Goal: Task Accomplishment & Management: Manage account settings

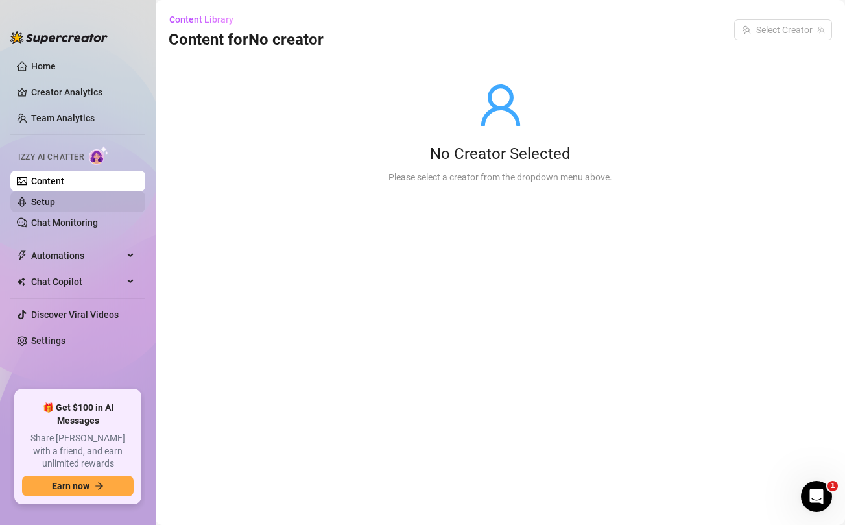
click at [55, 207] on link "Setup" at bounding box center [43, 202] width 24 height 10
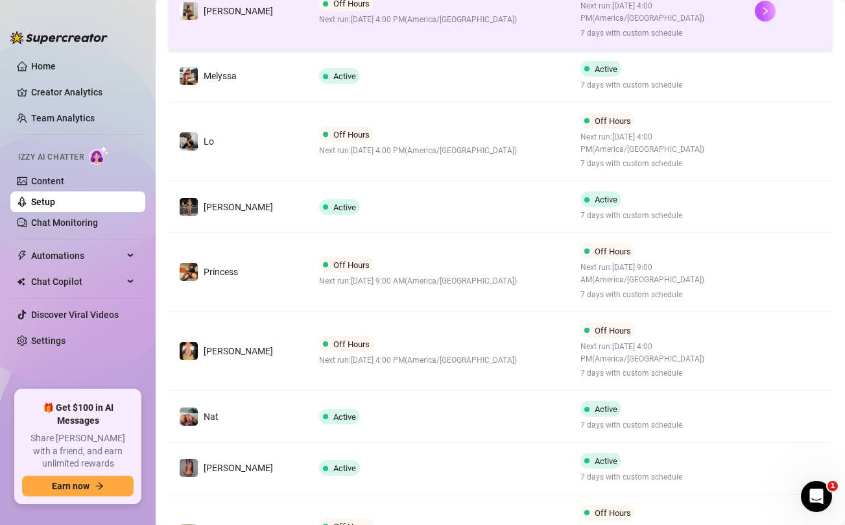
scroll to position [515, 0]
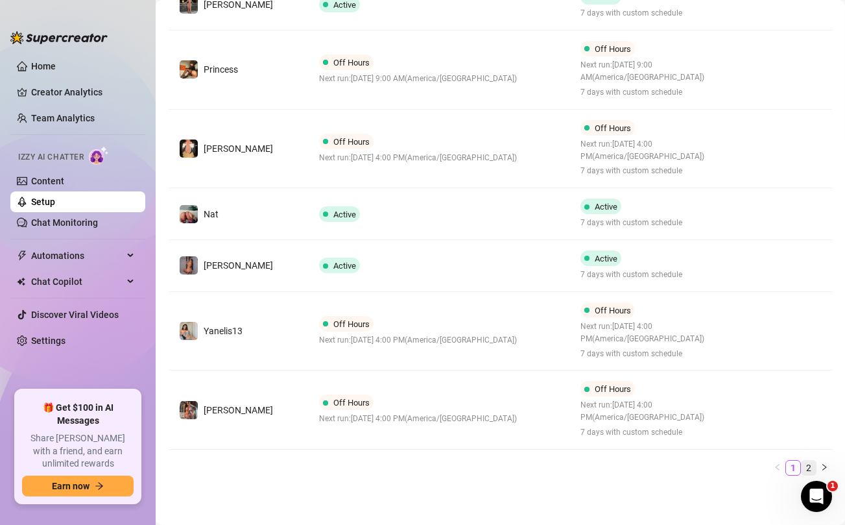
click at [808, 466] on link "2" at bounding box center [809, 468] width 14 height 14
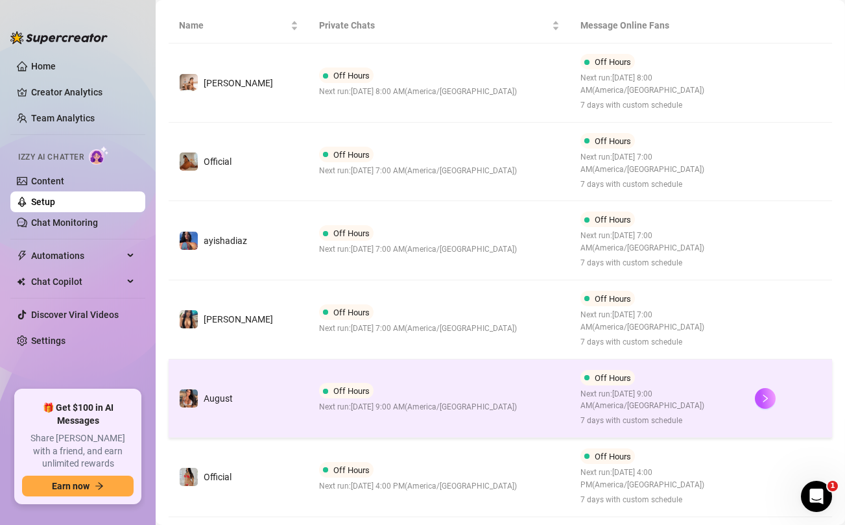
scroll to position [226, 0]
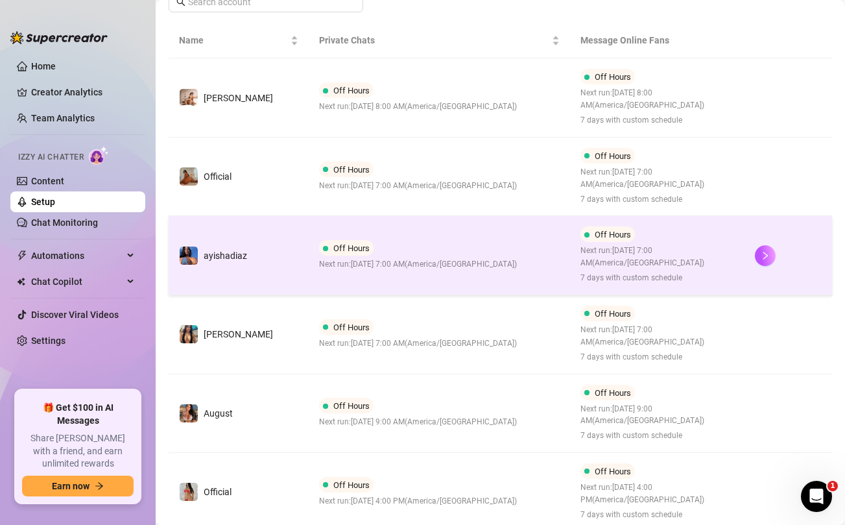
click at [508, 247] on td "Off Hours Next run: [DATE] 7:00 AM ( [GEOGRAPHIC_DATA]/[GEOGRAPHIC_DATA] )" at bounding box center [440, 255] width 262 height 79
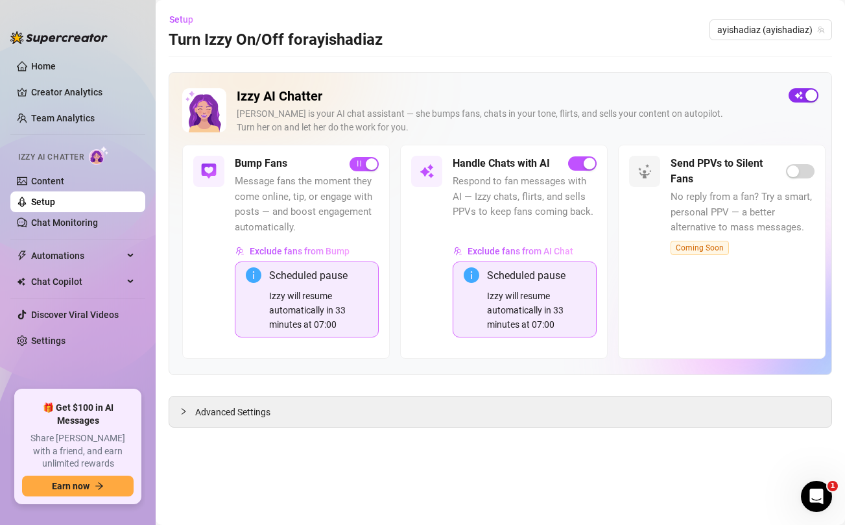
click at [806, 97] on div "button" at bounding box center [812, 96] width 12 height 12
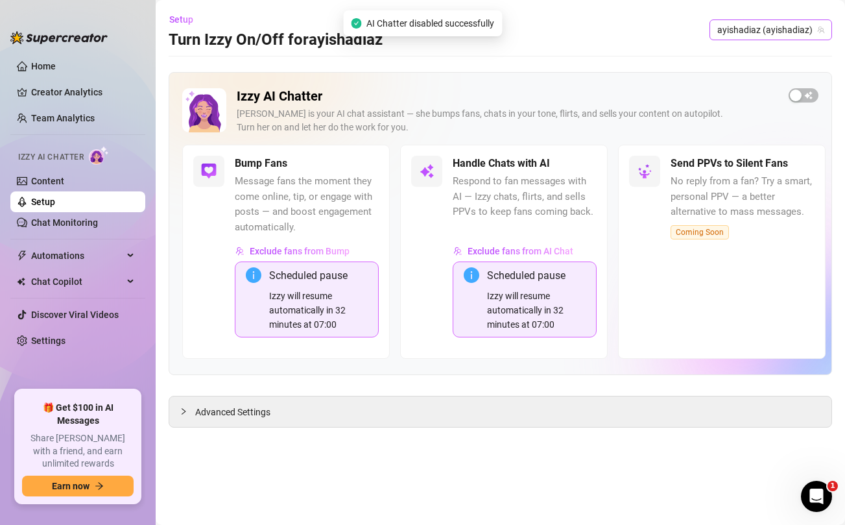
click at [775, 35] on span "ayishadiaz (ayishadiaz)" at bounding box center [770, 29] width 107 height 19
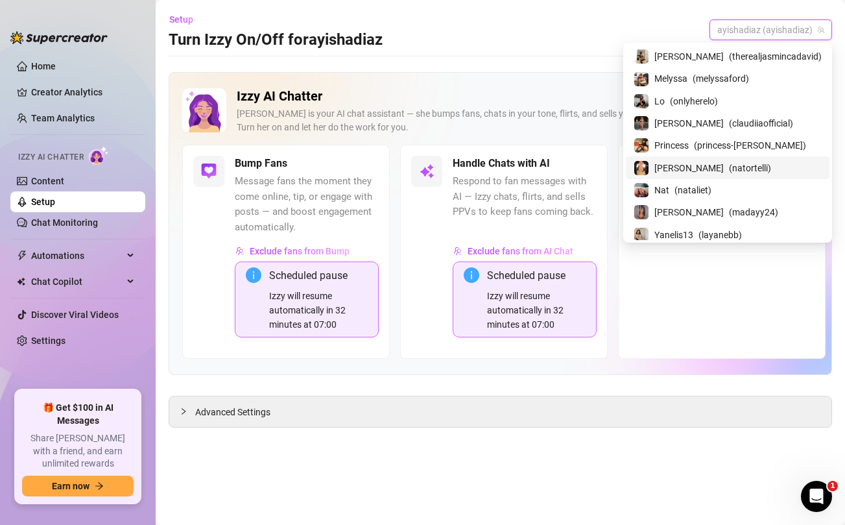
scroll to position [158, 0]
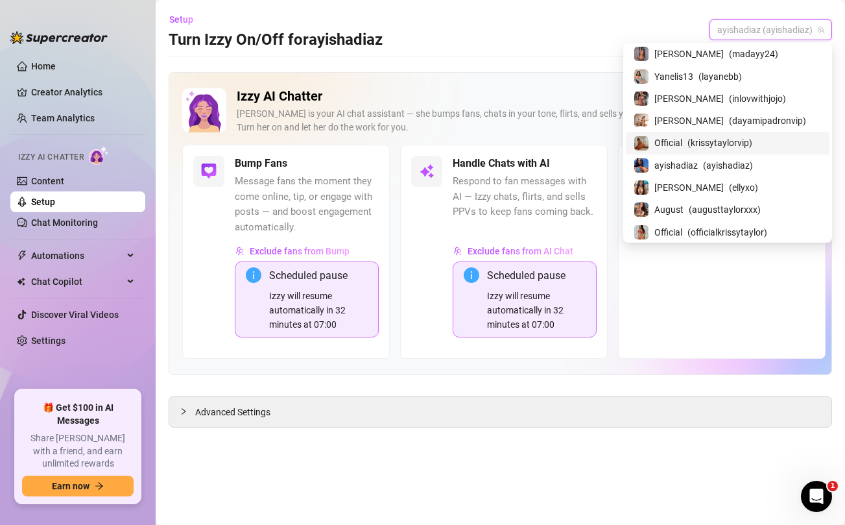
click at [732, 140] on span "( krissytaylorvip )" at bounding box center [720, 143] width 65 height 14
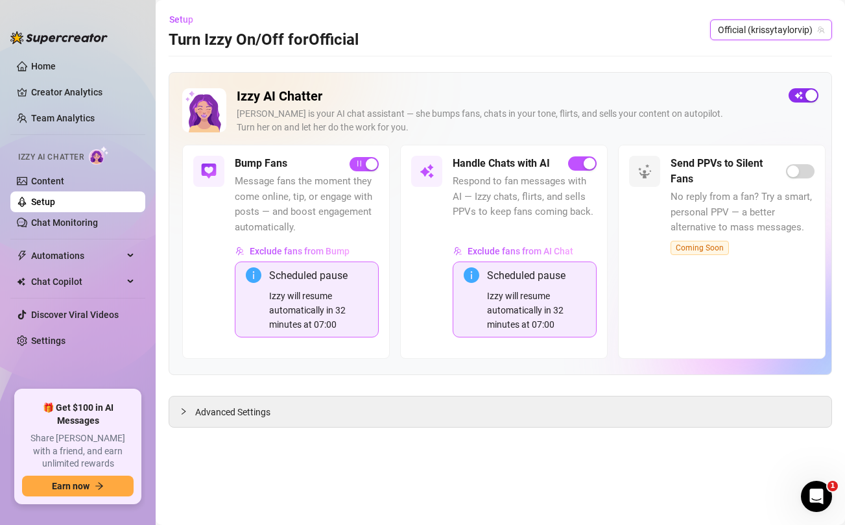
click at [807, 91] on div "button" at bounding box center [812, 96] width 12 height 12
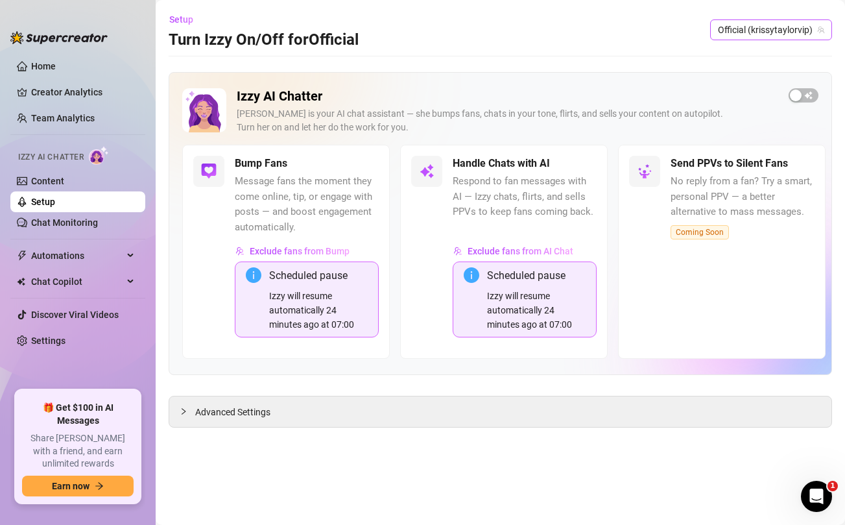
click at [760, 25] on span "Official (krissytaylorvip)" at bounding box center [771, 29] width 106 height 19
click at [762, 28] on span "Official (krissytaylorvip)" at bounding box center [771, 29] width 106 height 19
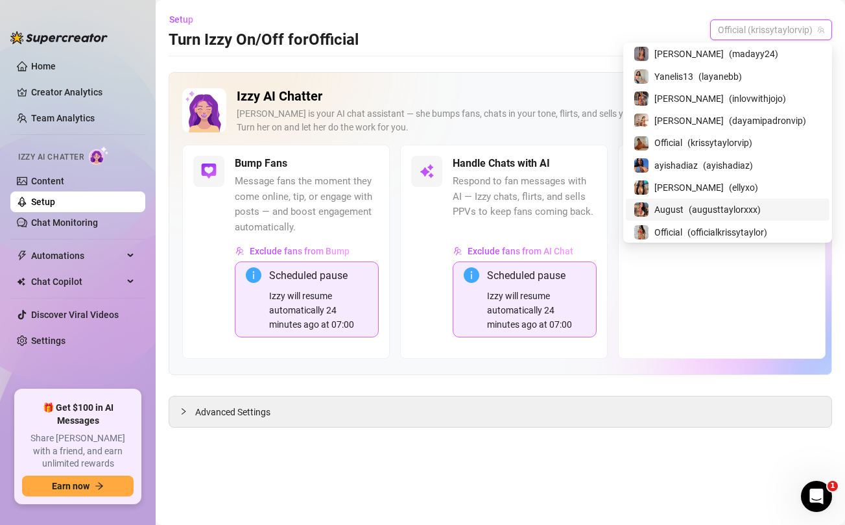
click at [727, 210] on span "( augusttaylorxxx )" at bounding box center [725, 209] width 72 height 14
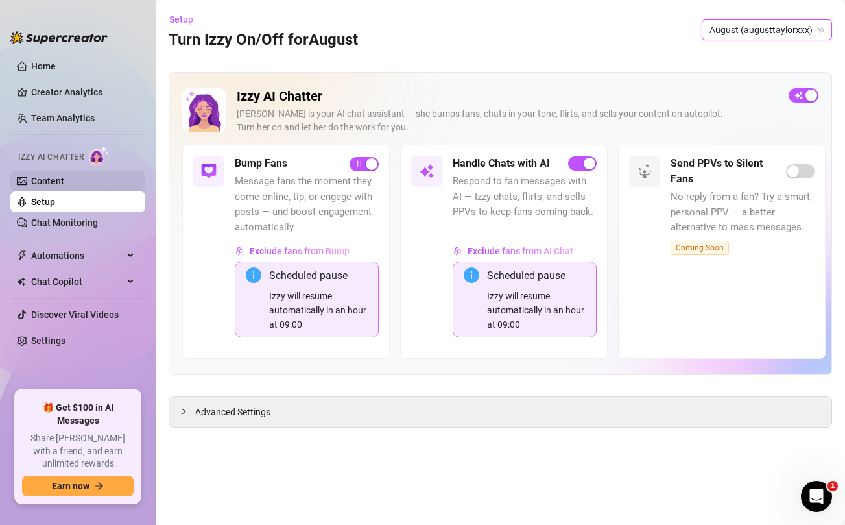
click at [64, 186] on link "Content" at bounding box center [47, 181] width 33 height 10
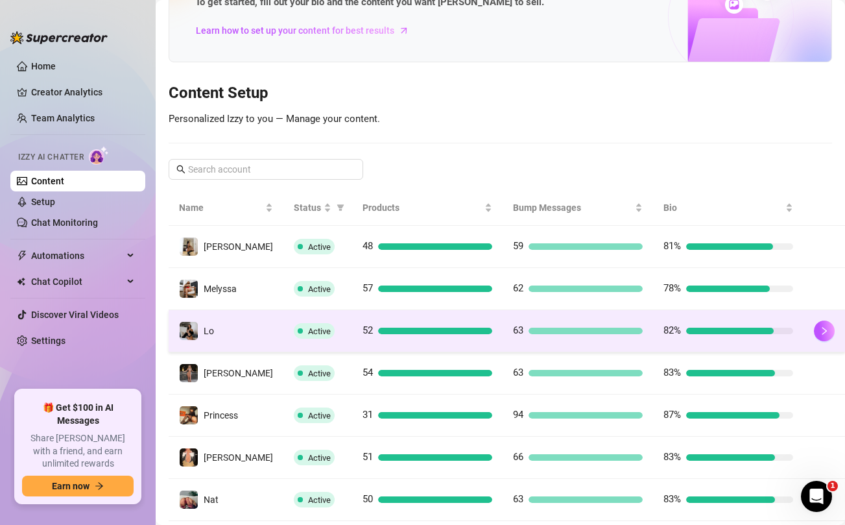
scroll to position [279, 0]
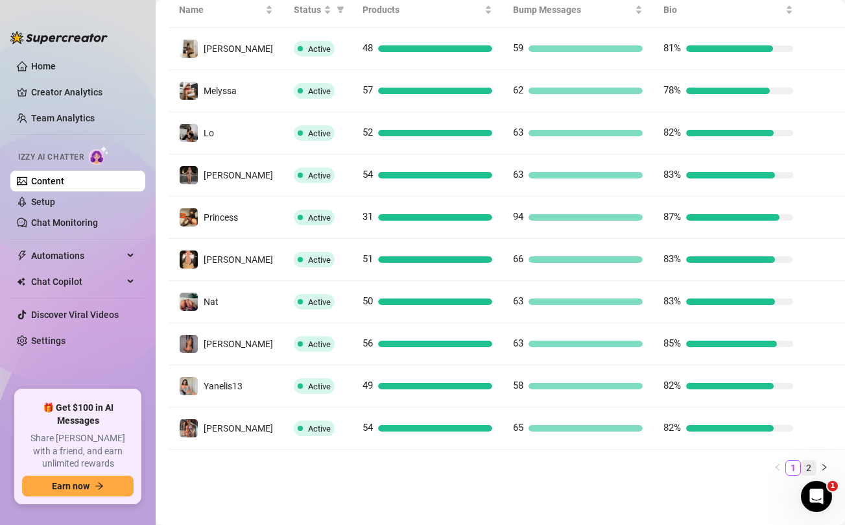
click at [811, 467] on link "2" at bounding box center [809, 468] width 14 height 14
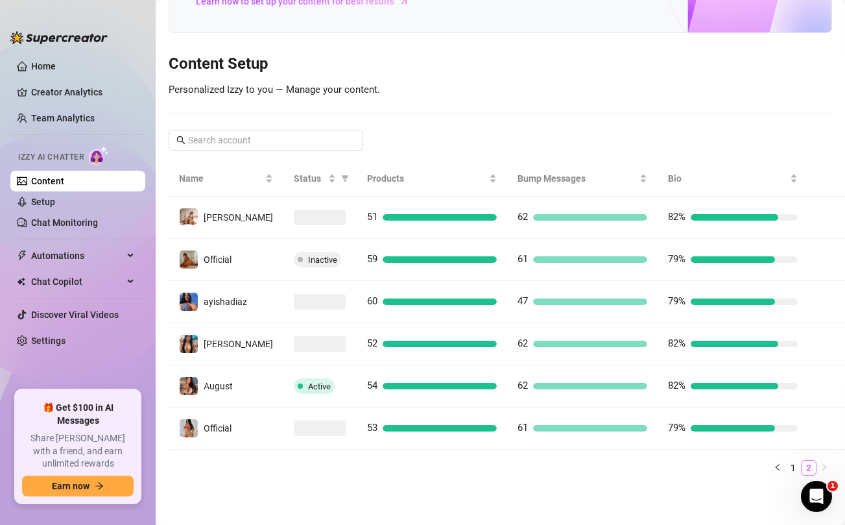
scroll to position [110, 0]
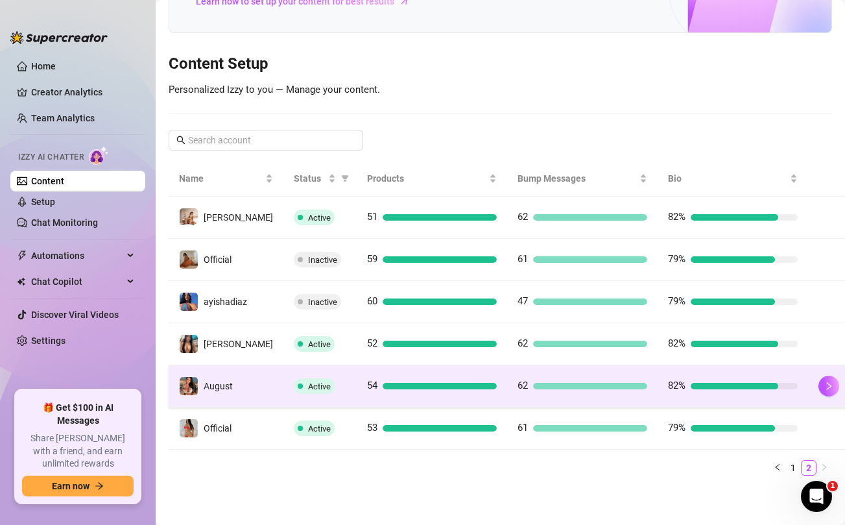
click at [357, 384] on td "54" at bounding box center [432, 386] width 150 height 42
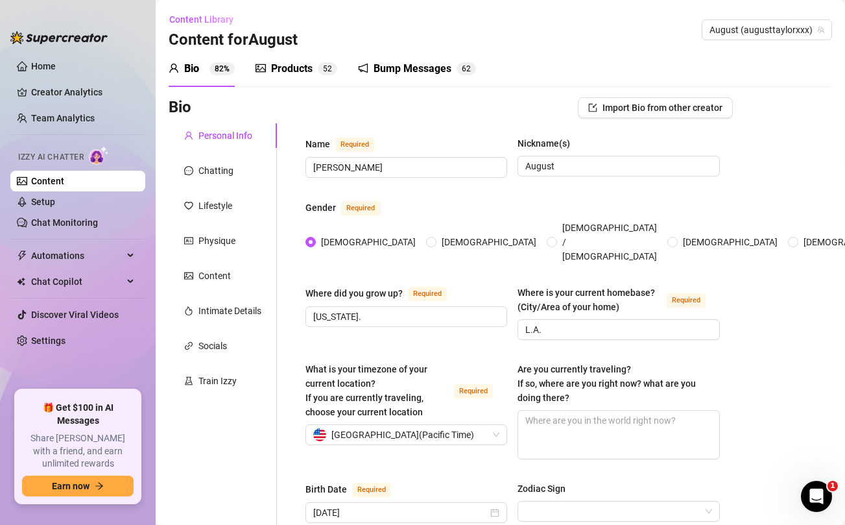
click at [307, 77] on div "Products 5 2" at bounding box center [297, 69] width 82 height 36
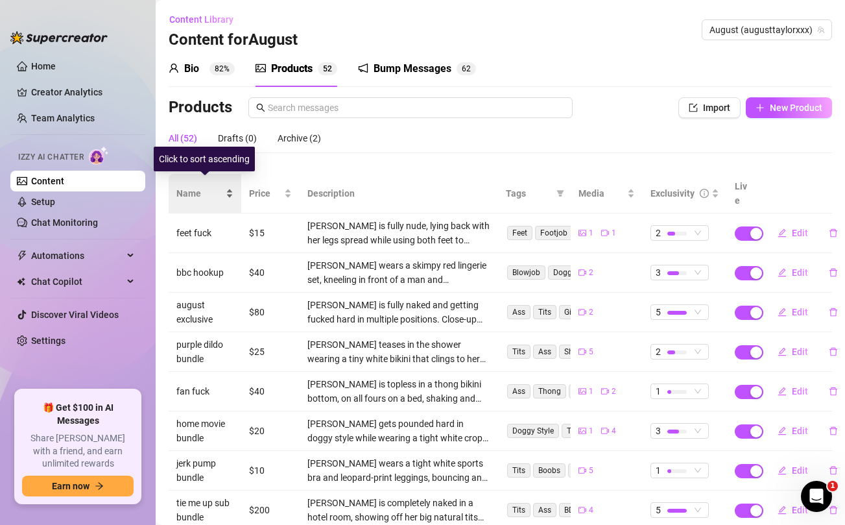
click at [189, 186] on span "Name" at bounding box center [199, 193] width 47 height 14
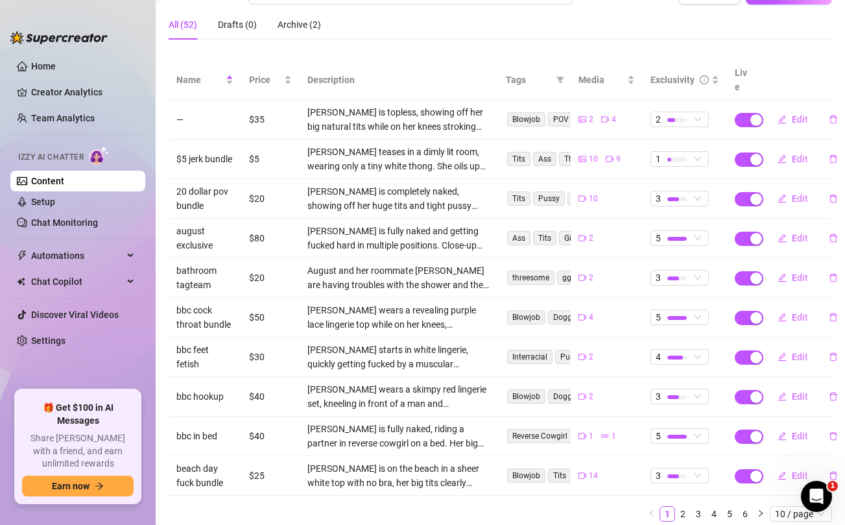
scroll to position [119, 0]
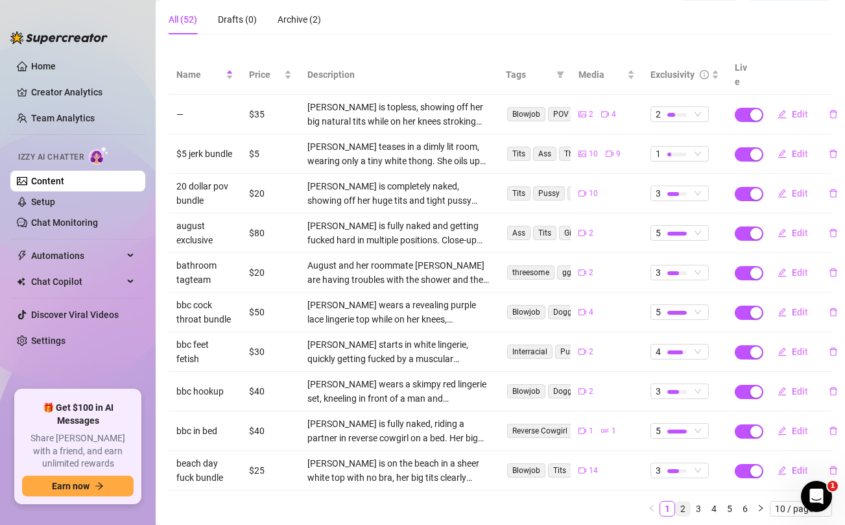
click at [686, 501] on link "2" at bounding box center [683, 508] width 14 height 14
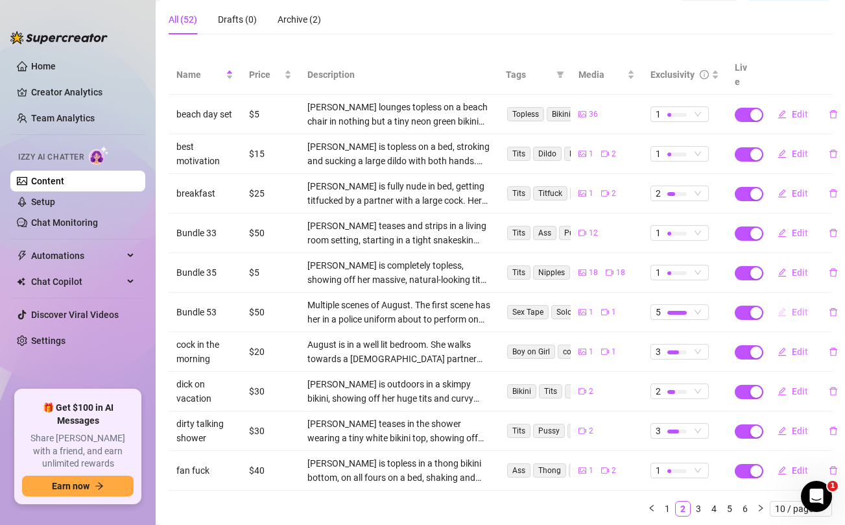
click at [799, 307] on span "Edit" at bounding box center [800, 312] width 16 height 10
type textarea "This ***LOYAL MEMBERS COMPILATION*** I put together for you [DATE] is **19+ MIN…"
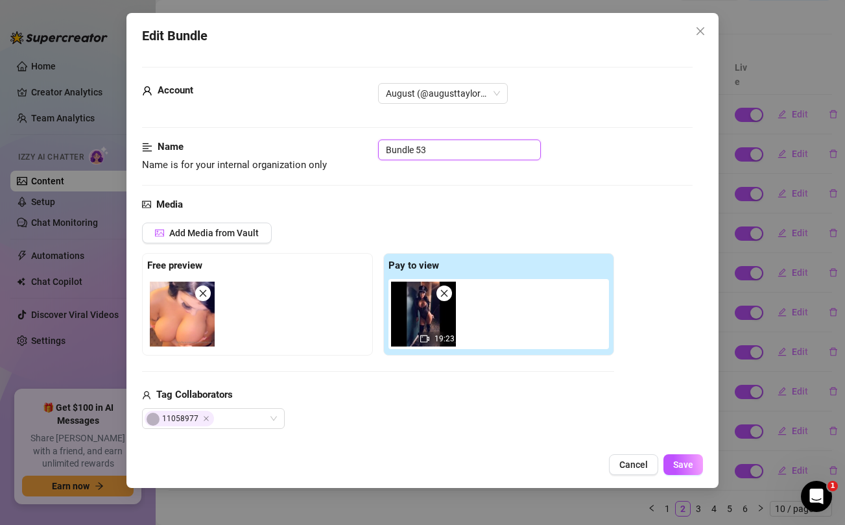
click at [472, 148] on input "Bundle 53" at bounding box center [459, 149] width 163 height 21
type input "loyal member compilation"
click at [681, 463] on span "Save" at bounding box center [683, 464] width 20 height 10
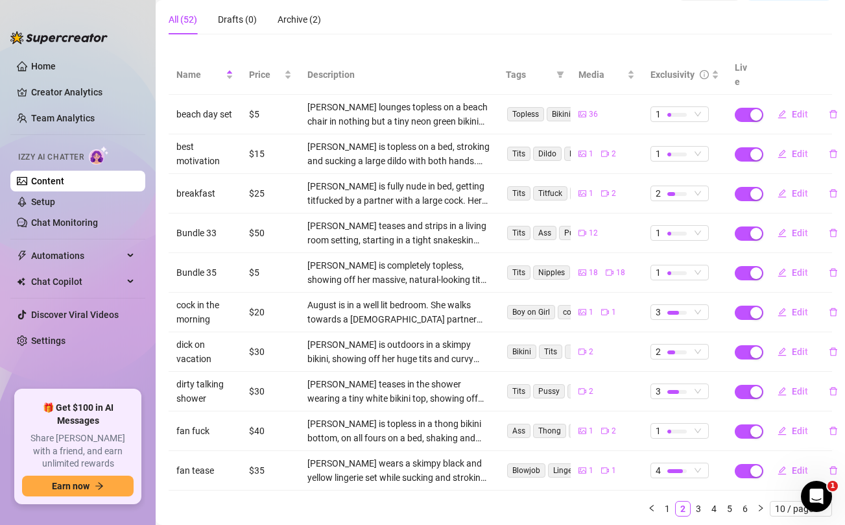
scroll to position [0, 0]
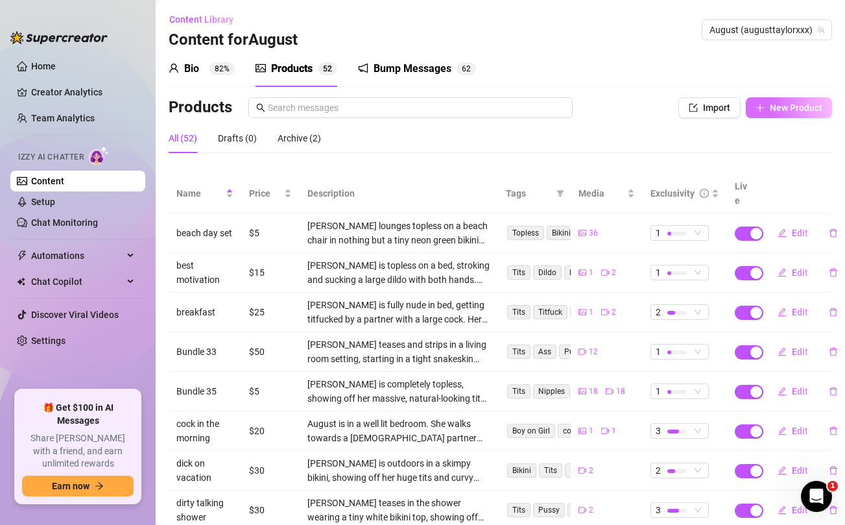
click at [804, 105] on span "New Product" at bounding box center [796, 107] width 53 height 10
type textarea "Type your message here..."
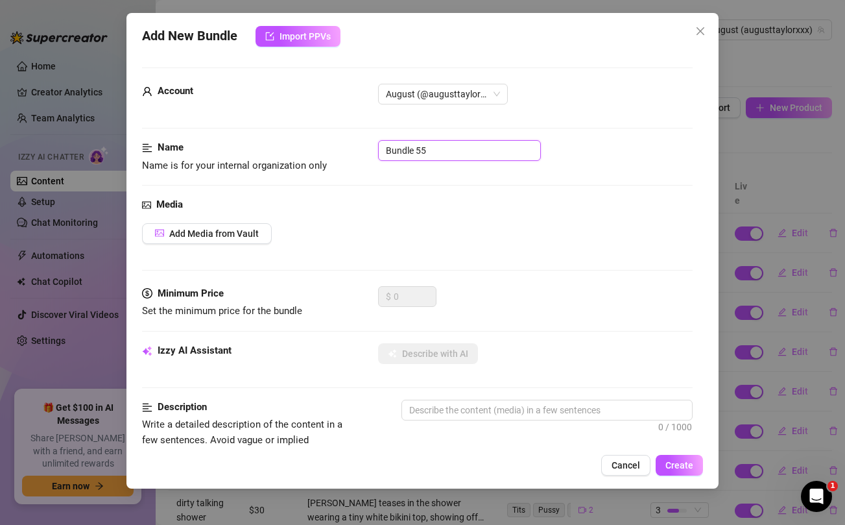
click at [458, 152] on input "Bundle 55" at bounding box center [459, 150] width 163 height 21
type input "dp master"
click at [247, 243] on button "Add Media from Vault" at bounding box center [207, 233] width 130 height 21
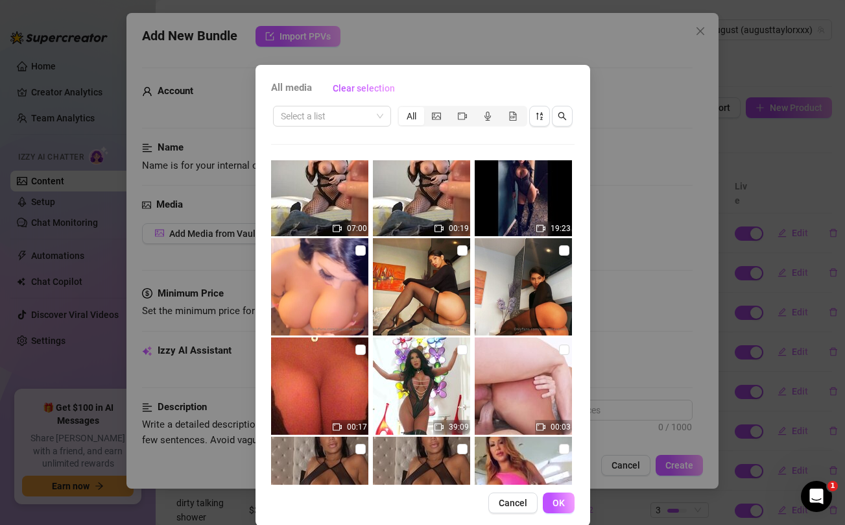
scroll to position [123, 0]
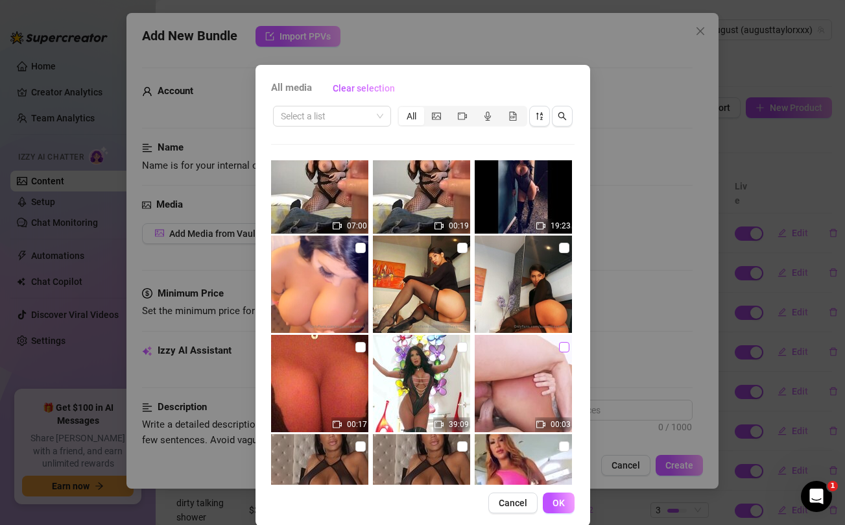
click at [563, 346] on input "checkbox" at bounding box center [564, 347] width 10 height 10
checkbox input "true"
click at [460, 348] on input "checkbox" at bounding box center [462, 347] width 10 height 10
checkbox input "true"
click at [562, 508] on button "OK" at bounding box center [559, 502] width 32 height 21
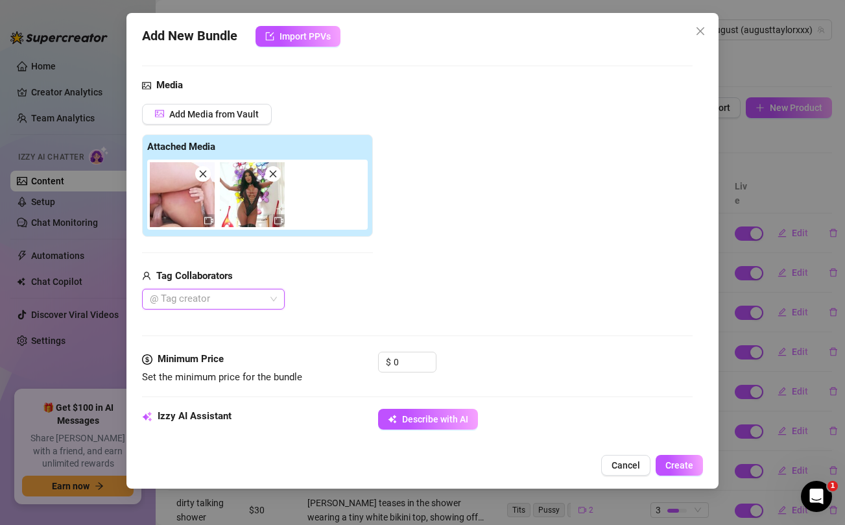
scroll to position [122, 0]
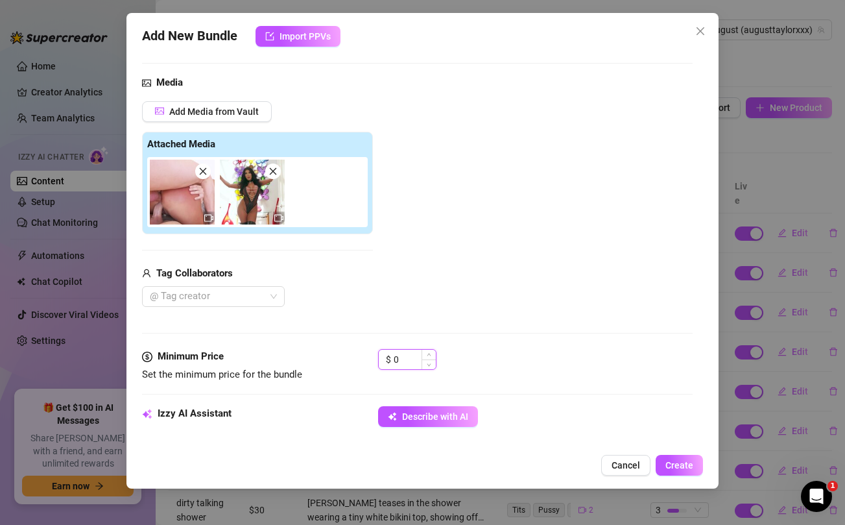
click at [416, 363] on input "0" at bounding box center [415, 359] width 42 height 19
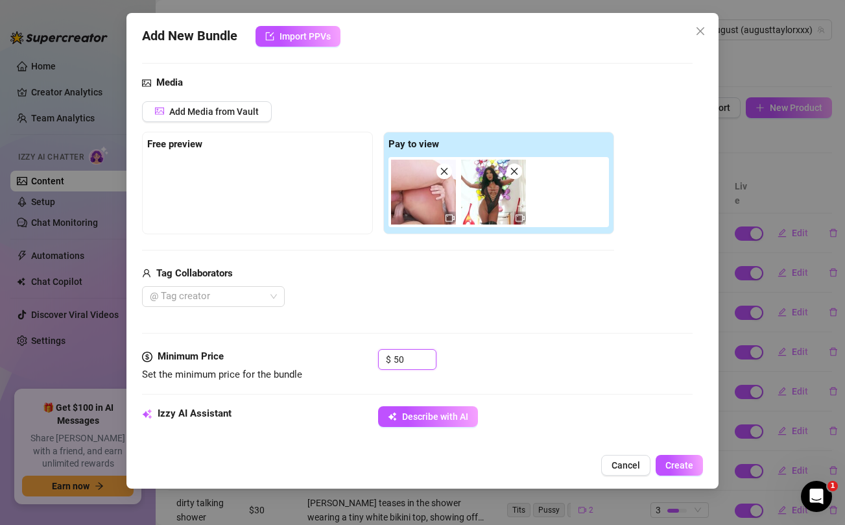
type input "50"
click at [434, 315] on div "Media Add Media from Vault Free preview Pay to view Tag Collaborators @ Tag cre…" at bounding box center [417, 212] width 550 height 274
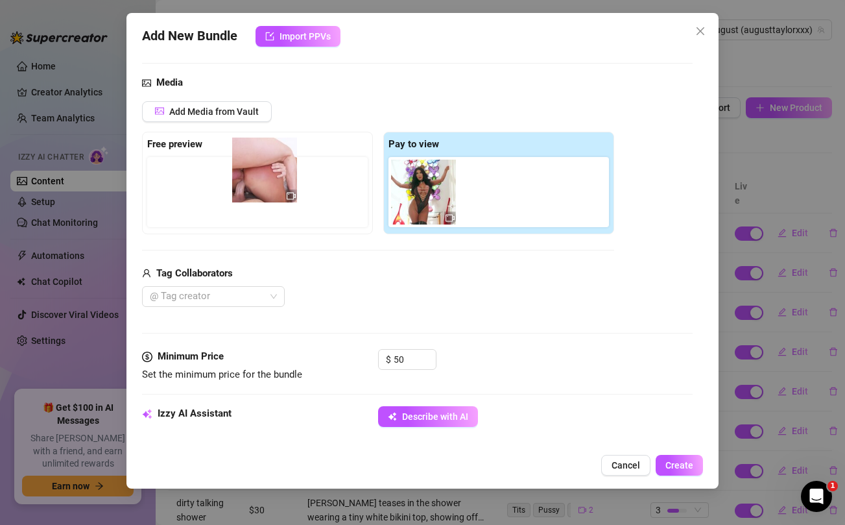
drag, startPoint x: 417, startPoint y: 210, endPoint x: 253, endPoint y: 187, distance: 165.6
click at [253, 187] on div "Free preview Pay to view" at bounding box center [378, 183] width 472 height 102
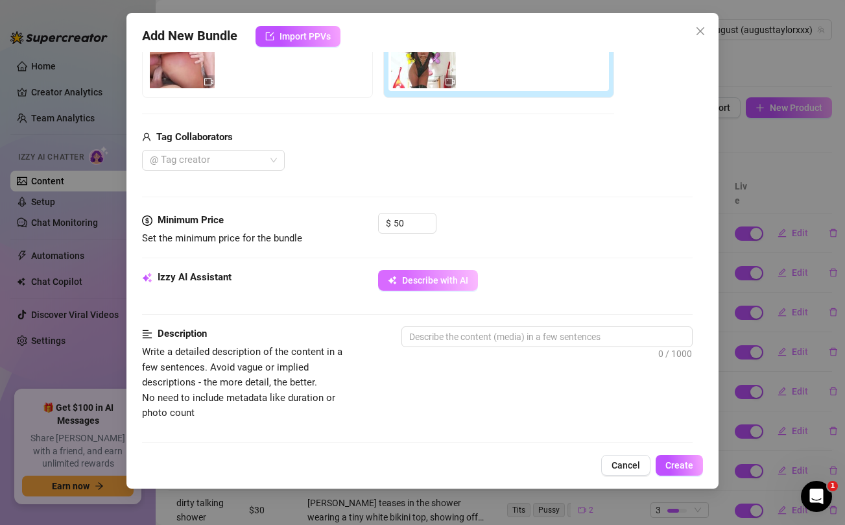
scroll to position [259, 0]
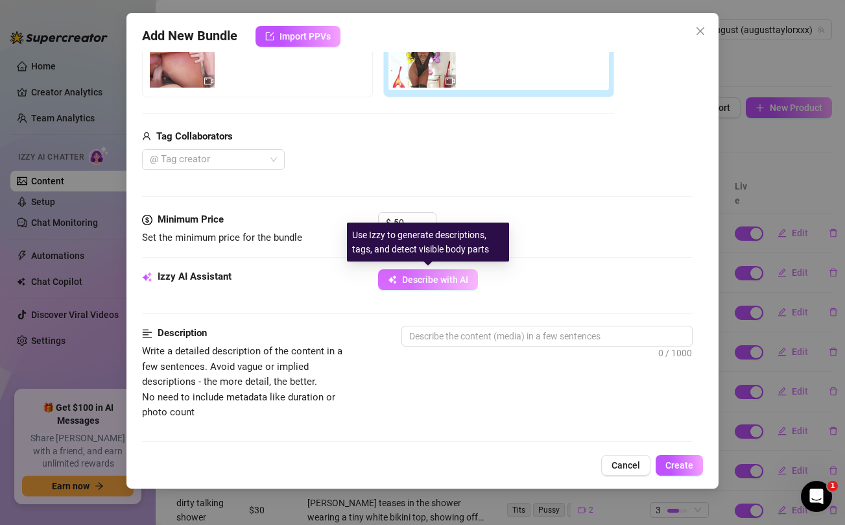
click at [415, 289] on button "Describe with AI" at bounding box center [428, 279] width 100 height 21
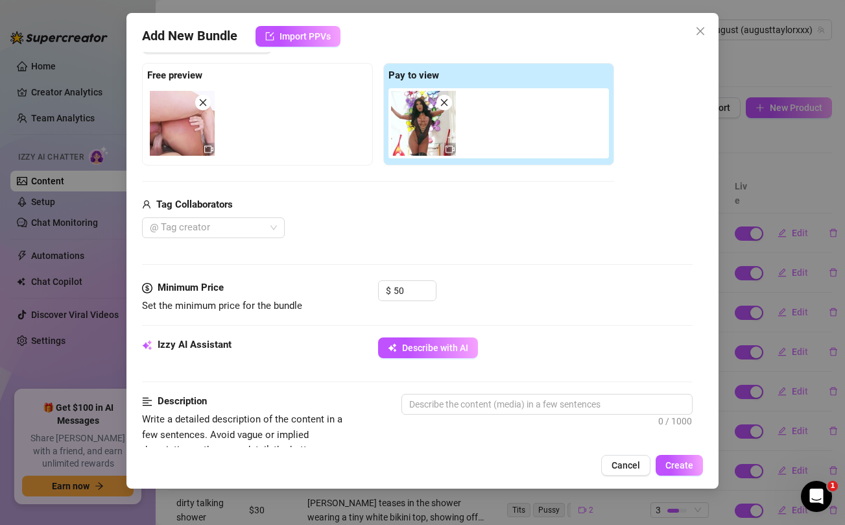
scroll to position [186, 0]
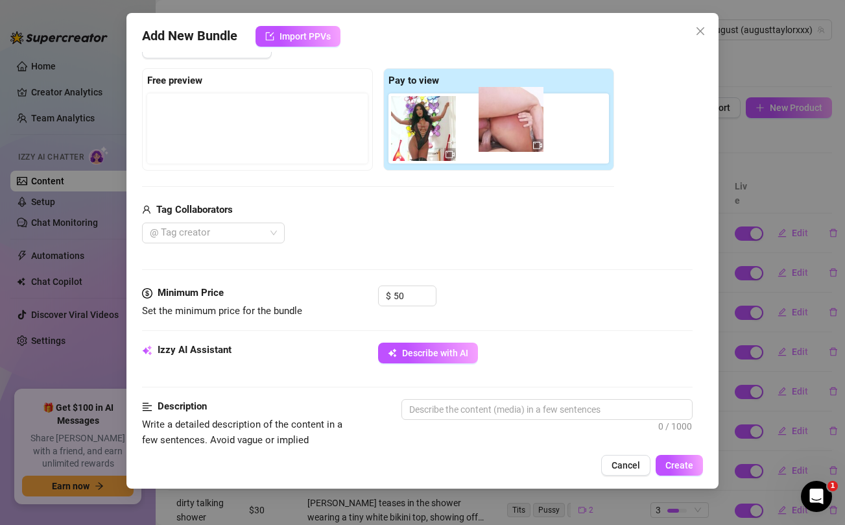
drag, startPoint x: 182, startPoint y: 138, endPoint x: 516, endPoint y: 128, distance: 334.2
click at [516, 128] on div "Free preview Pay to view" at bounding box center [378, 119] width 472 height 102
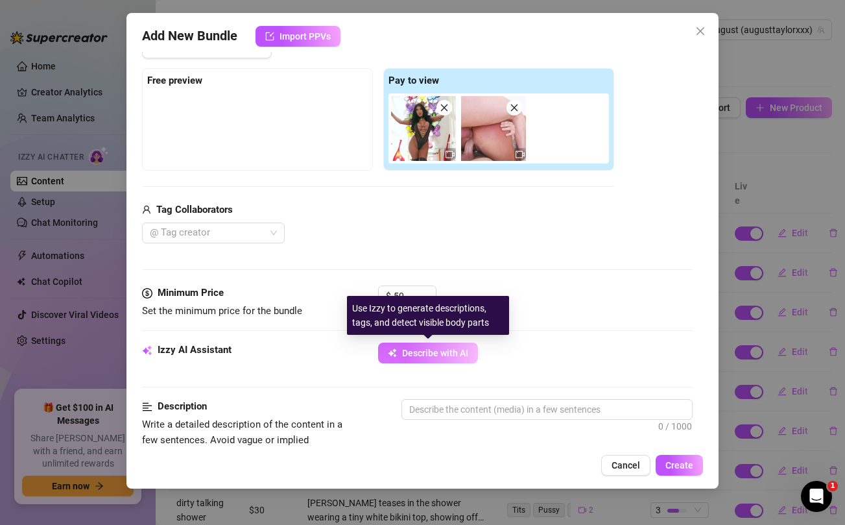
click at [413, 355] on span "Describe with AI" at bounding box center [435, 353] width 66 height 10
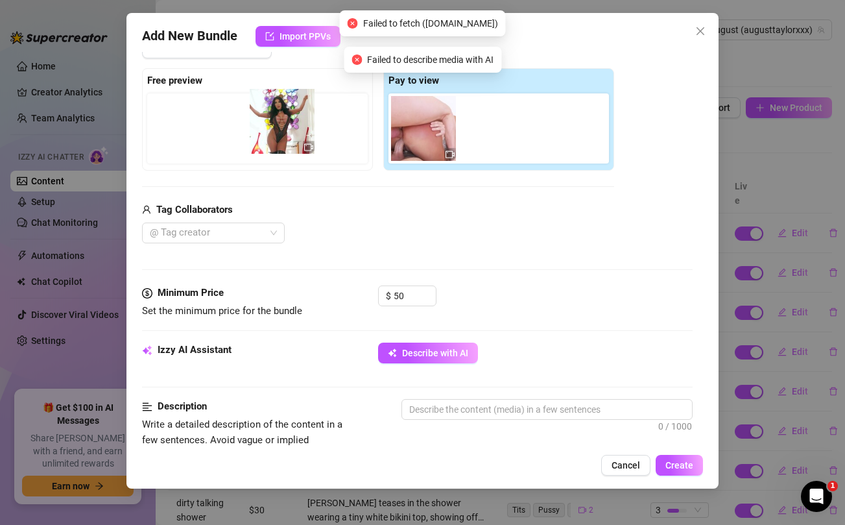
drag, startPoint x: 428, startPoint y: 136, endPoint x: 283, endPoint y: 128, distance: 145.5
click at [283, 128] on div "Free preview Pay to view" at bounding box center [378, 119] width 472 height 102
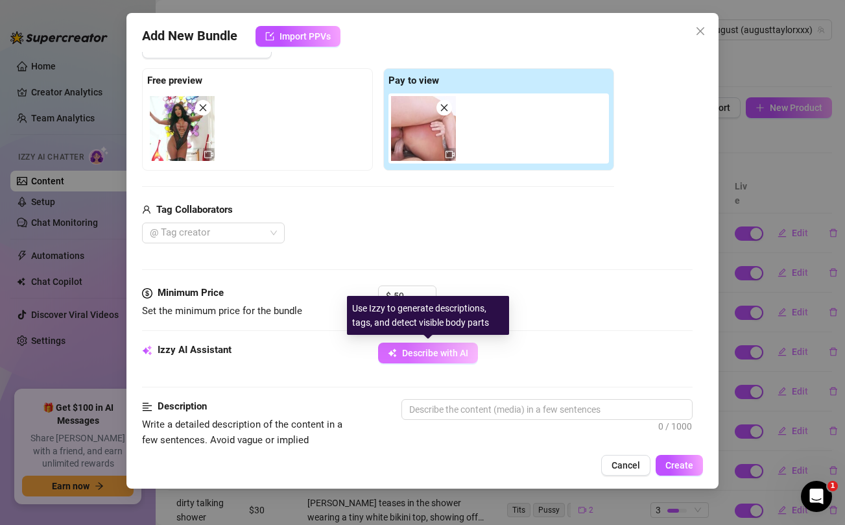
click at [413, 352] on span "Describe with AI" at bounding box center [435, 353] width 66 height 10
click at [416, 352] on span "Describe with AI" at bounding box center [435, 353] width 66 height 10
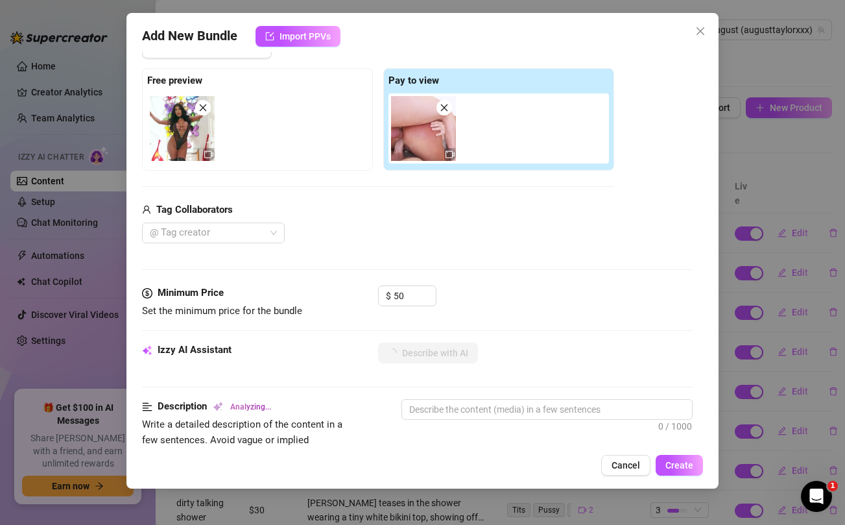
type textarea "August"
type textarea "[PERSON_NAME]"
type textarea "[PERSON_NAME] is"
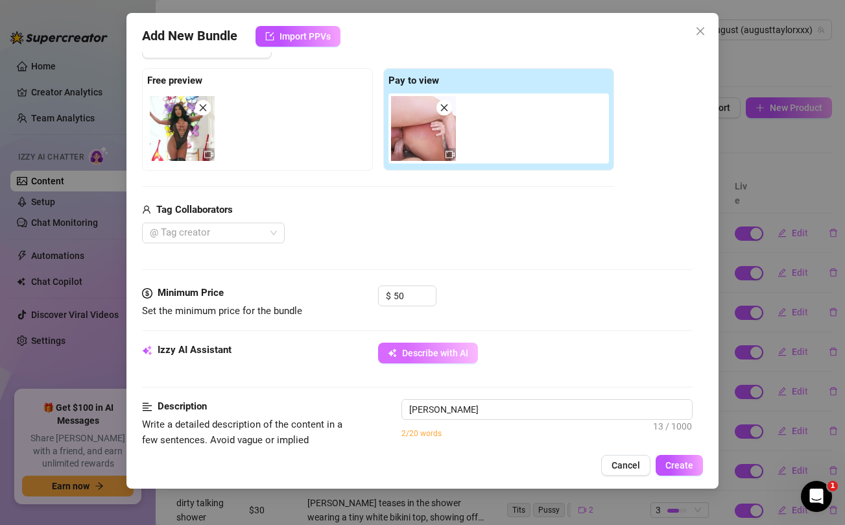
type textarea "[PERSON_NAME] is"
type textarea "[PERSON_NAME] is fully"
type textarea "[PERSON_NAME] is fully naked,"
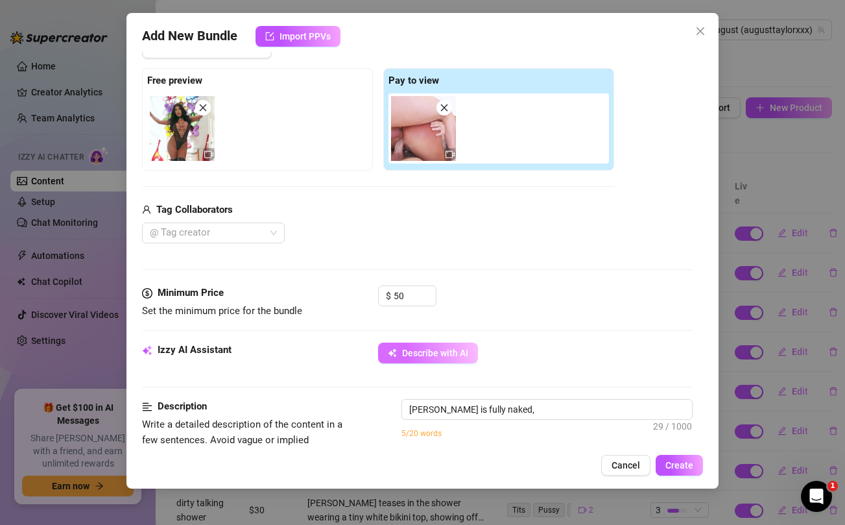
type textarea "[PERSON_NAME] is fully naked, getting"
type textarea "[PERSON_NAME] is fully naked, getting double"
type textarea "[PERSON_NAME] is fully naked, getting double penetrated"
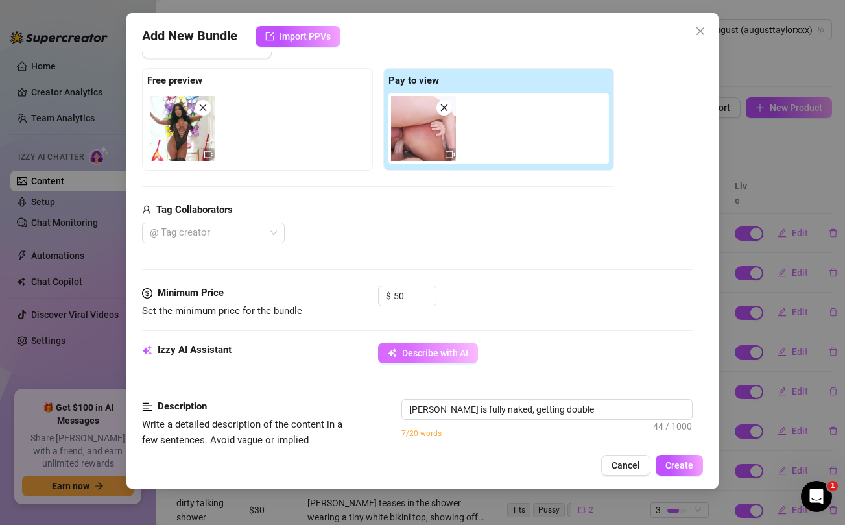
type textarea "[PERSON_NAME] is fully naked, getting double penetrated"
type textarea "[PERSON_NAME] is fully naked, getting double penetrated by"
type textarea "[PERSON_NAME] is fully naked, getting double penetrated by two"
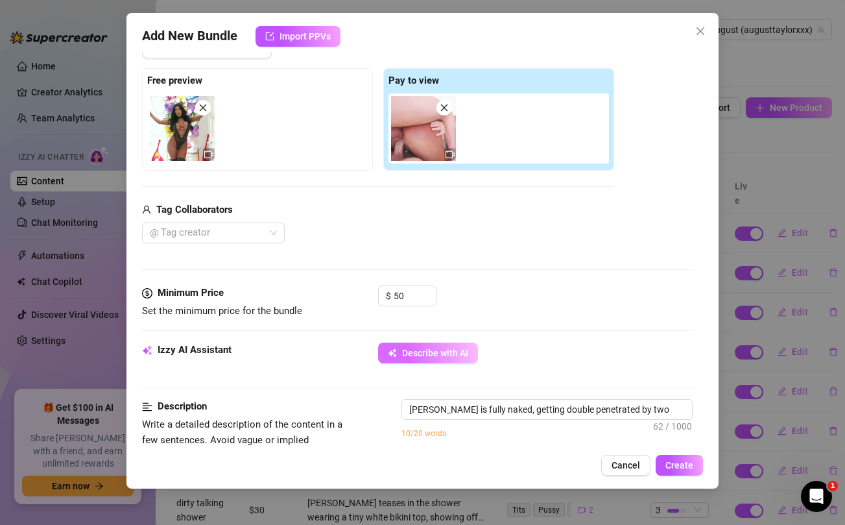
type textarea "[PERSON_NAME] is fully naked, getting double penetrated by two [DEMOGRAPHIC_DAT…"
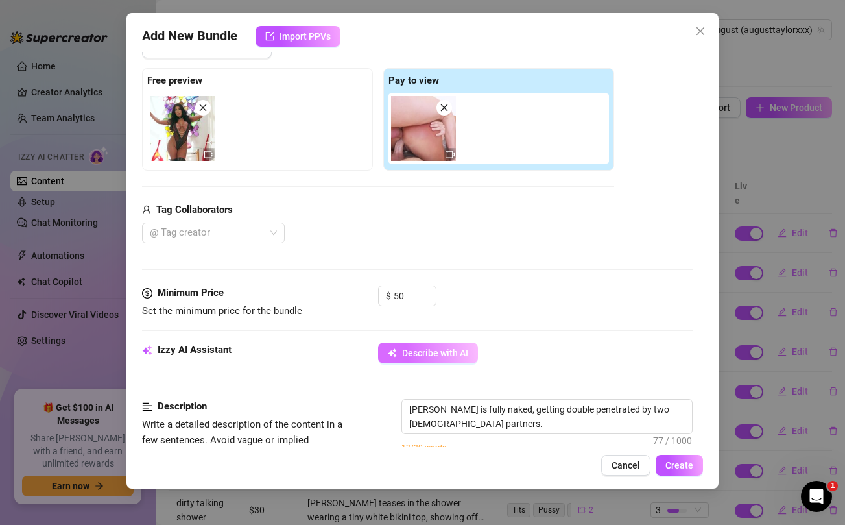
type textarea "[PERSON_NAME] is fully naked, getting double penetrated by two [DEMOGRAPHIC_DAT…"
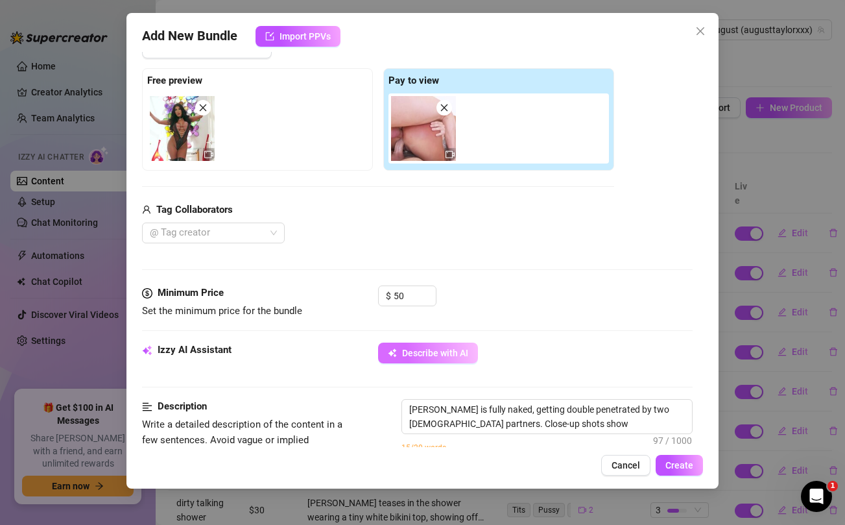
type textarea "[PERSON_NAME] is fully naked, getting double penetrated by two [DEMOGRAPHIC_DAT…"
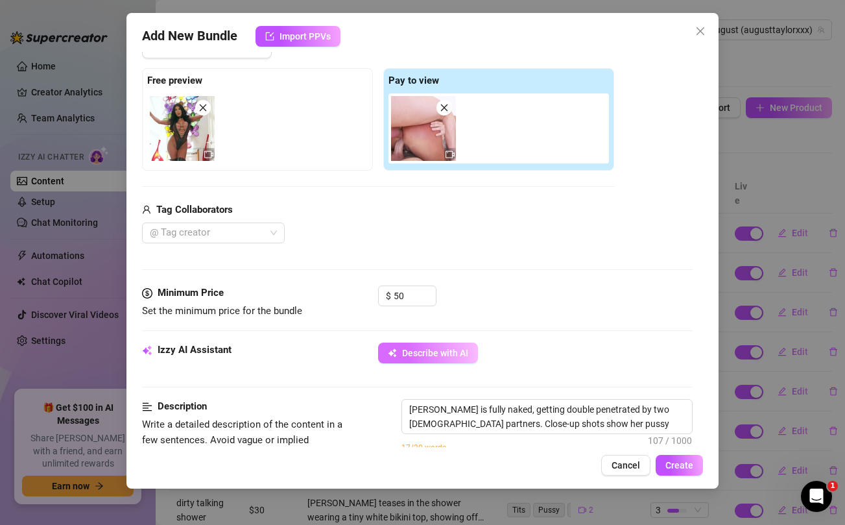
type textarea "[PERSON_NAME] is fully naked, getting double penetrated by two [DEMOGRAPHIC_DAT…"
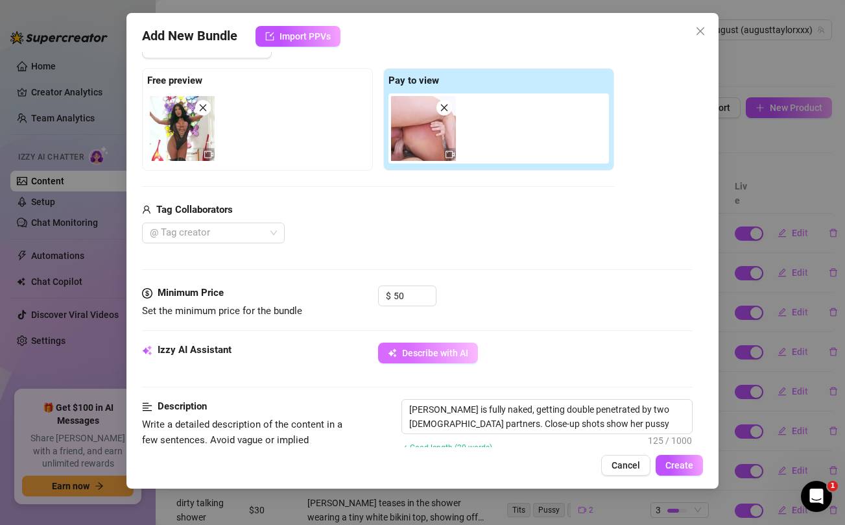
type textarea "[PERSON_NAME] is fully naked, getting double penetrated by two [DEMOGRAPHIC_DAT…"
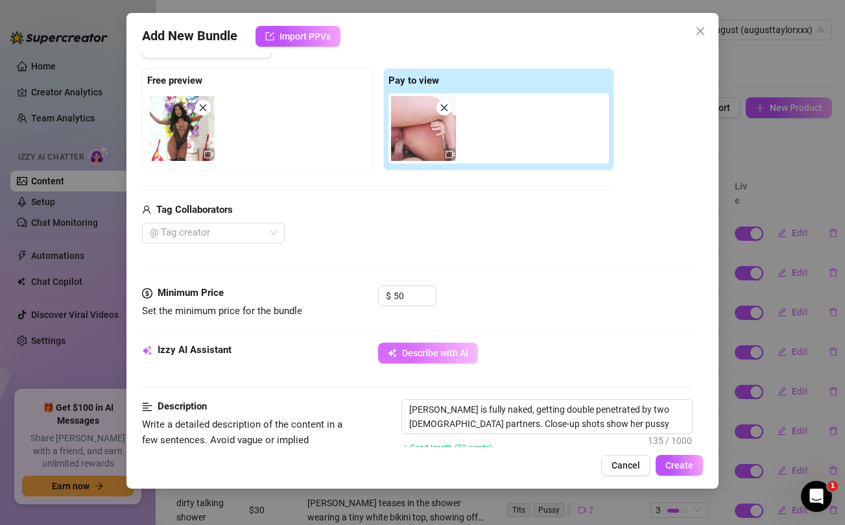
type textarea "[PERSON_NAME] is fully naked, getting double penetrated by two [DEMOGRAPHIC_DAT…"
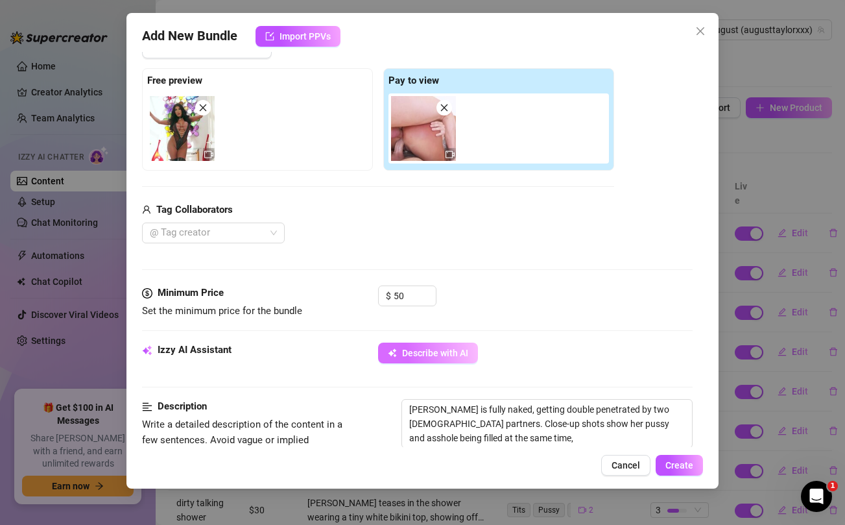
type textarea "[PERSON_NAME] is fully naked, getting double penetrated by two [DEMOGRAPHIC_DAT…"
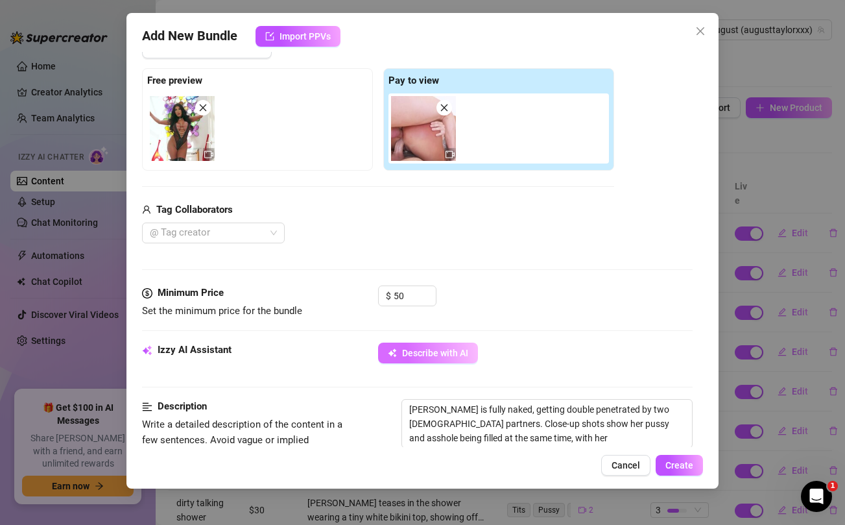
type textarea "[PERSON_NAME] is fully naked, getting double penetrated by two [DEMOGRAPHIC_DAT…"
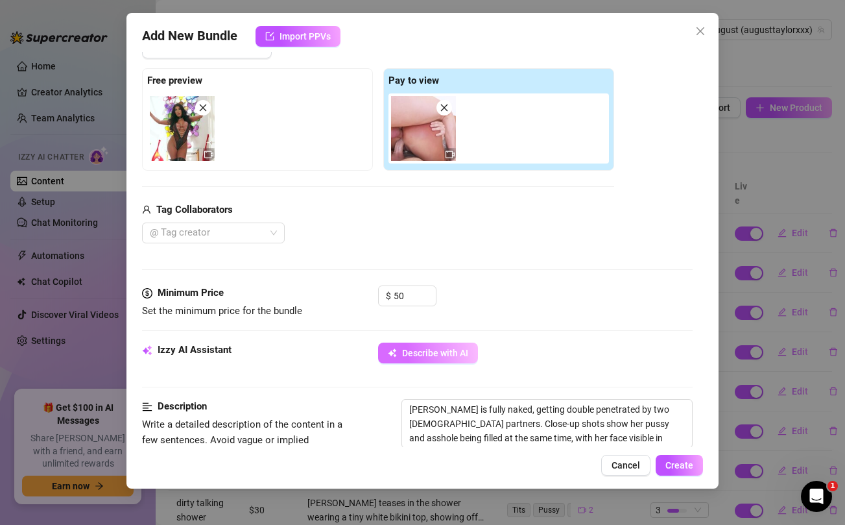
type textarea "[PERSON_NAME] is fully naked, getting double penetrated by two [DEMOGRAPHIC_DAT…"
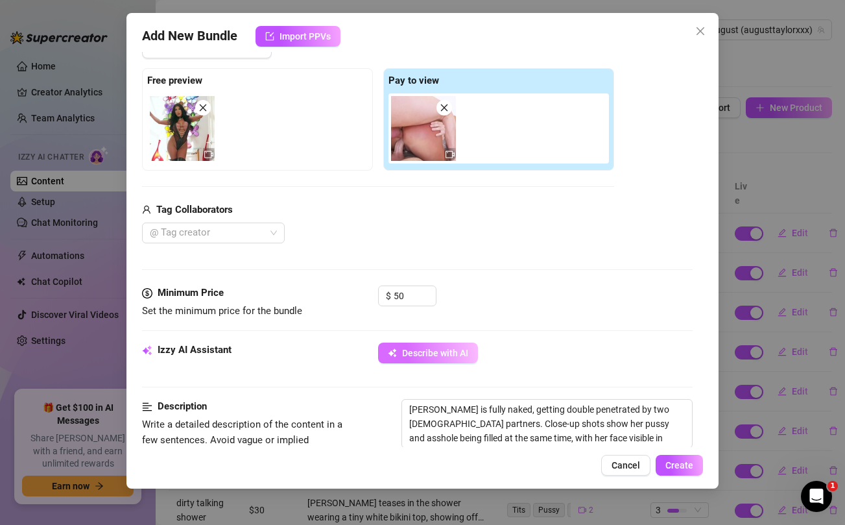
type textarea "[PERSON_NAME] is fully naked, getting double penetrated by two [DEMOGRAPHIC_DAT…"
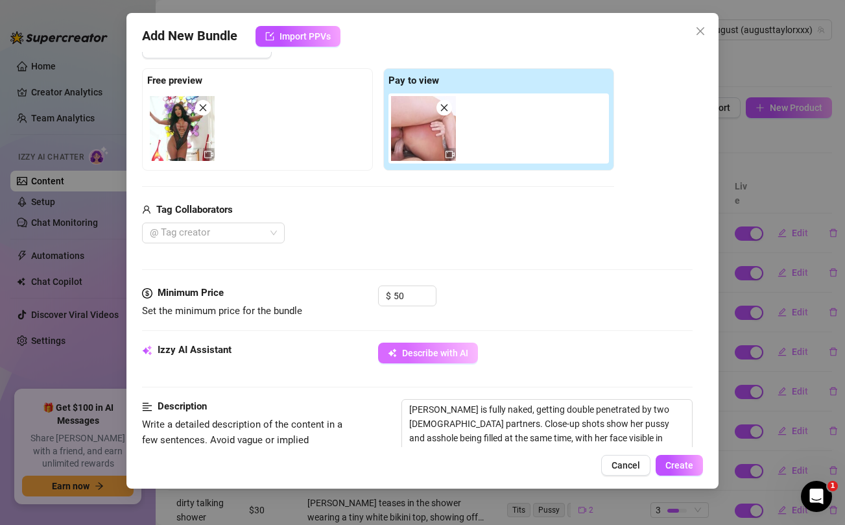
type textarea "[PERSON_NAME] is fully naked, getting double penetrated by two [DEMOGRAPHIC_DAT…"
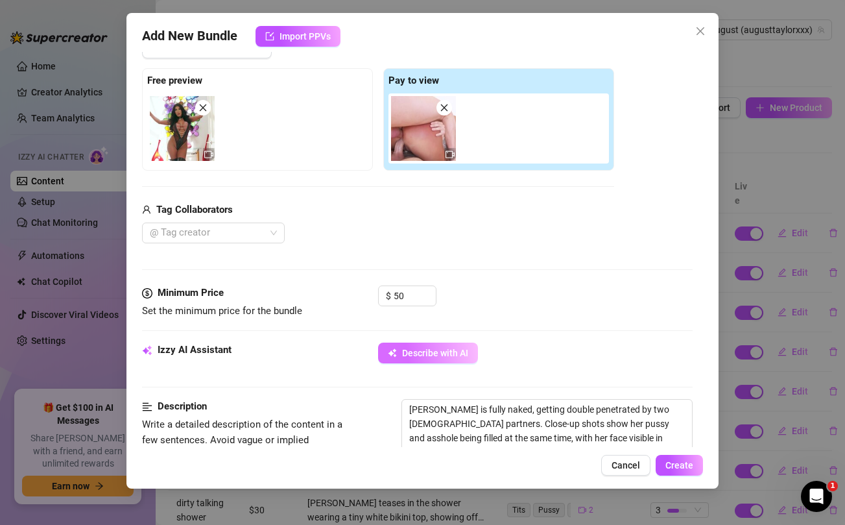
type textarea "[PERSON_NAME] is fully naked, getting double penetrated by two [DEMOGRAPHIC_DAT…"
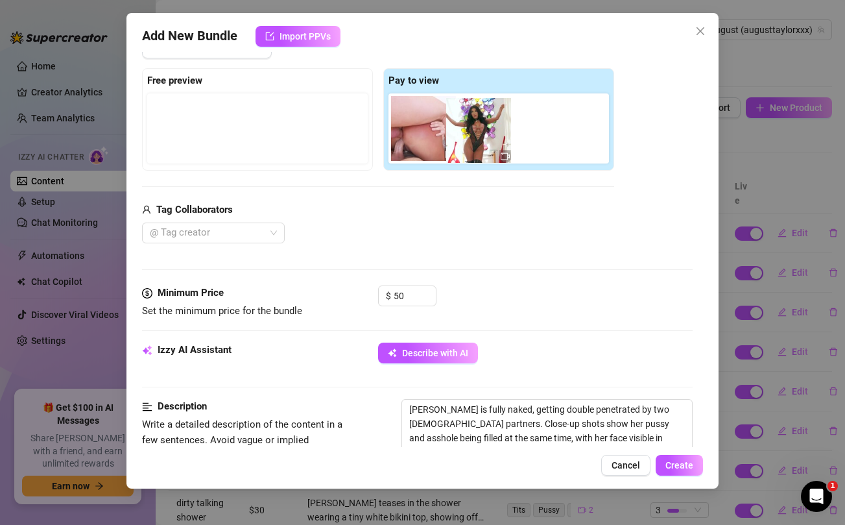
drag, startPoint x: 190, startPoint y: 139, endPoint x: 491, endPoint y: 141, distance: 301.0
click at [491, 141] on div "Free preview Pay to view" at bounding box center [378, 119] width 472 height 102
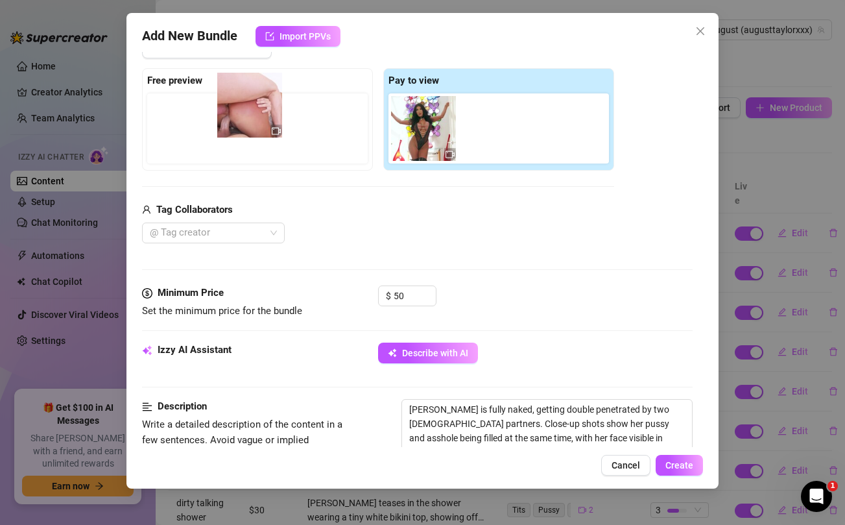
drag, startPoint x: 439, startPoint y: 138, endPoint x: 261, endPoint y: 115, distance: 178.6
click at [261, 115] on div "Free preview Pay to view" at bounding box center [378, 119] width 472 height 102
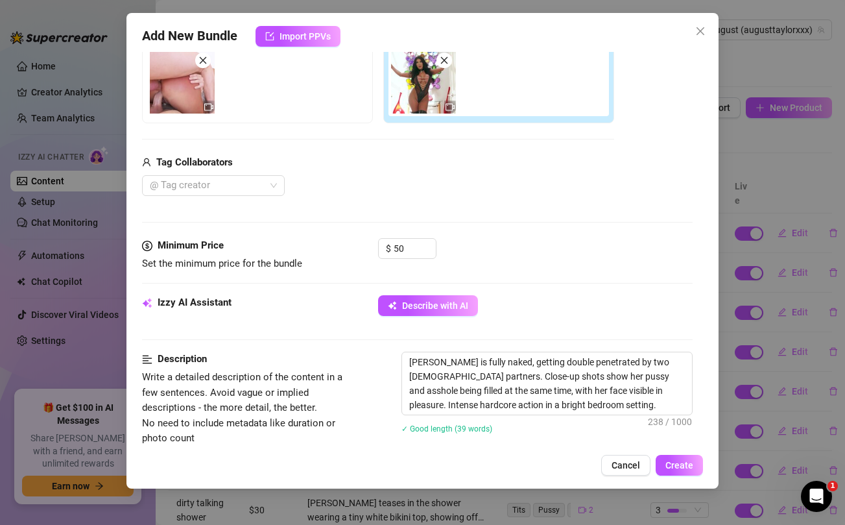
scroll to position [239, 0]
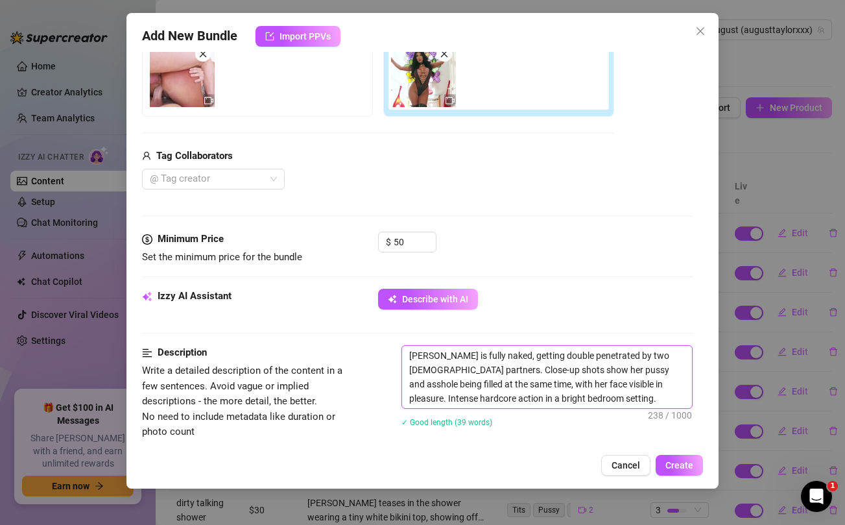
click at [411, 354] on textarea "[PERSON_NAME] is fully naked, getting double penetrated by two [DEMOGRAPHIC_DAT…" at bounding box center [546, 377] width 289 height 62
type textarea "[PERSON_NAME] is fully naked, getting double penetrated by two [DEMOGRAPHIC_DAT…"
type textarea "AuAugust [PERSON_NAME] is fully naked, getting double penetrated by two [DEMOGR…"
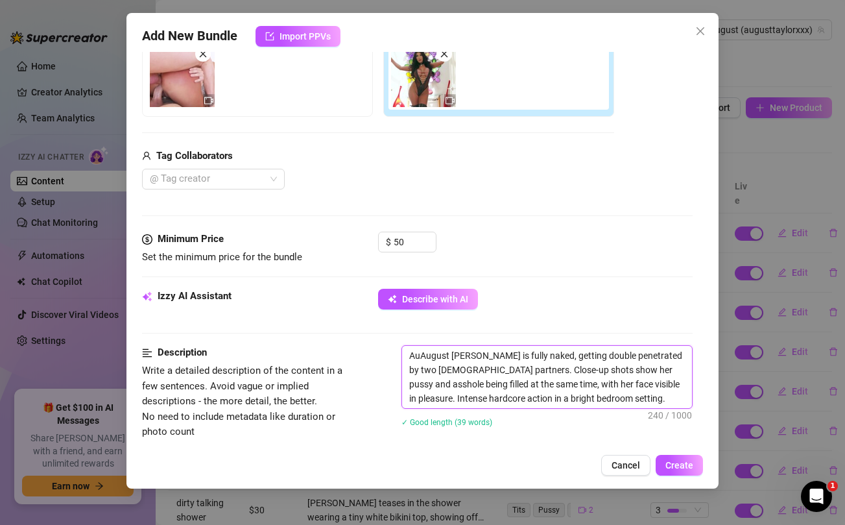
type textarea "AugAugust [PERSON_NAME] is fully naked, getting double penetrated by two [DEMOG…"
type textarea "AuguAugust [PERSON_NAME] is fully naked, getting double penetrated by two [DEMO…"
type textarea "AugusAugust [PERSON_NAME] is fully naked, getting double penetrated by two [DEM…"
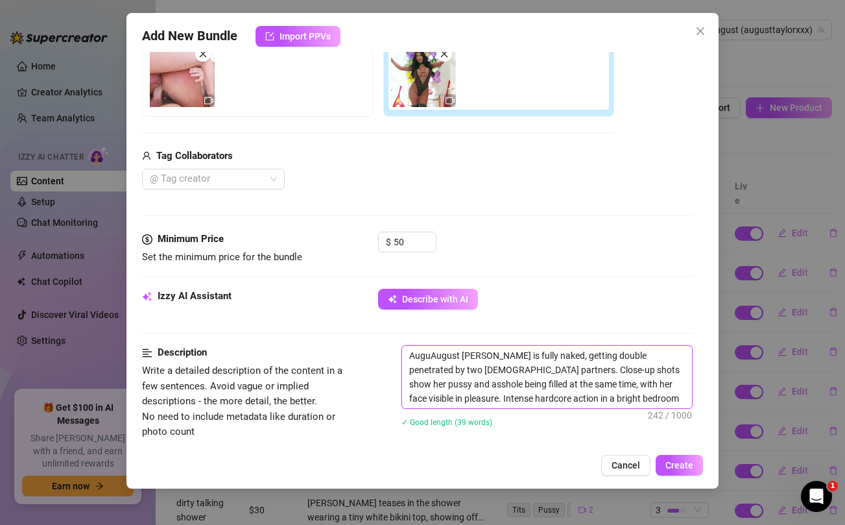
type textarea "AugusAugust [PERSON_NAME] is fully naked, getting double penetrated by two [DEM…"
type textarea "AugustAugust [PERSON_NAME] is fully naked, getting double penetrated by two [DE…"
type textarea "[PERSON_NAME] is fully naked, getting double penetrated by two [DEMOGRAPHIC_DAT…"
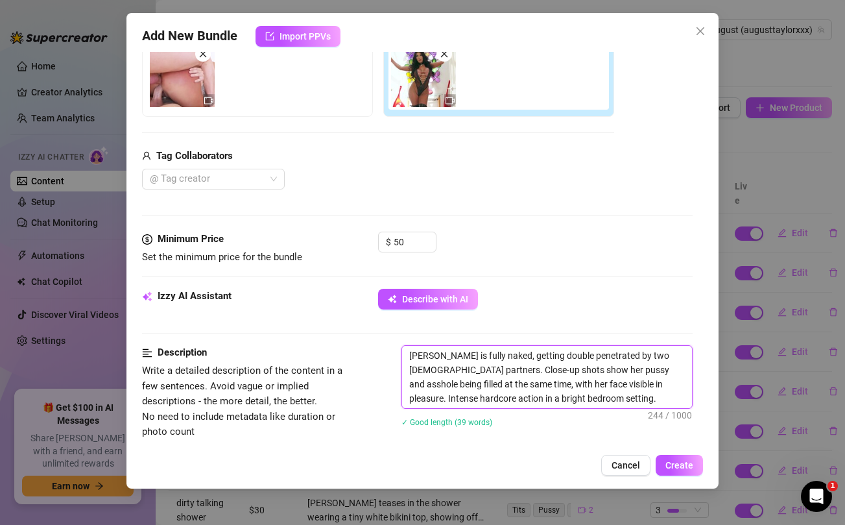
type textarea "August tAugust [PERSON_NAME] is fully naked, getting double penetrated by two […"
type textarea "August taAugust [PERSON_NAME] is fully naked, getting double penetrated by two …"
type textarea "[PERSON_NAME] is fully naked, getting double penetrated by two [DEMOGRAPHIC_DAT…"
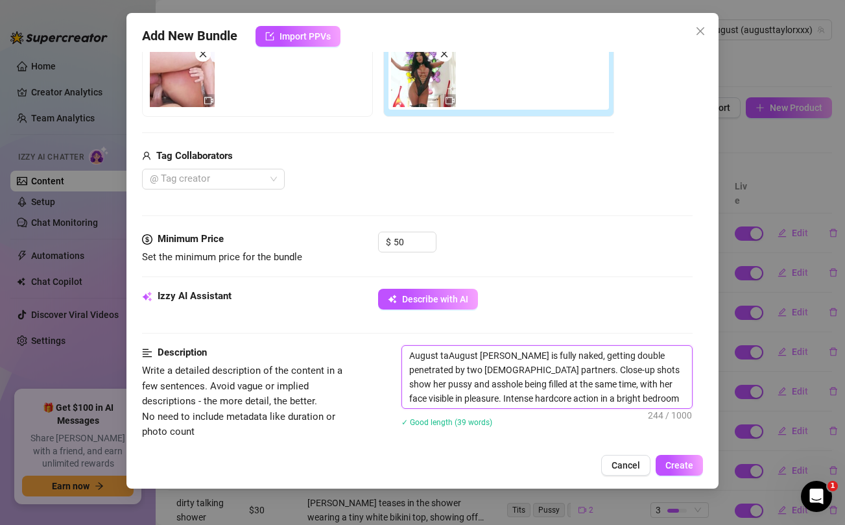
type textarea "[PERSON_NAME] is fully naked, getting double penetrated by two [DEMOGRAPHIC_DAT…"
type textarea "[PERSON_NAME] [PERSON_NAME] is fully naked, getting double penetrated by two [D…"
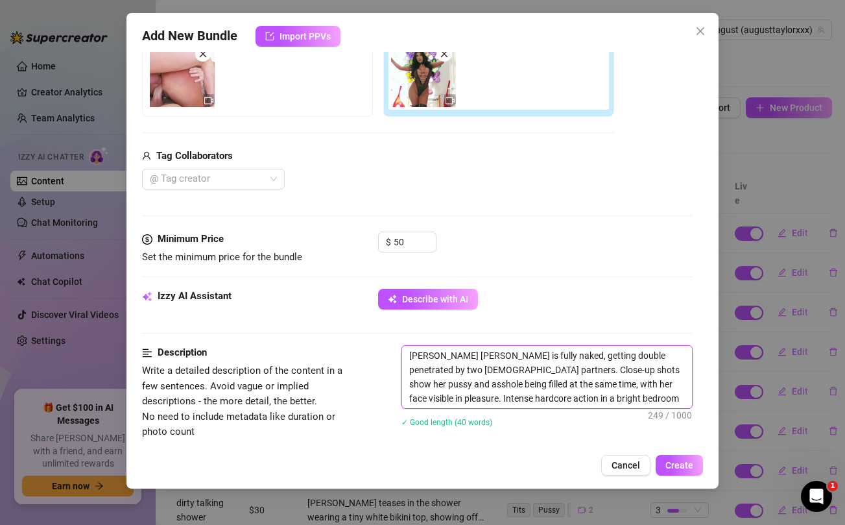
type textarea "[PERSON_NAME] [PERSON_NAME] is fully naked, getting double penetrated by two [D…"
type textarea "August [PERSON_NAME] August [PERSON_NAME] is fully naked, getting double penetr…"
type textarea "[PERSON_NAME] sAugust [PERSON_NAME] is fully naked, getting double penetrated b…"
type textarea "[PERSON_NAME] stAugust [PERSON_NAME] is fully naked, getting double penetrated …"
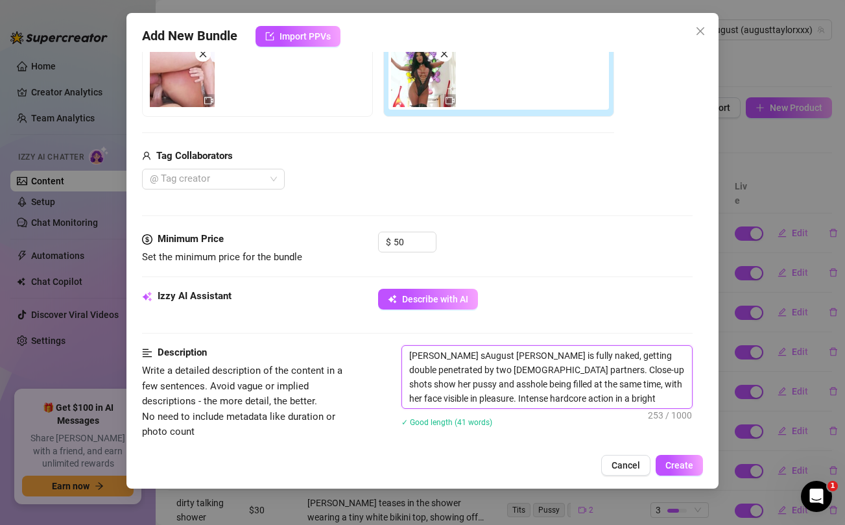
type textarea "[PERSON_NAME] stAugust [PERSON_NAME] is fully naked, getting double penetrated …"
type textarea "[PERSON_NAME] [PERSON_NAME] is fully naked, getting double penetrated by two [D…"
type textarea "[PERSON_NAME] starAugust [PERSON_NAME] is fully naked, getting double penetrate…"
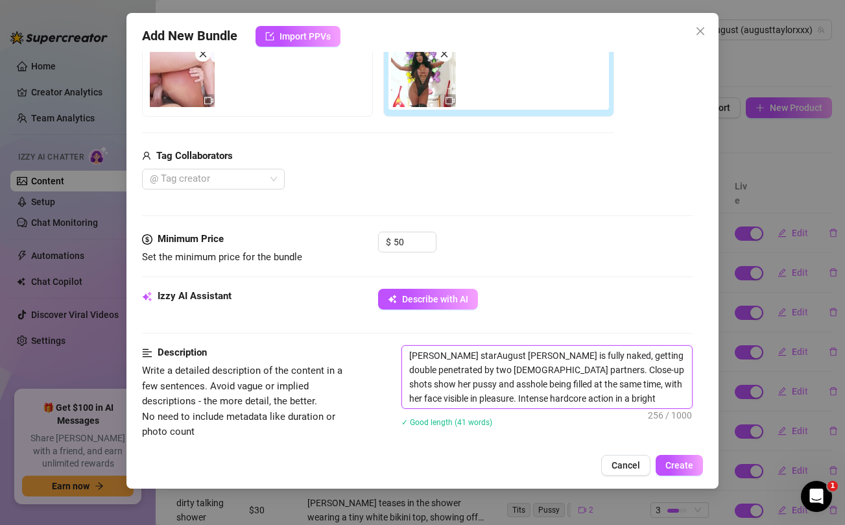
type textarea "[PERSON_NAME] startAugust [PERSON_NAME] is fully naked, getting double penetrat…"
type textarea "[PERSON_NAME] startsAugust [PERSON_NAME] is fully naked, getting double penetra…"
type textarea "[PERSON_NAME] starts [PERSON_NAME] is fully naked, getting double penetrated by…"
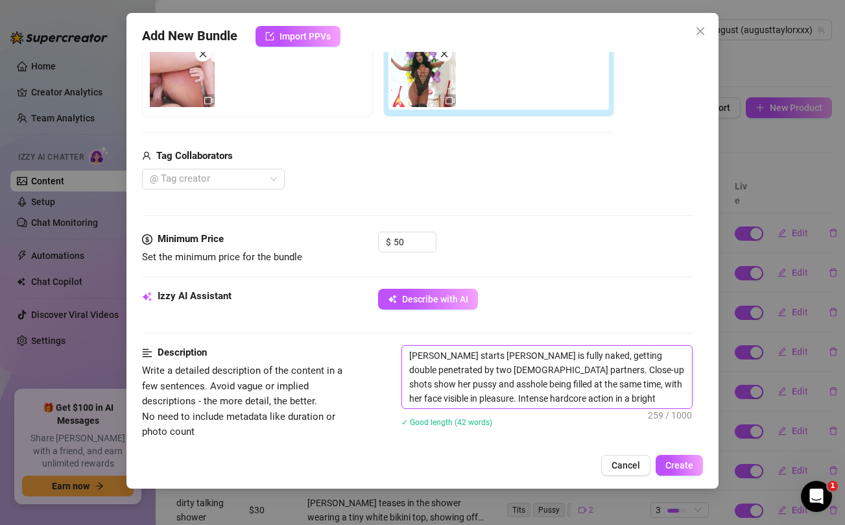
type textarea "[PERSON_NAME] starts oAugust [PERSON_NAME] is fully naked, getting double penet…"
type textarea "[PERSON_NAME] starts ofAugust [PERSON_NAME] is fully naked, getting double pene…"
type textarea "[PERSON_NAME] starts offAugust [PERSON_NAME] is fully naked, getting double pen…"
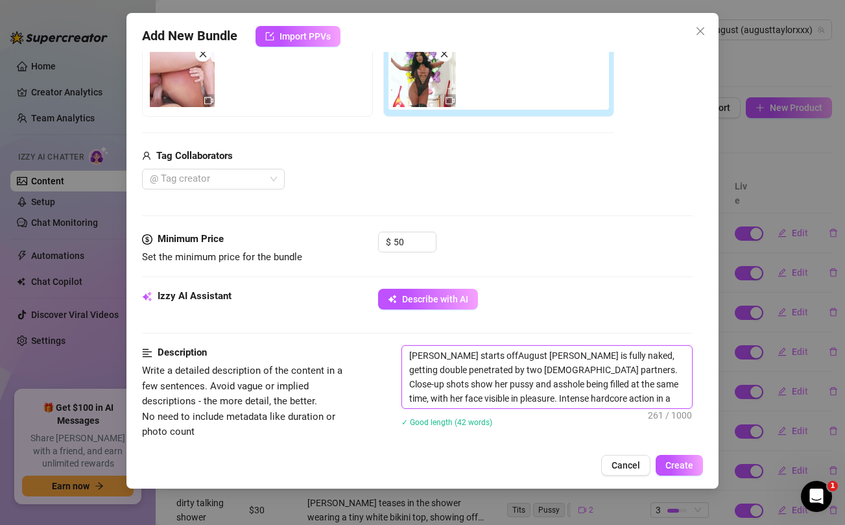
type textarea "[PERSON_NAME] starts off [PERSON_NAME] is fully naked, getting double penetrate…"
type textarea "[PERSON_NAME] starts off iAugust [PERSON_NAME] is fully naked, getting double p…"
type textarea "[PERSON_NAME] starts off inAugust [PERSON_NAME] is fully naked, getting double …"
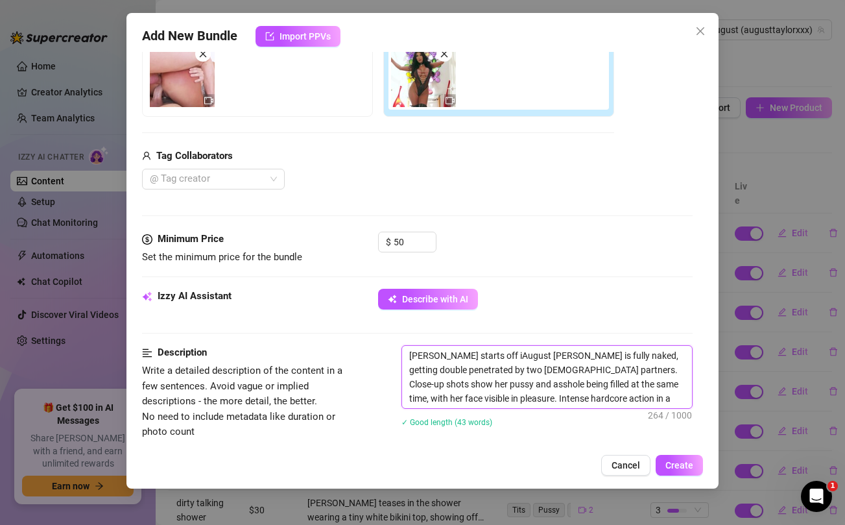
type textarea "[PERSON_NAME] starts off inAugust [PERSON_NAME] is fully naked, getting double …"
type textarea "[PERSON_NAME] starts off in [PERSON_NAME] is fully naked, getting double penetr…"
type textarea "[PERSON_NAME] starts off in aAugust [PERSON_NAME] is fully naked, getting doubl…"
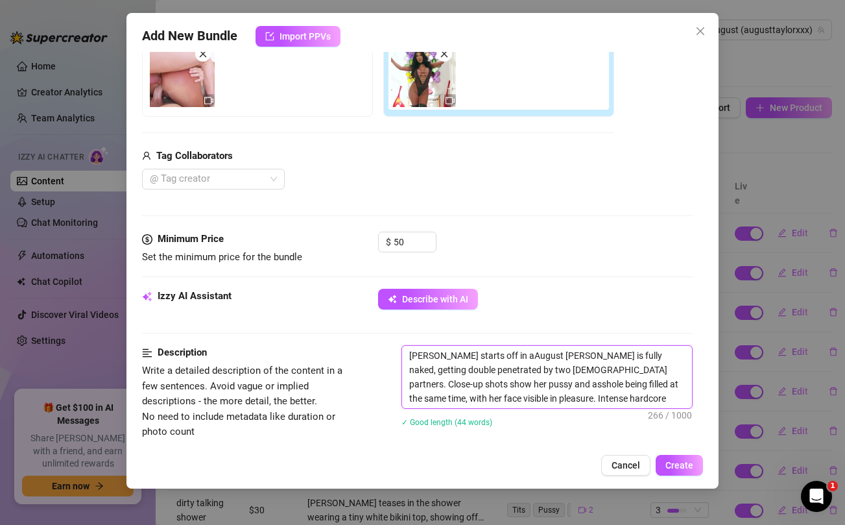
type textarea "[PERSON_NAME] starts off in a [PERSON_NAME] is fully naked, getting double pene…"
type textarea "[PERSON_NAME] starts off in a bAugust [PERSON_NAME] is fully naked, getting dou…"
type textarea "[PERSON_NAME] starts off in a blAugust [PERSON_NAME] is fully naked, getting do…"
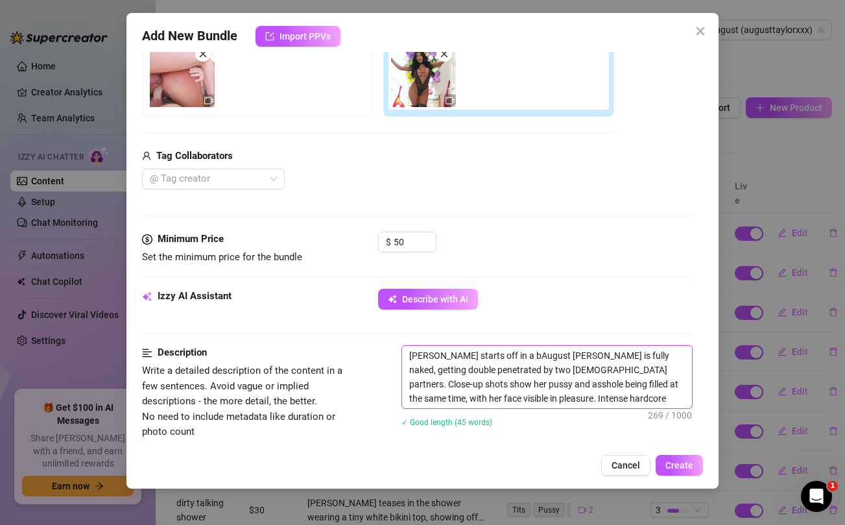
type textarea "[PERSON_NAME] starts off in a blAugust [PERSON_NAME] is fully naked, getting do…"
type textarea "[PERSON_NAME] starts off in a blaAugust [PERSON_NAME] is fully naked, getting d…"
type textarea "[PERSON_NAME] starts off in a blacAugust [PERSON_NAME] is fully naked, getting …"
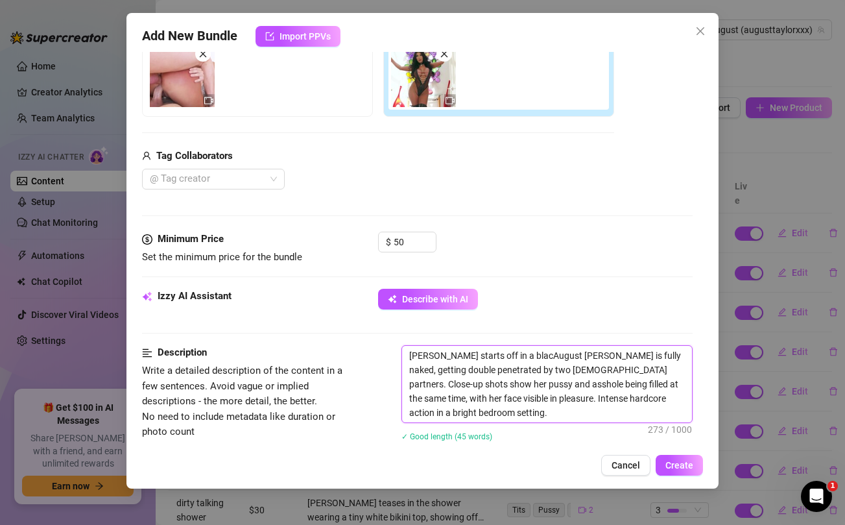
type textarea "[PERSON_NAME] starts off in a blackAugust [PERSON_NAME] is fully naked, getting…"
type textarea "[PERSON_NAME] starts off in a black [PERSON_NAME] is fully naked, getting doubl…"
type textarea "[PERSON_NAME] starts off in a black oAugust [PERSON_NAME] is fully naked, getti…"
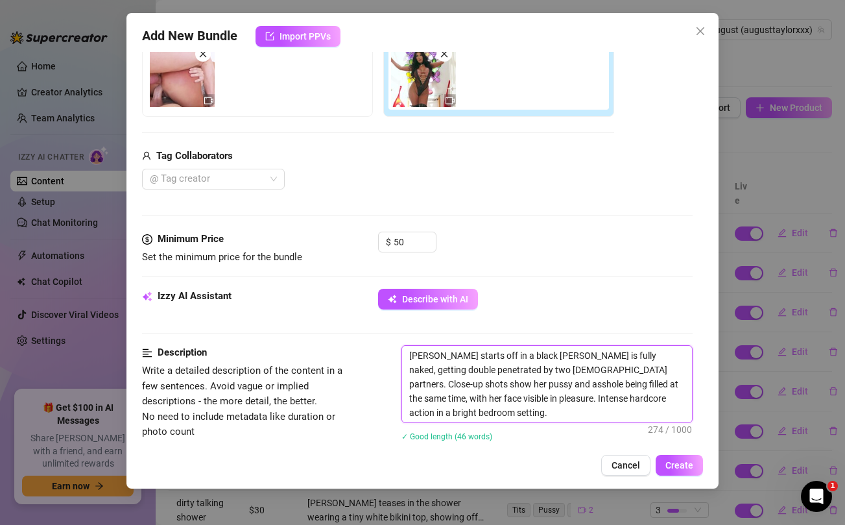
type textarea "[PERSON_NAME] starts off in a black oAugust [PERSON_NAME] is fully naked, getti…"
type textarea "[PERSON_NAME] starts off in a black onAugust [PERSON_NAME] is fully naked, gett…"
type textarea "[PERSON_NAME] starts off in a black oAugust [PERSON_NAME] is fully naked, getti…"
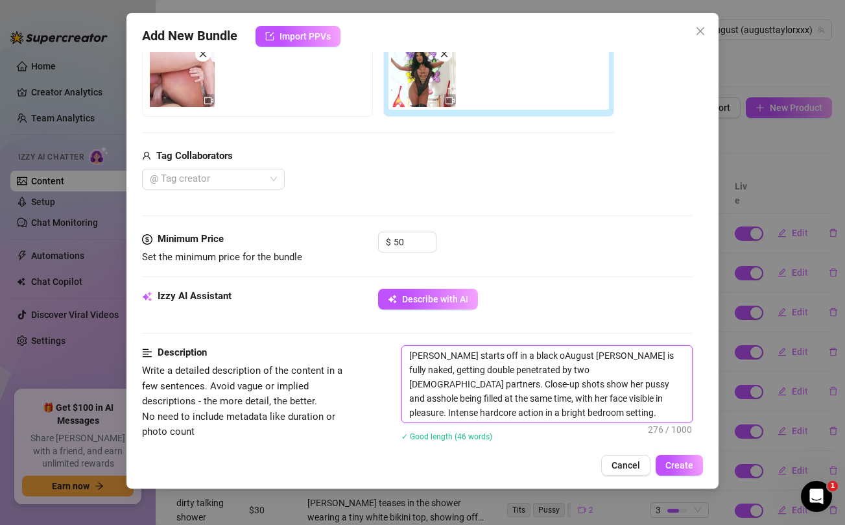
type textarea "[PERSON_NAME] starts off in a black [PERSON_NAME] is fully naked, getting doubl…"
type textarea "[PERSON_NAME] starts off in a black lAugust [PERSON_NAME] is fully naked, getti…"
type textarea "[PERSON_NAME] starts off in a black liAugust [PERSON_NAME] is fully naked, gett…"
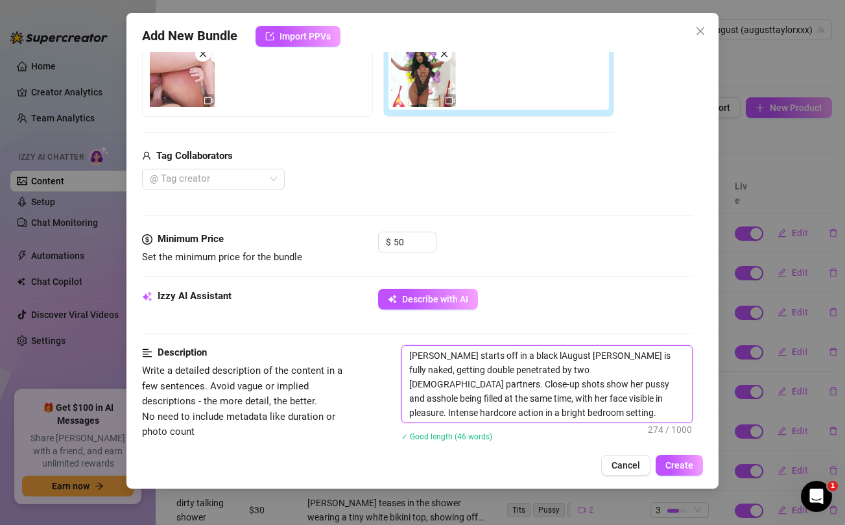
type textarea "[PERSON_NAME] starts off in a black liAugust [PERSON_NAME] is fully naked, gett…"
type textarea "[PERSON_NAME] starts off in a black linAugust [PERSON_NAME] is fully naked, get…"
type textarea "[PERSON_NAME] starts off in a black lingAugust [PERSON_NAME] is fully naked, ge…"
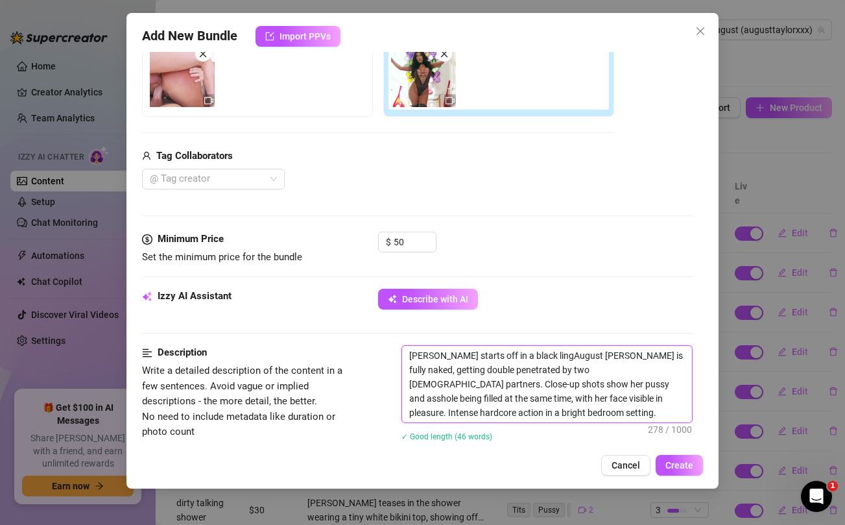
type textarea "[PERSON_NAME] starts off in a black linAugust [PERSON_NAME] is fully naked, get…"
type textarea "[PERSON_NAME] starts off in a black liAugust [PERSON_NAME] is fully naked, gett…"
type textarea "[PERSON_NAME] starts off in a black lAugust [PERSON_NAME] is fully naked, getti…"
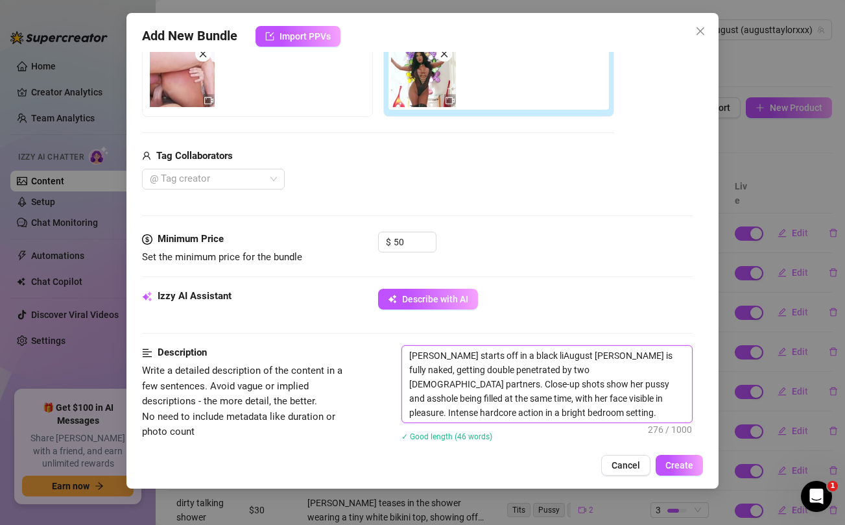
type textarea "[PERSON_NAME] starts off in a black lAugust [PERSON_NAME] is fully naked, getti…"
type textarea "[PERSON_NAME] starts off in a black [PERSON_NAME] is fully naked, getting doubl…"
type textarea "[PERSON_NAME] starts off in a black oAugust [PERSON_NAME] is fully naked, getti…"
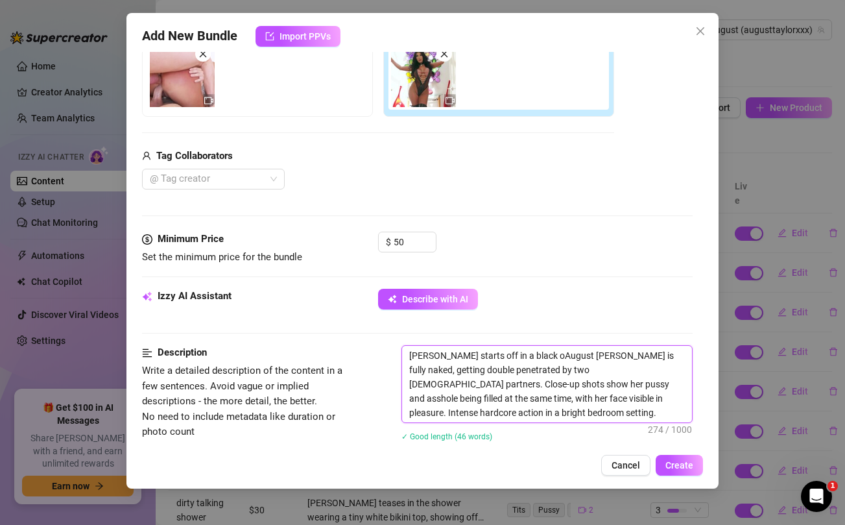
type textarea "[PERSON_NAME] starts off in a black onAugust [PERSON_NAME] is fully naked, gett…"
type textarea "[PERSON_NAME] starts off in a black oneAugust [PERSON_NAME] is fully naked, get…"
type textarea "[PERSON_NAME] starts off in a black one [PERSON_NAME] is fully naked, getting d…"
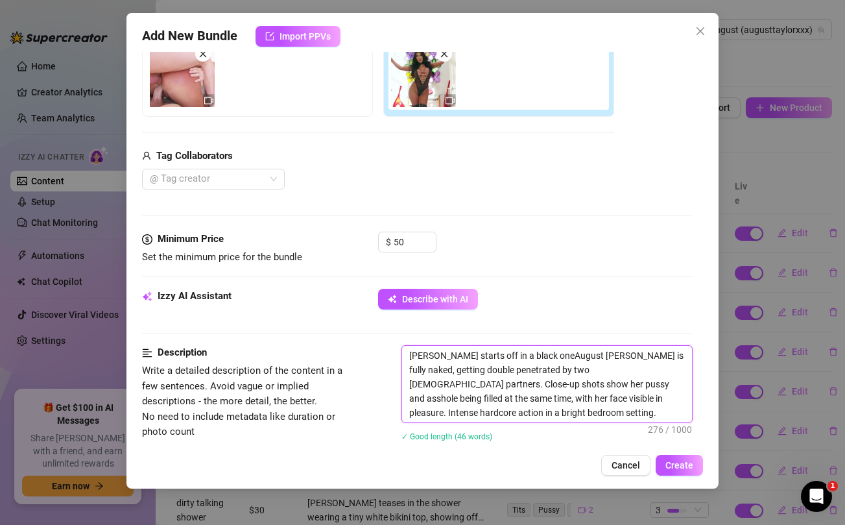
type textarea "[PERSON_NAME] starts off in a black one [PERSON_NAME] is fully naked, getting d…"
type textarea "[PERSON_NAME] starts off in a black one pAugust [PERSON_NAME] is fully naked, g…"
type textarea "[PERSON_NAME] starts off in a black one piAugust [PERSON_NAME] is fully naked, …"
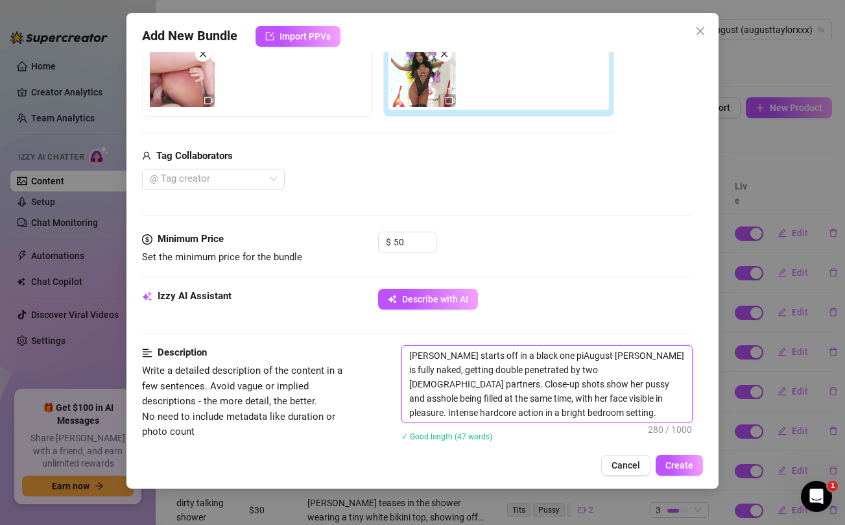
type textarea "[PERSON_NAME] starts off in a black one pieAugust [PERSON_NAME] is fully naked,…"
type textarea "[PERSON_NAME] starts off in a black one piecAugust [PERSON_NAME] is fully naked…"
type textarea "[PERSON_NAME] starts off in a black one pieceAugust [PERSON_NAME] is fully nake…"
type textarea "[PERSON_NAME] starts off in a black one piece [PERSON_NAME] is fully naked, get…"
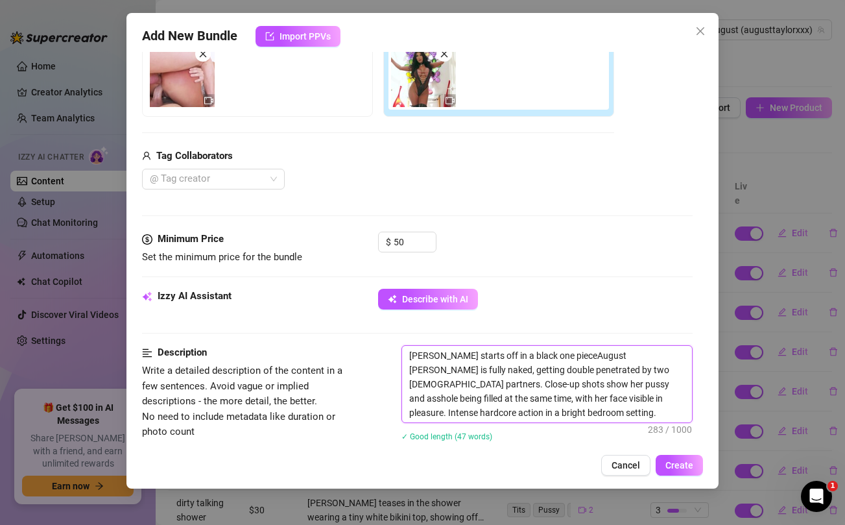
type textarea "[PERSON_NAME] starts off in a black one piece [PERSON_NAME] is fully naked, get…"
type textarea "[PERSON_NAME] starts off in a black one piece lAugust [PERSON_NAME] is fully na…"
type textarea "[PERSON_NAME] starts off in a black one piece leAugust [PERSON_NAME] is fully n…"
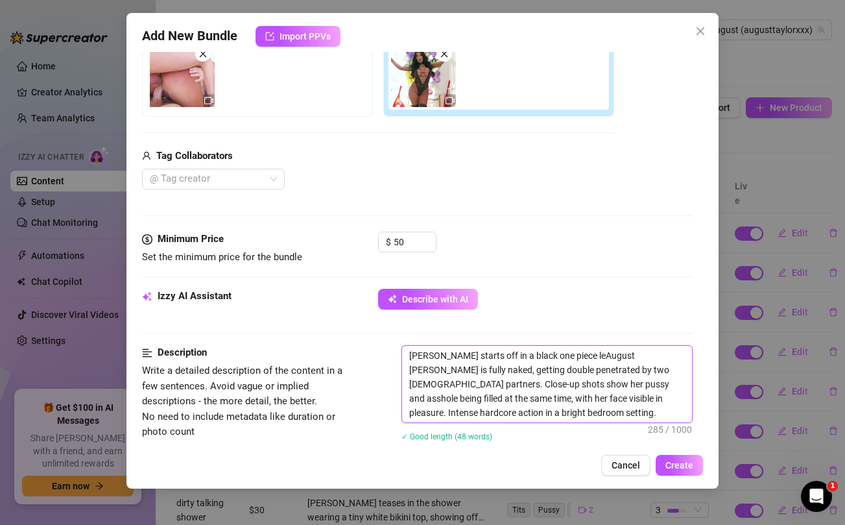
type textarea "[PERSON_NAME] starts off in a black one piece leaAugust [PERSON_NAME] is fully …"
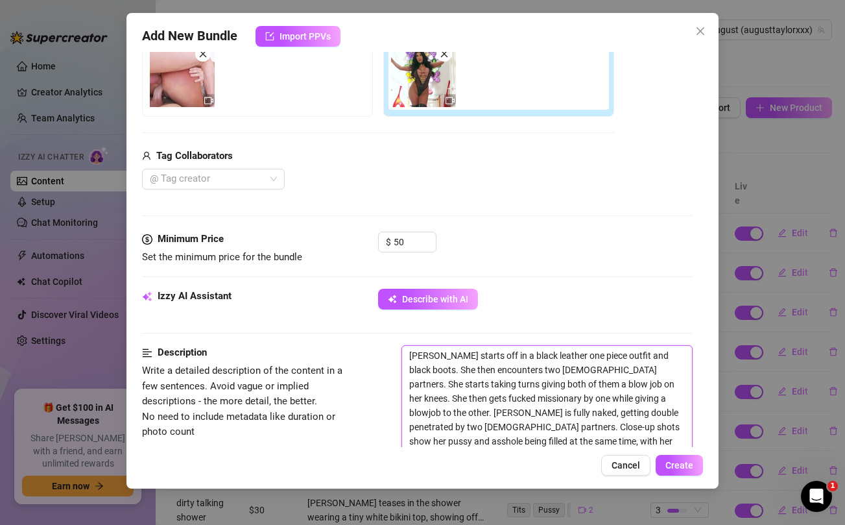
click at [599, 367] on textarea "[PERSON_NAME] starts off in a black leather one piece outfit and black boots. S…" at bounding box center [546, 405] width 289 height 119
click at [493, 412] on textarea "[PERSON_NAME] starts off in a black leather one piece outfit and black boots. S…" at bounding box center [546, 405] width 289 height 119
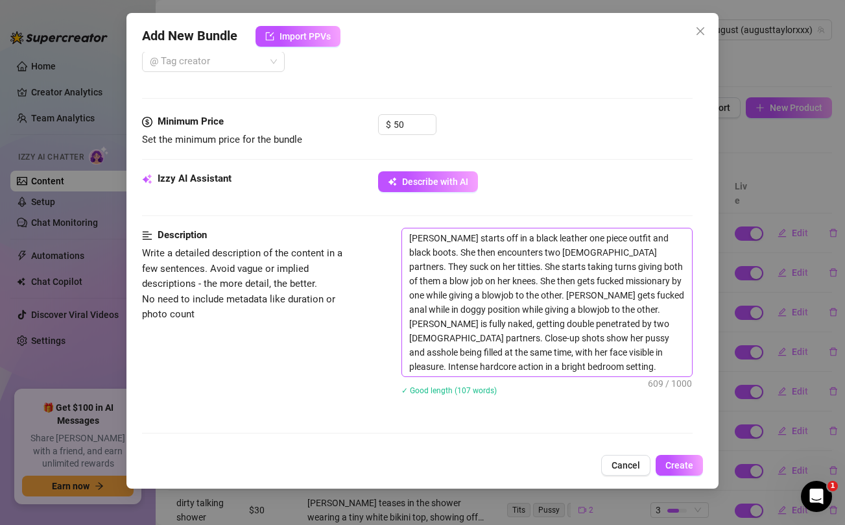
scroll to position [381, 0]
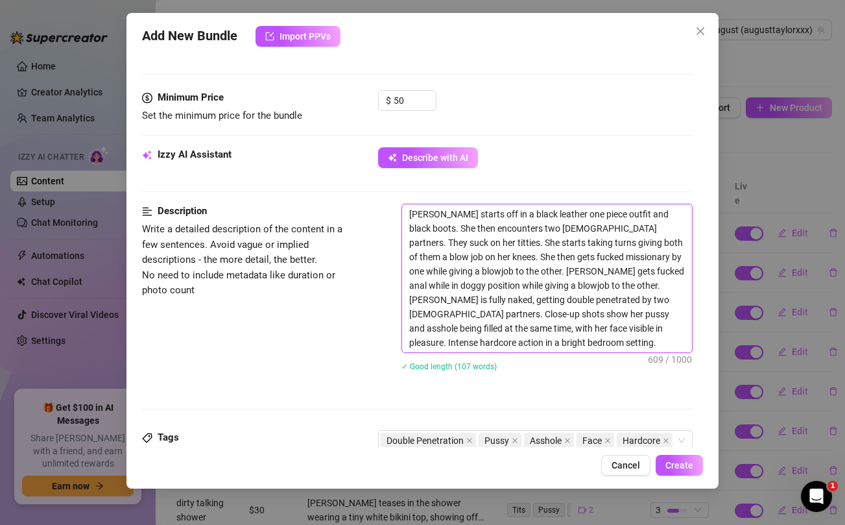
click at [538, 337] on textarea "[PERSON_NAME] starts off in a black leather one piece outfit and black boots. S…" at bounding box center [546, 278] width 289 height 148
click at [503, 328] on textarea "[PERSON_NAME] starts off in a black leather one piece outfit and black boots. S…" at bounding box center [546, 278] width 289 height 148
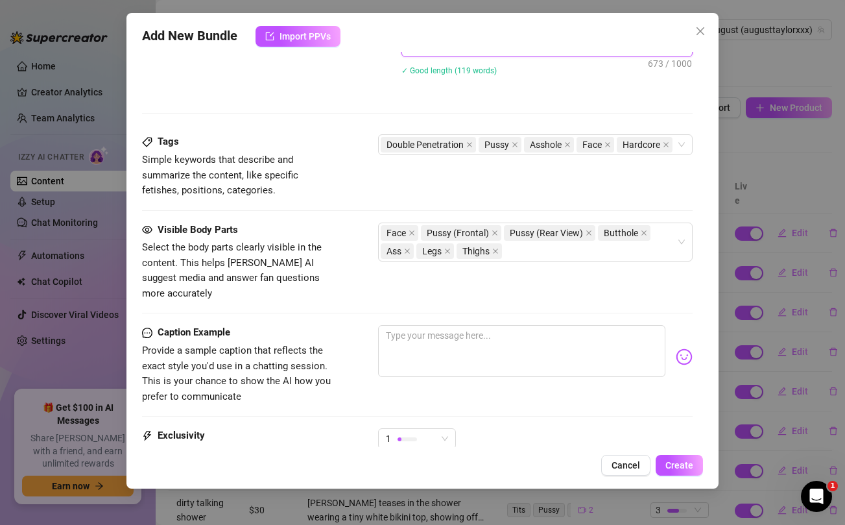
scroll to position [708, 0]
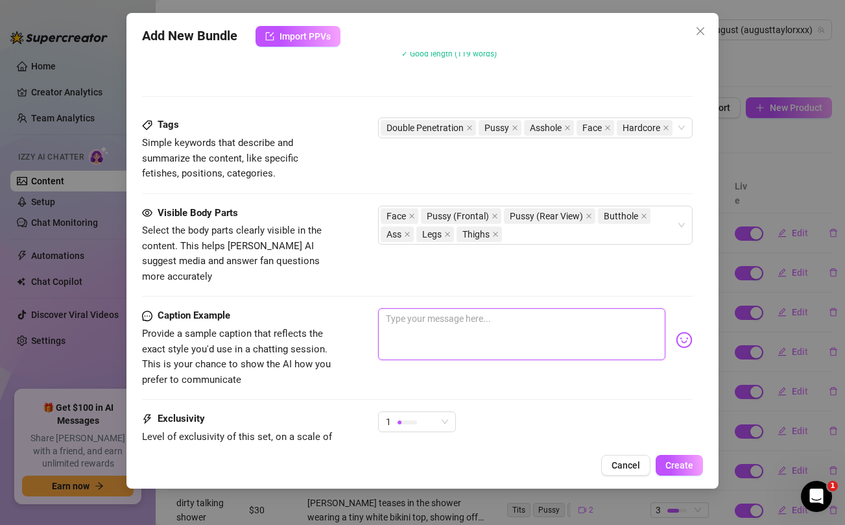
click at [407, 318] on textarea at bounding box center [521, 334] width 287 height 52
paste textarea "HD. Raw. Uncensored. A professional double penetration sextape that will leave …"
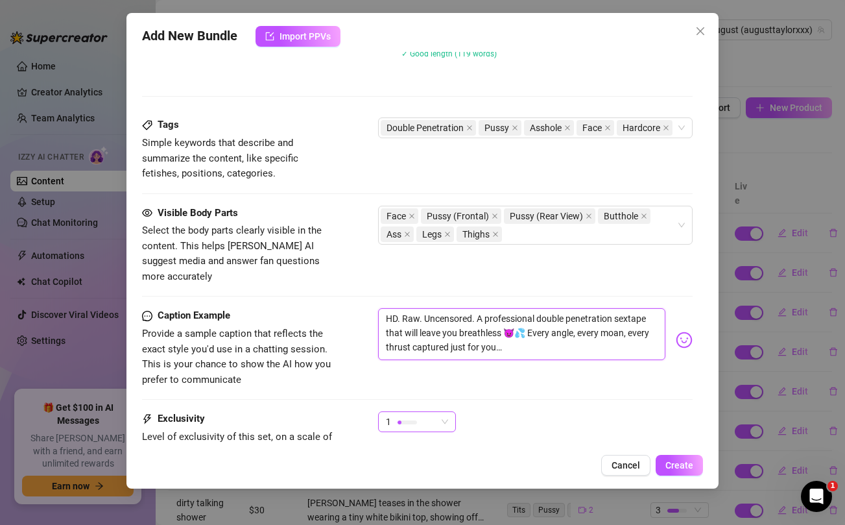
click at [439, 412] on span "1" at bounding box center [417, 421] width 62 height 19
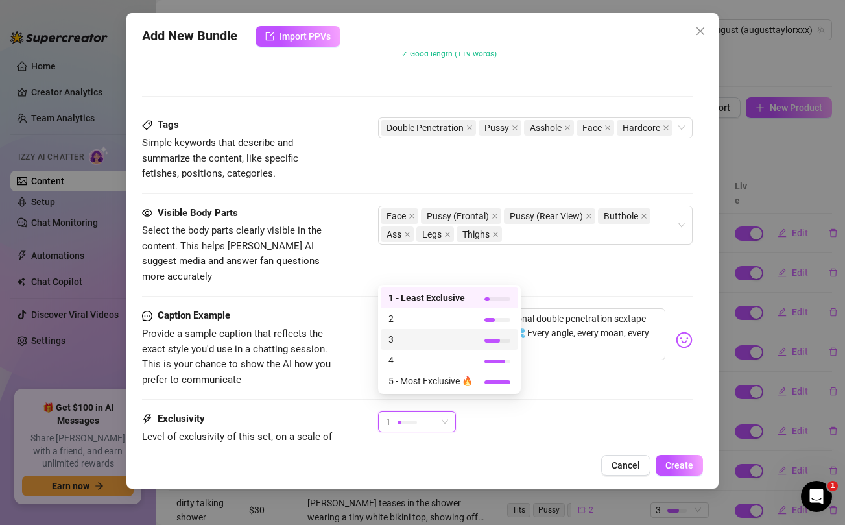
click at [443, 337] on span "3" at bounding box center [431, 339] width 84 height 14
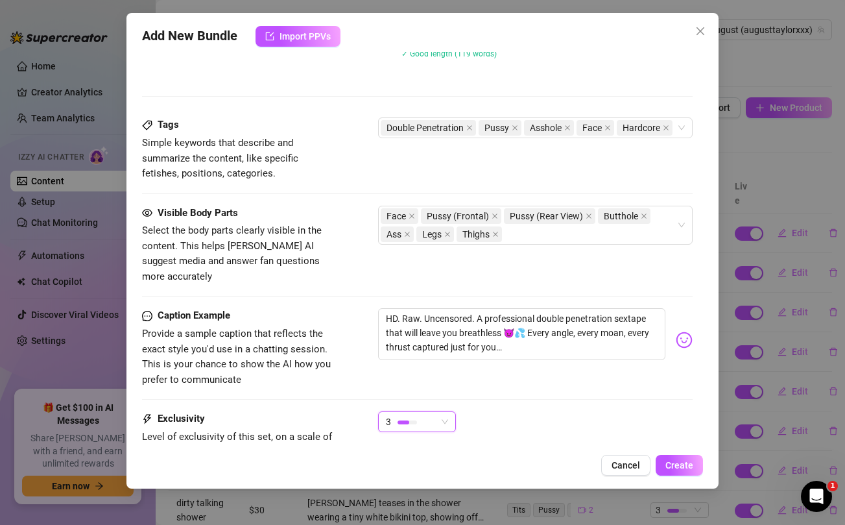
click at [578, 381] on div "Caption Example Provide a sample caption that reflects the exact style you'd us…" at bounding box center [417, 359] width 550 height 103
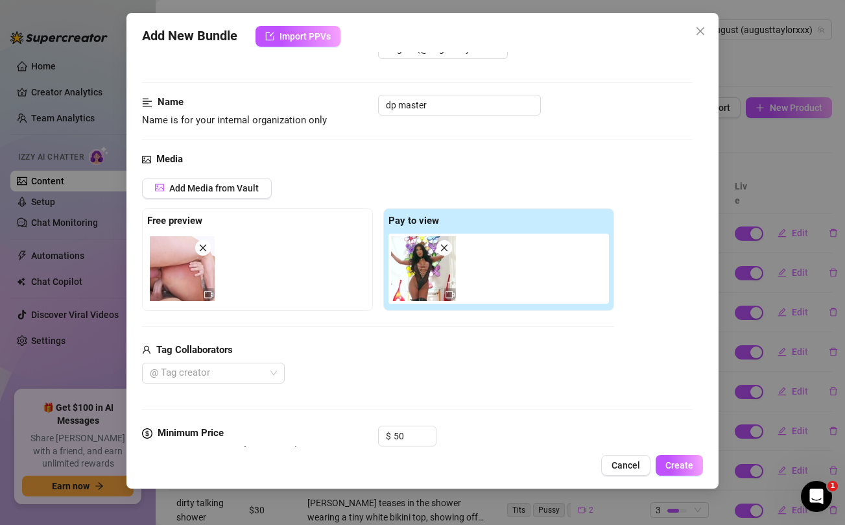
scroll to position [44, 0]
click at [252, 372] on div at bounding box center [207, 374] width 124 height 18
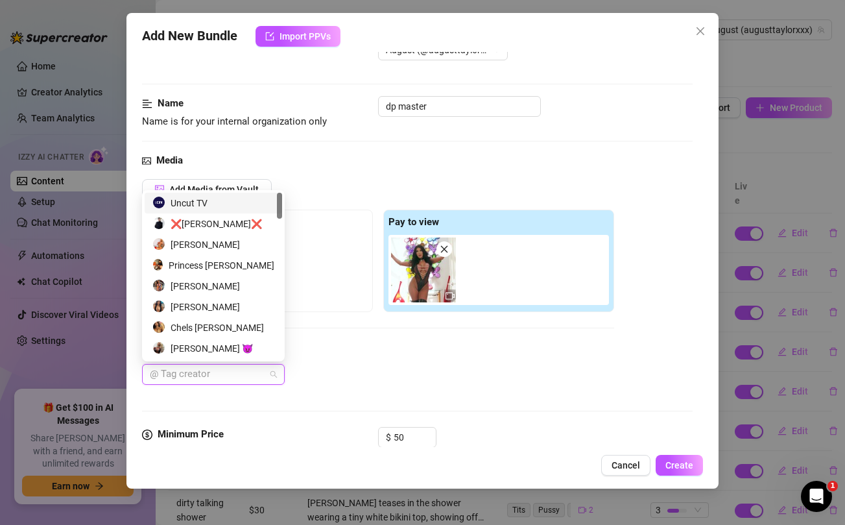
click at [219, 202] on div "Uncut TV" at bounding box center [213, 203] width 122 height 14
click at [404, 357] on div "Tag Collaborators" at bounding box center [378, 352] width 472 height 16
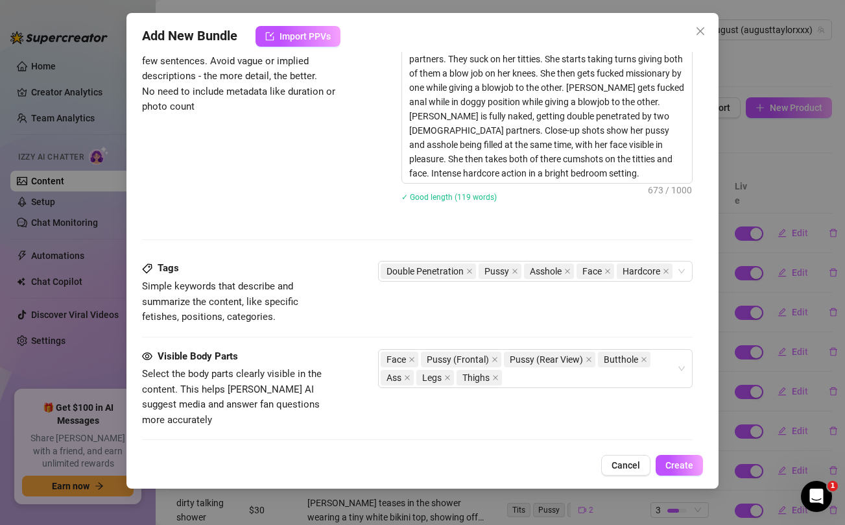
scroll to position [817, 0]
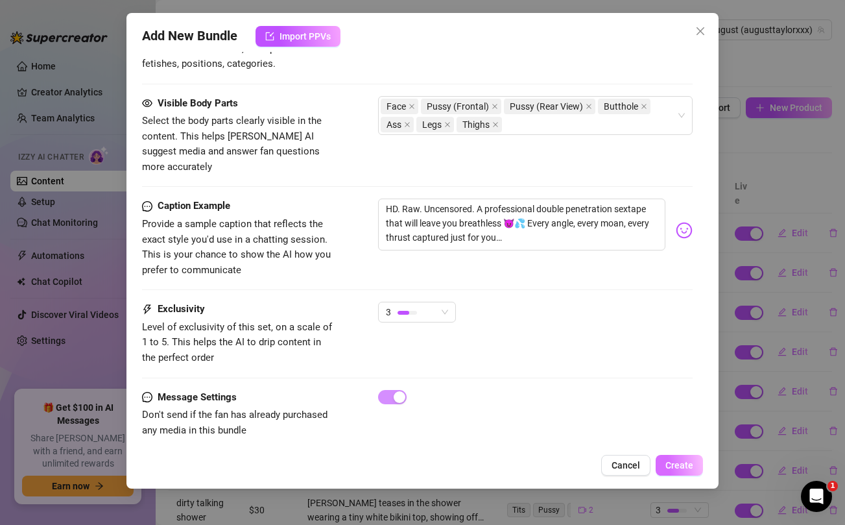
click at [678, 472] on button "Create" at bounding box center [679, 465] width 47 height 21
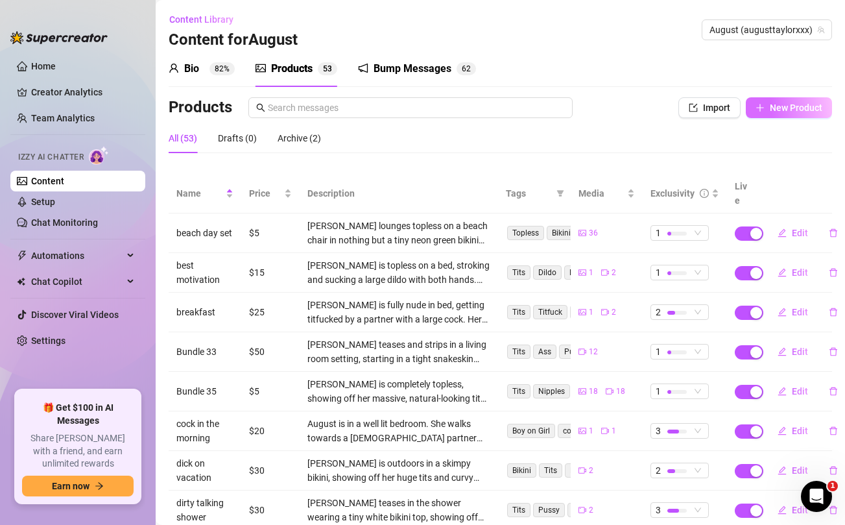
click at [775, 108] on span "New Product" at bounding box center [796, 107] width 53 height 10
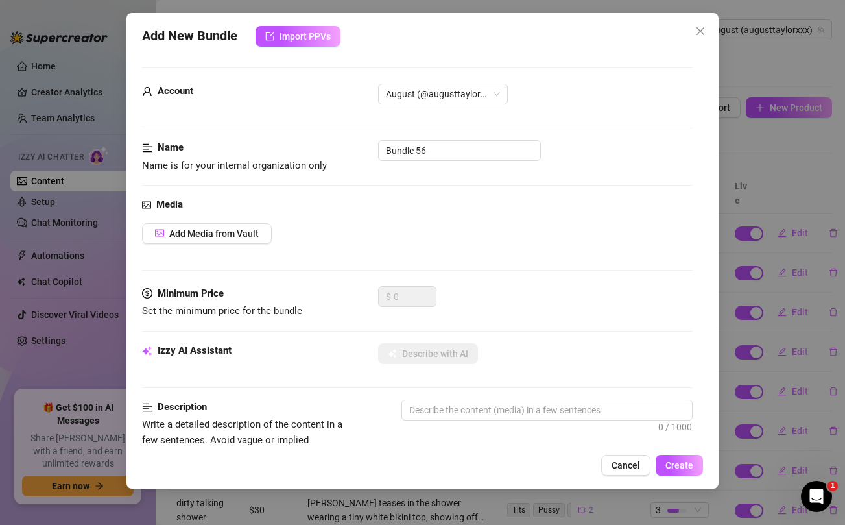
click at [470, 162] on div "Name Name is for your internal organization only Bundle 56" at bounding box center [417, 156] width 550 height 33
click at [445, 149] on input "Bundle 56" at bounding box center [459, 150] width 163 height 21
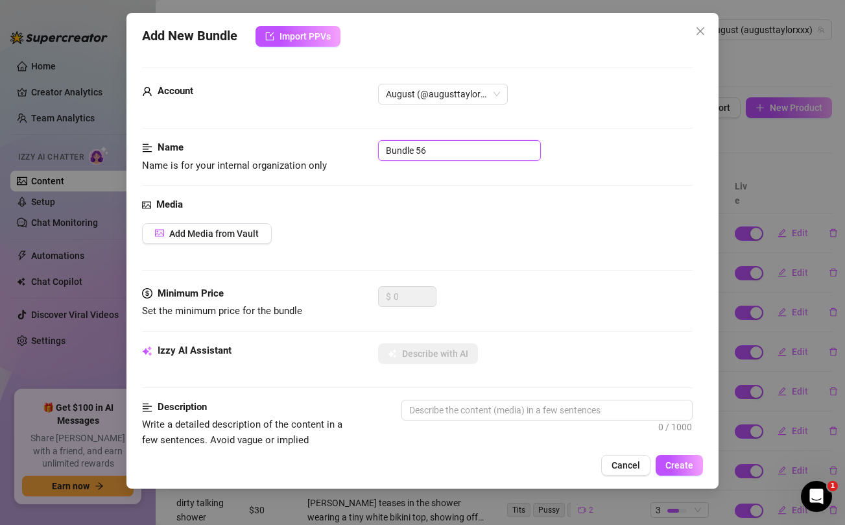
click at [445, 149] on input "Bundle 56" at bounding box center [459, 150] width 163 height 21
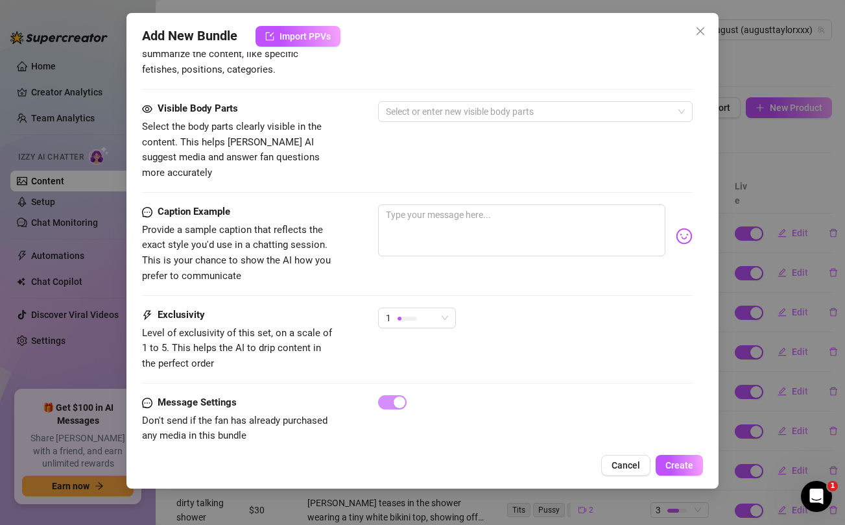
scroll to position [527, 0]
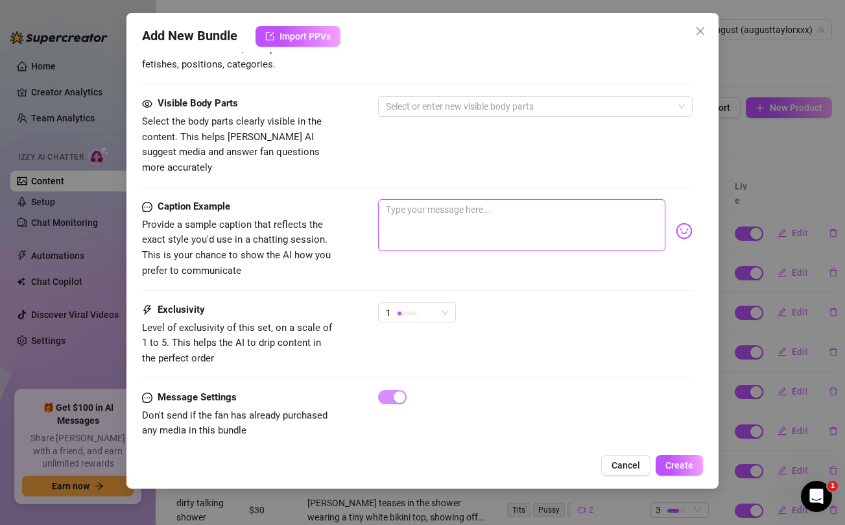
click at [426, 217] on textarea at bounding box center [521, 225] width 287 height 52
paste textarea "Craving that deep stretch and nasty moans? This BBC bundle goes all in 😩💦"
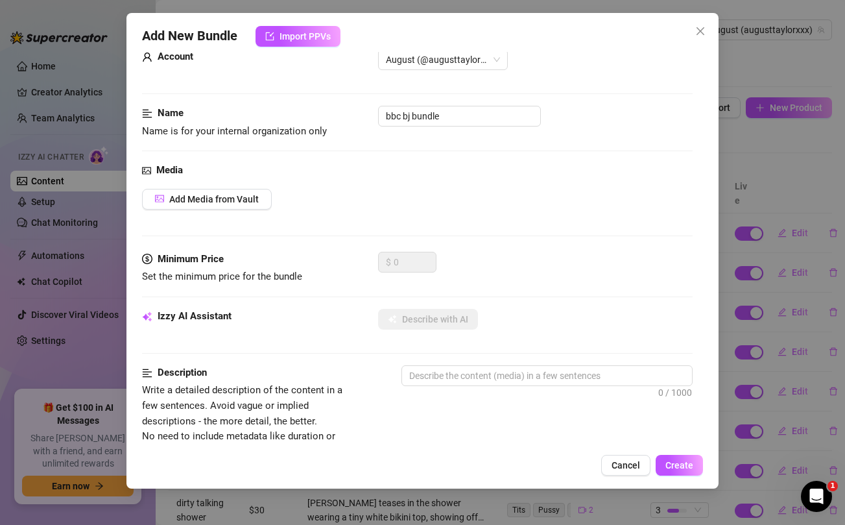
scroll to position [9, 0]
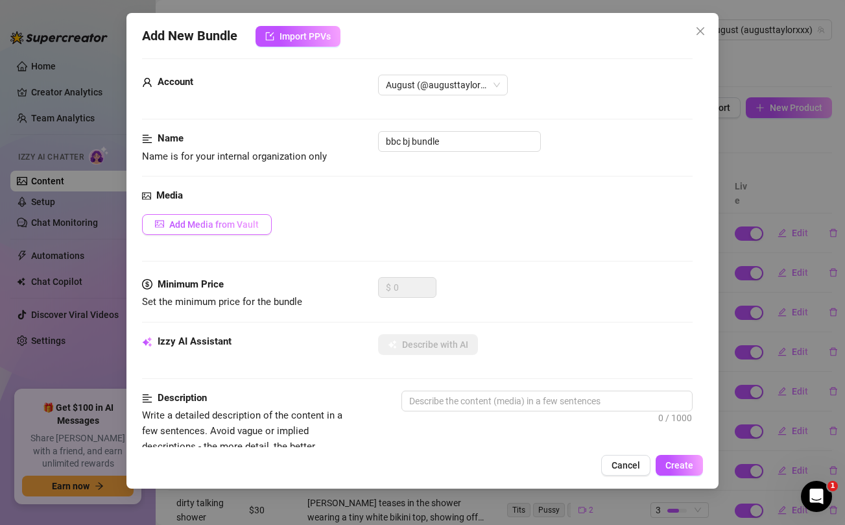
click at [223, 219] on span "Add Media from Vault" at bounding box center [214, 224] width 90 height 10
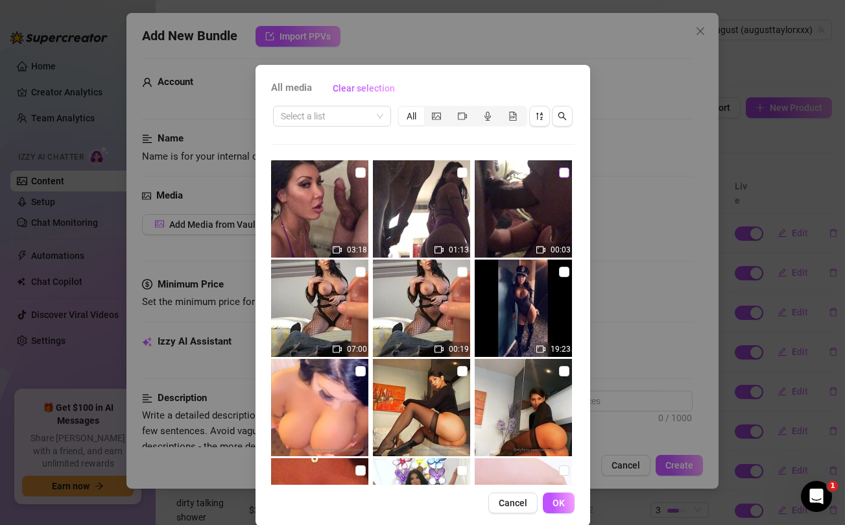
click at [565, 172] on input "checkbox" at bounding box center [564, 172] width 10 height 10
click at [463, 175] on input "checkbox" at bounding box center [462, 172] width 10 height 10
click at [360, 174] on input "checkbox" at bounding box center [360, 172] width 10 height 10
click at [568, 500] on button "OK" at bounding box center [559, 502] width 32 height 21
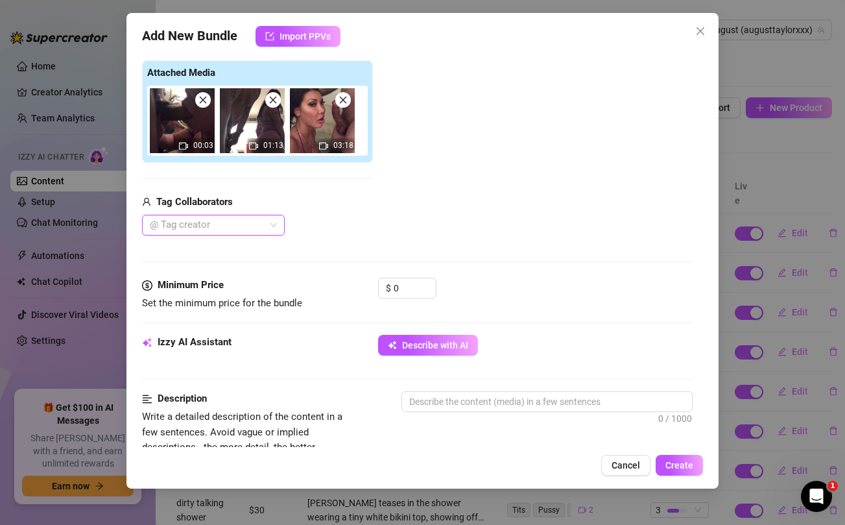
scroll to position [197, 0]
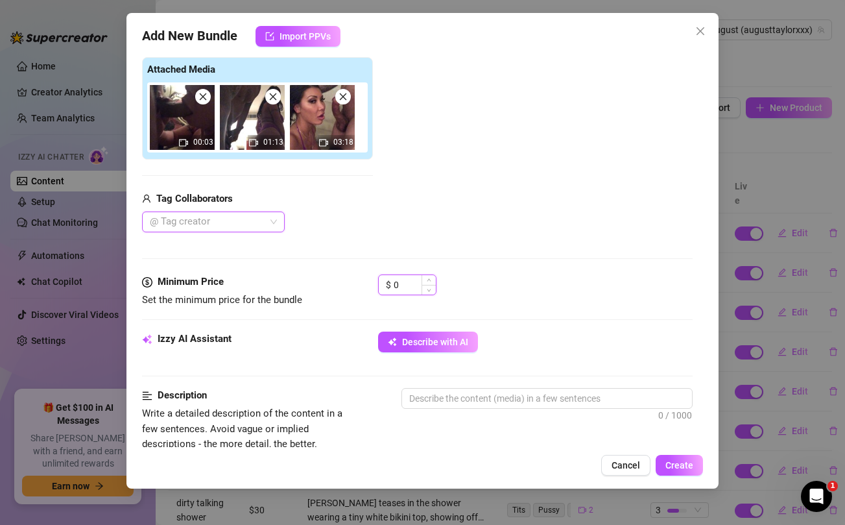
click at [414, 281] on input "0" at bounding box center [415, 284] width 42 height 19
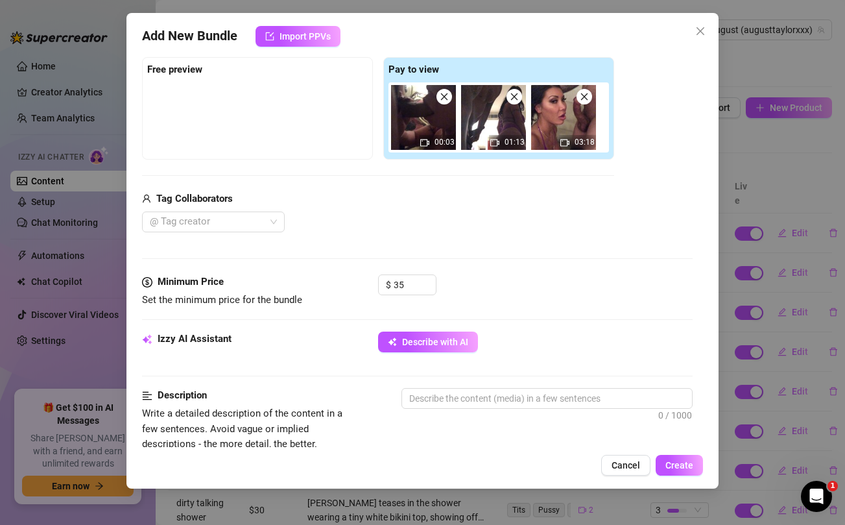
click at [487, 226] on div "@ Tag creator" at bounding box center [378, 221] width 472 height 21
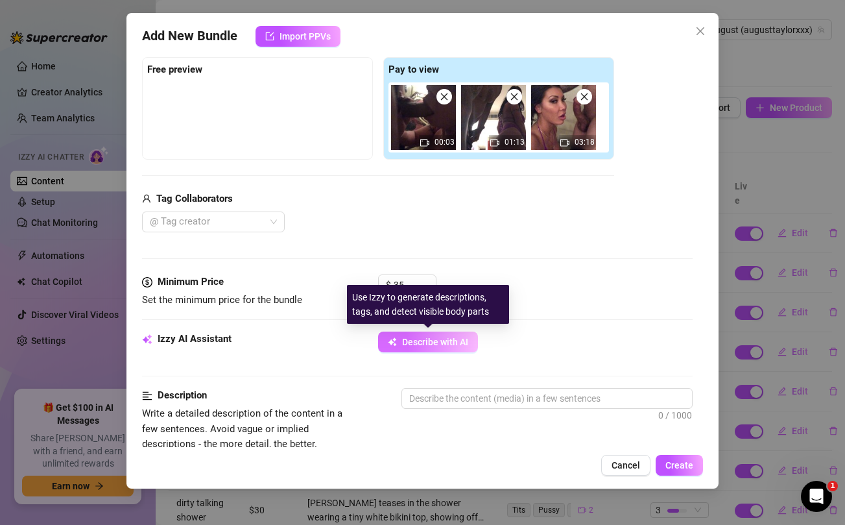
click at [444, 351] on button "Describe with AI" at bounding box center [428, 341] width 100 height 21
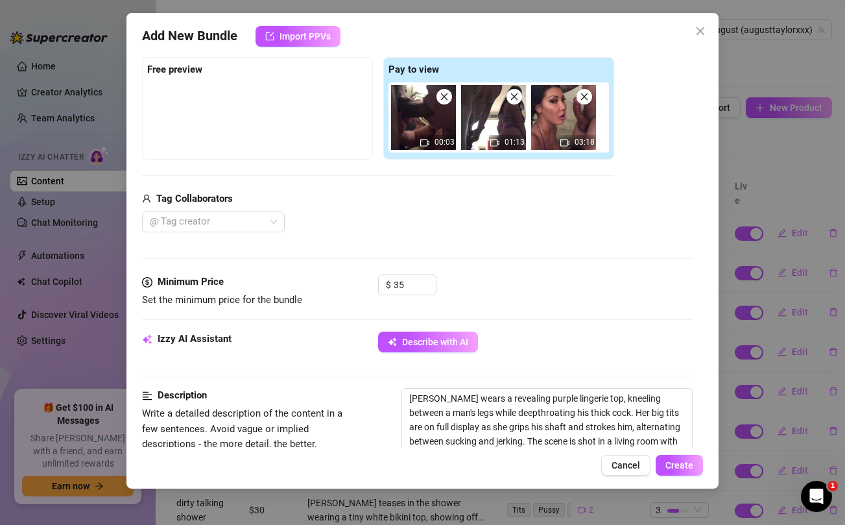
scroll to position [277, 0]
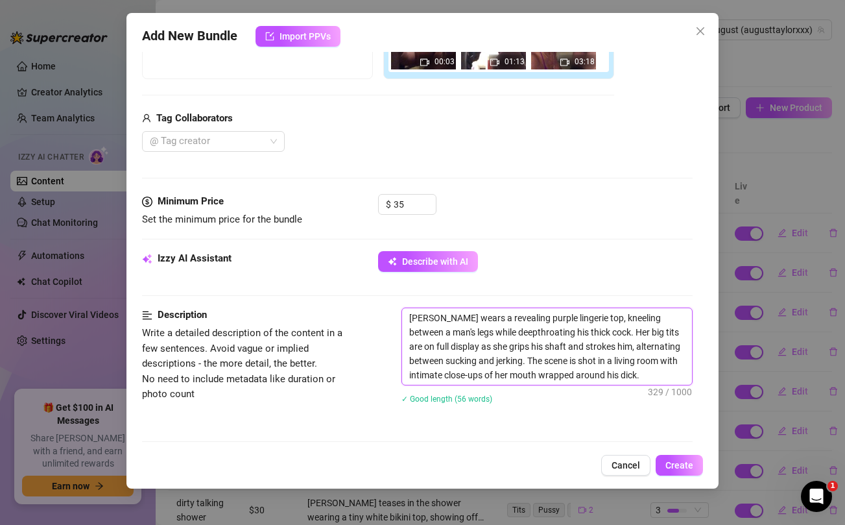
click at [450, 333] on textarea "[PERSON_NAME] wears a revealing purple lingerie top, kneeling between a man's l…" at bounding box center [546, 346] width 289 height 77
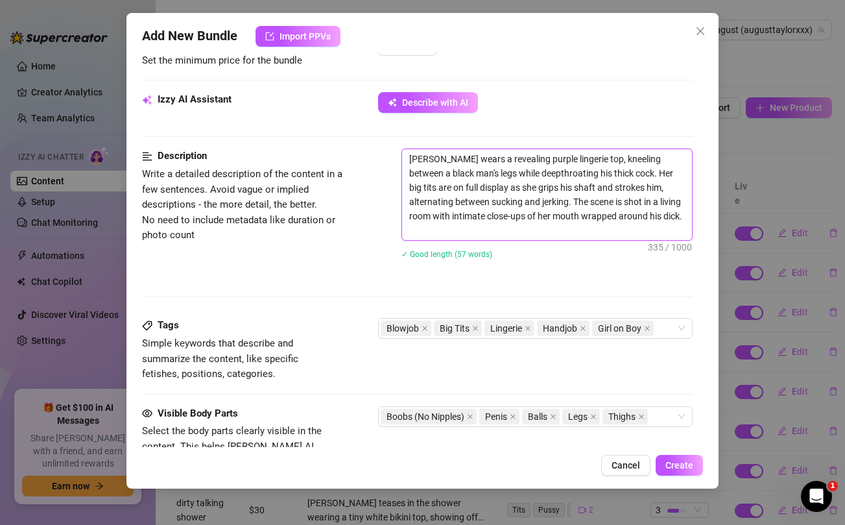
scroll to position [441, 0]
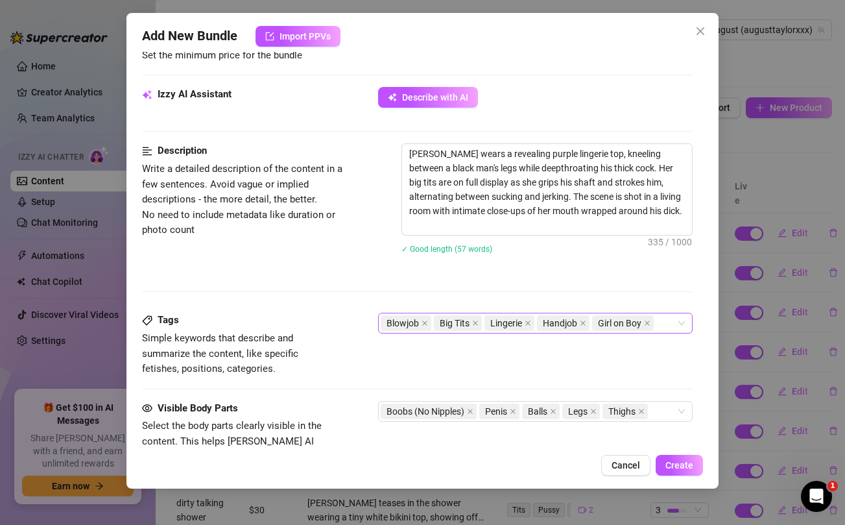
click at [658, 326] on input "search" at bounding box center [657, 323] width 3 height 16
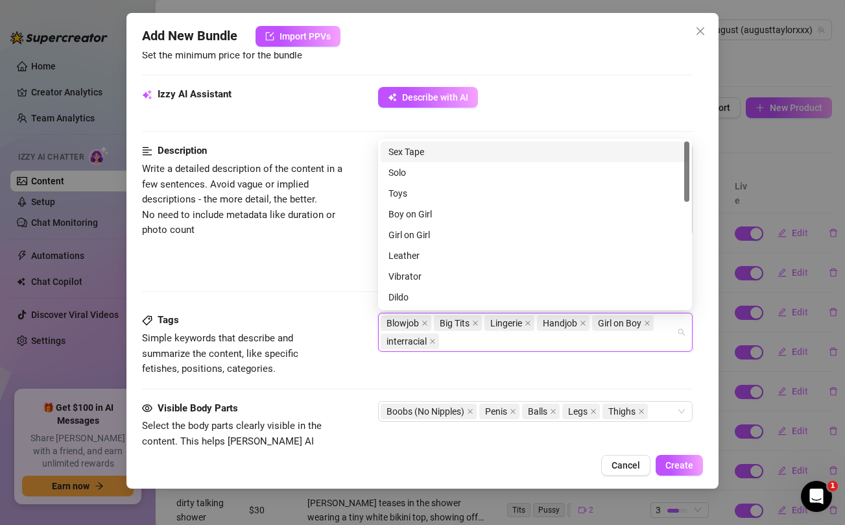
click at [603, 375] on div "Tags Simple keywords that describe and summarize the content, like specific fet…" at bounding box center [417, 345] width 550 height 64
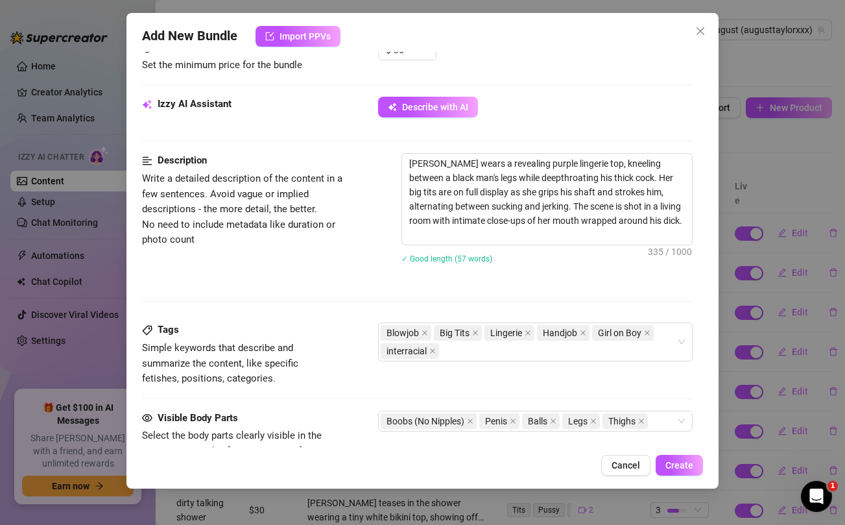
scroll to position [583, 0]
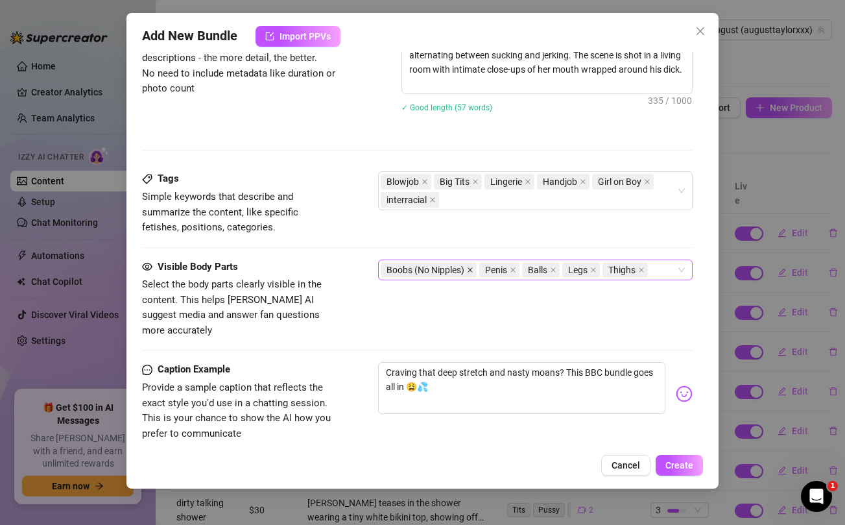
click at [472, 271] on icon "close" at bounding box center [470, 269] width 5 height 5
click at [598, 272] on div "Penis Balls Legs Thighs" at bounding box center [528, 270] width 295 height 18
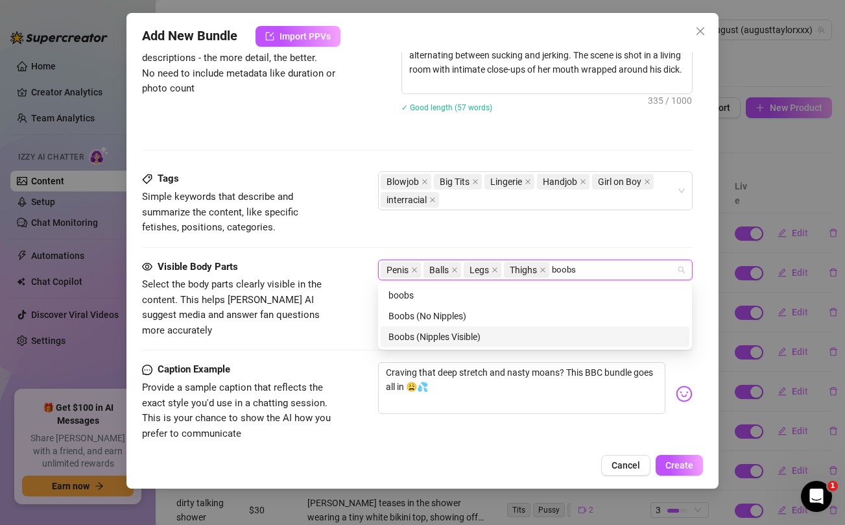
click at [483, 334] on div "Boobs (Nipples Visible)" at bounding box center [535, 337] width 293 height 14
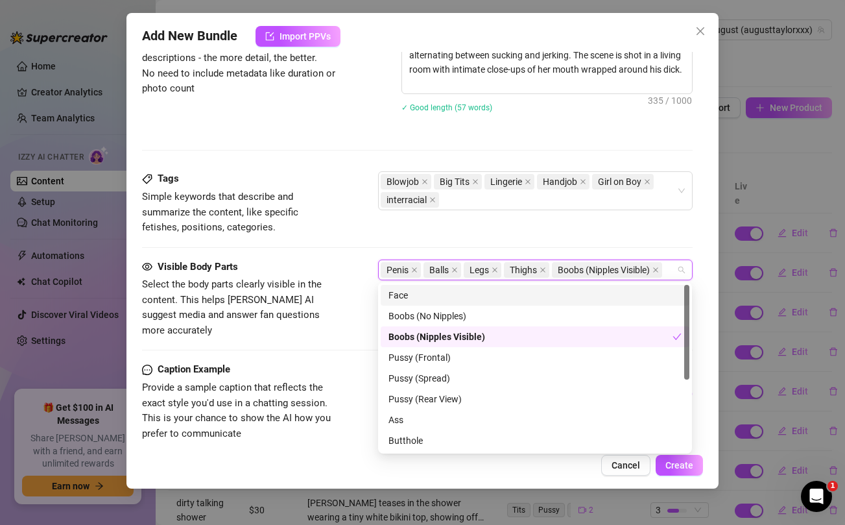
click at [439, 249] on div "Tags Simple keywords that describe and summarize the content, like specific fet…" at bounding box center [417, 215] width 550 height 88
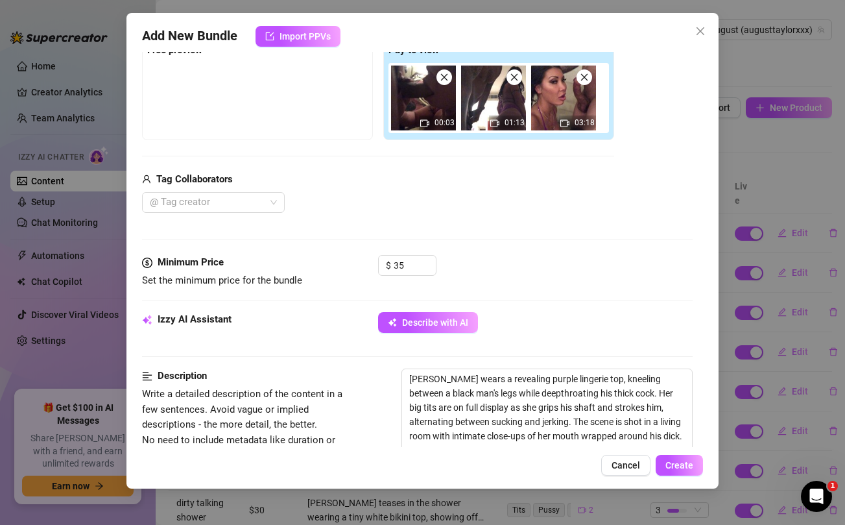
scroll to position [164, 0]
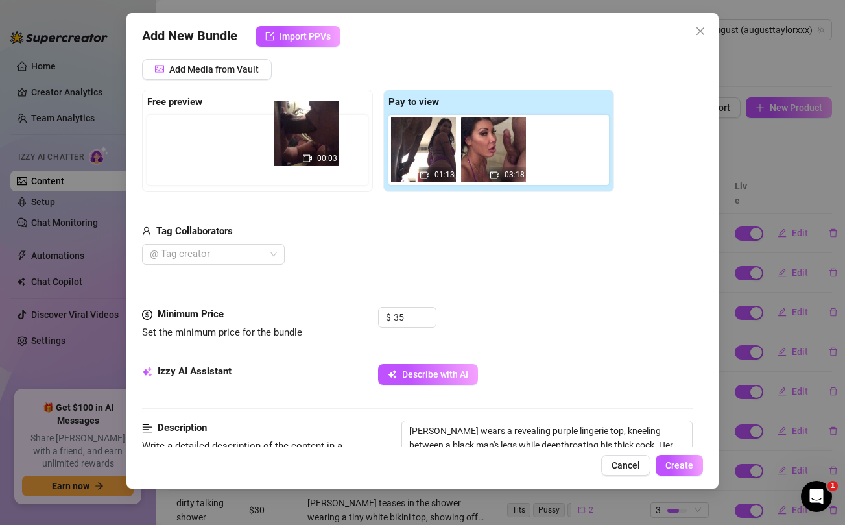
drag, startPoint x: 414, startPoint y: 155, endPoint x: 287, endPoint y: 139, distance: 127.5
click at [287, 139] on div "Free preview Pay to view 00:03 01:13 03:18" at bounding box center [378, 141] width 472 height 102
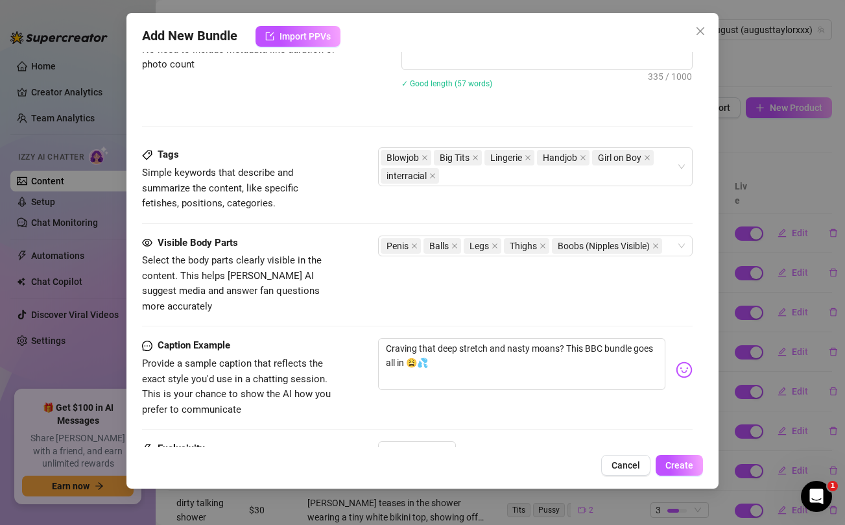
scroll to position [746, 0]
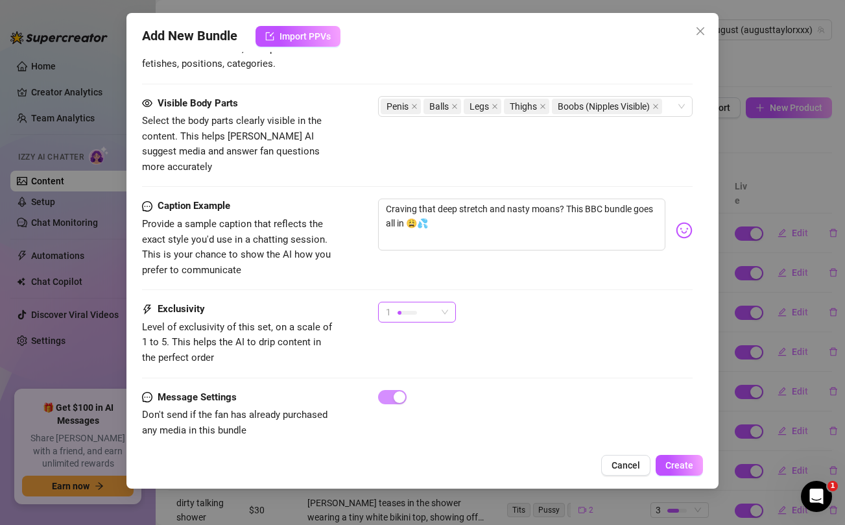
click at [428, 302] on div "1" at bounding box center [411, 311] width 51 height 19
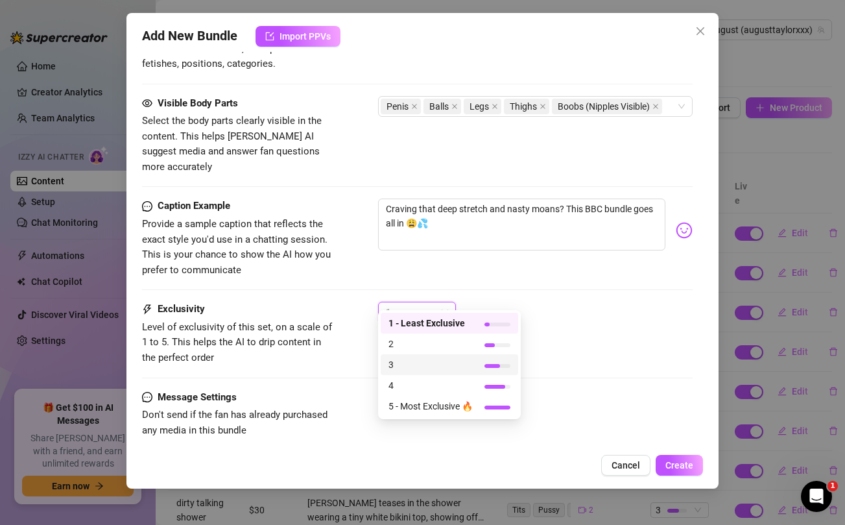
click at [402, 363] on span "3" at bounding box center [431, 364] width 84 height 14
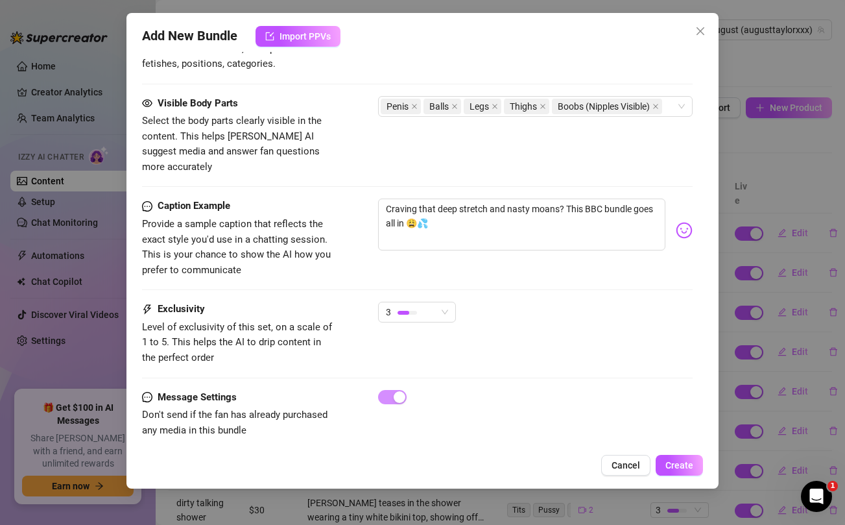
click at [607, 310] on div "3" at bounding box center [535, 318] width 314 height 32
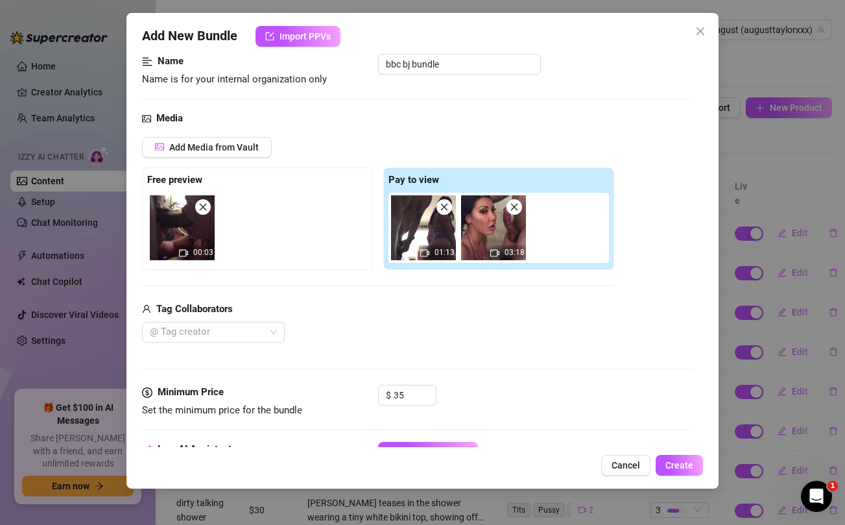
scroll to position [0, 0]
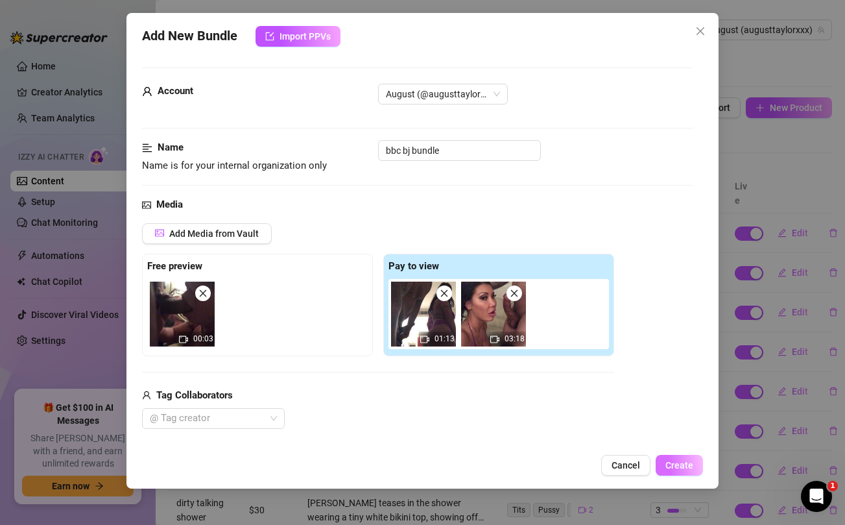
click at [688, 462] on span "Create" at bounding box center [680, 465] width 28 height 10
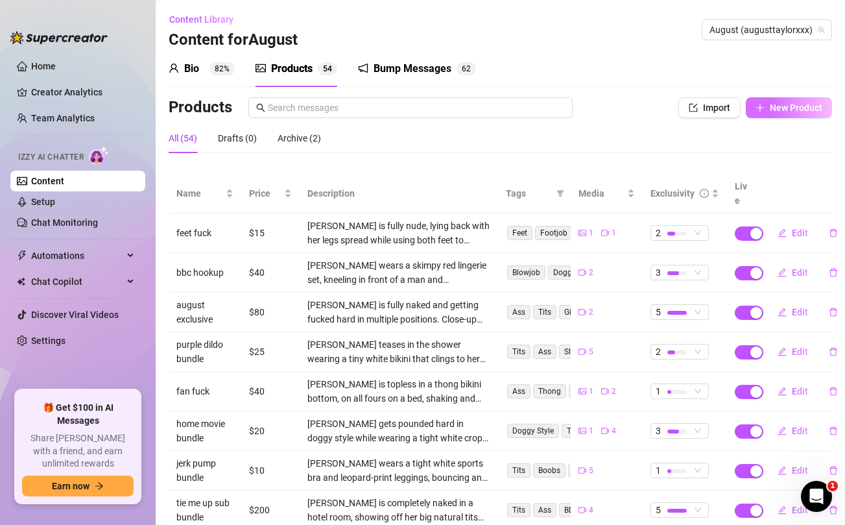
click at [773, 104] on span "New Product" at bounding box center [796, 107] width 53 height 10
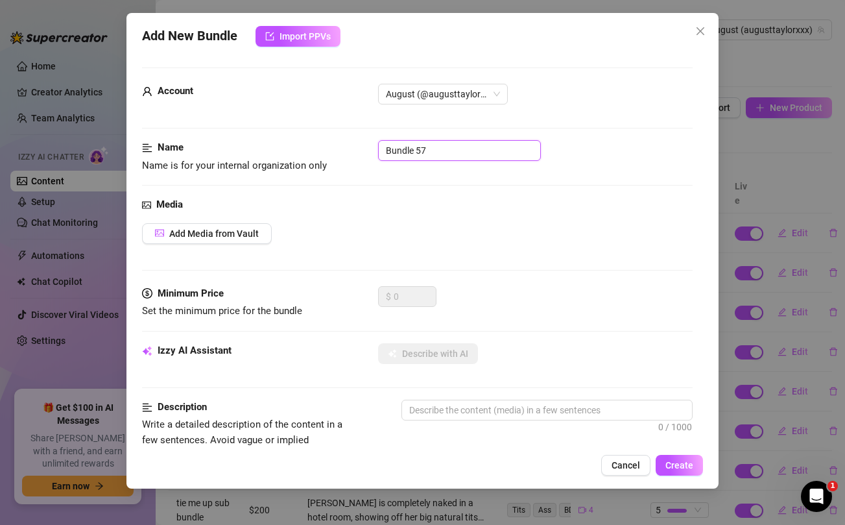
click at [432, 157] on input "Bundle 57" at bounding box center [459, 150] width 163 height 21
type input "bbc hookup"
click at [237, 230] on span "Add Media from Vault" at bounding box center [214, 233] width 90 height 10
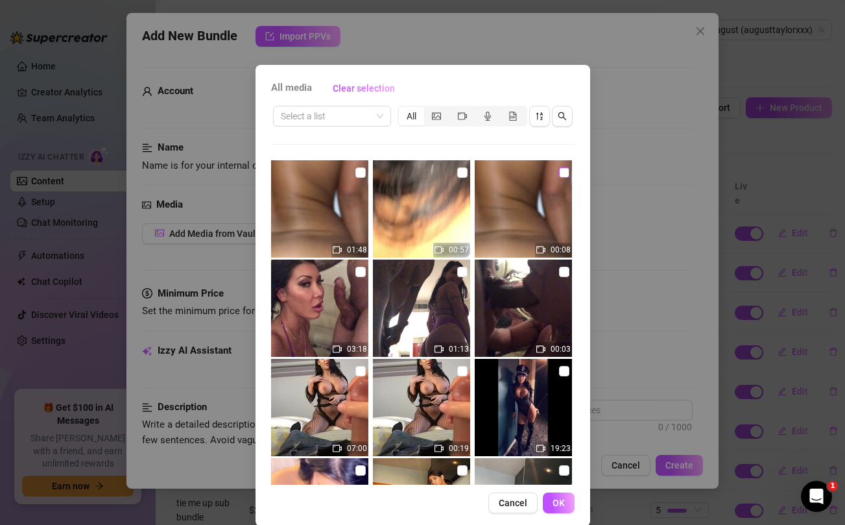
click at [565, 174] on input "checkbox" at bounding box center [564, 172] width 10 height 10
checkbox input "true"
click at [462, 174] on input "checkbox" at bounding box center [462, 172] width 10 height 10
checkbox input "true"
click at [357, 173] on input "checkbox" at bounding box center [360, 172] width 10 height 10
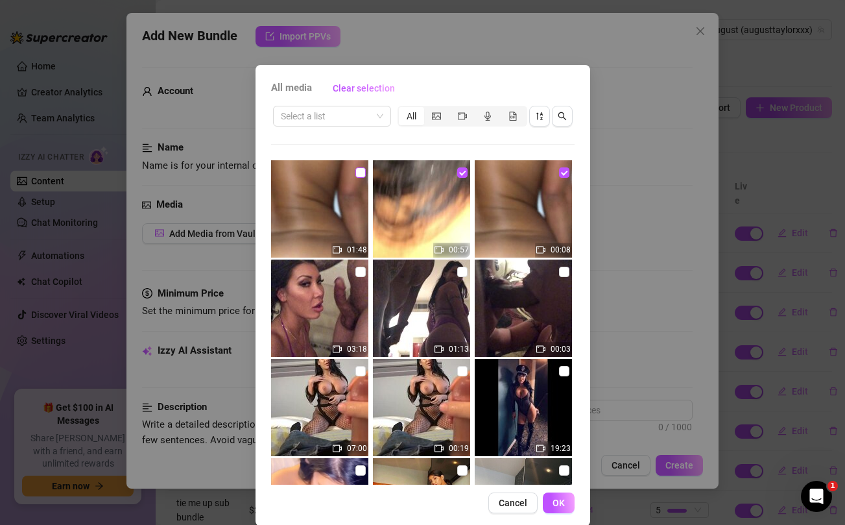
checkbox input "true"
click at [560, 501] on span "OK" at bounding box center [559, 503] width 12 height 10
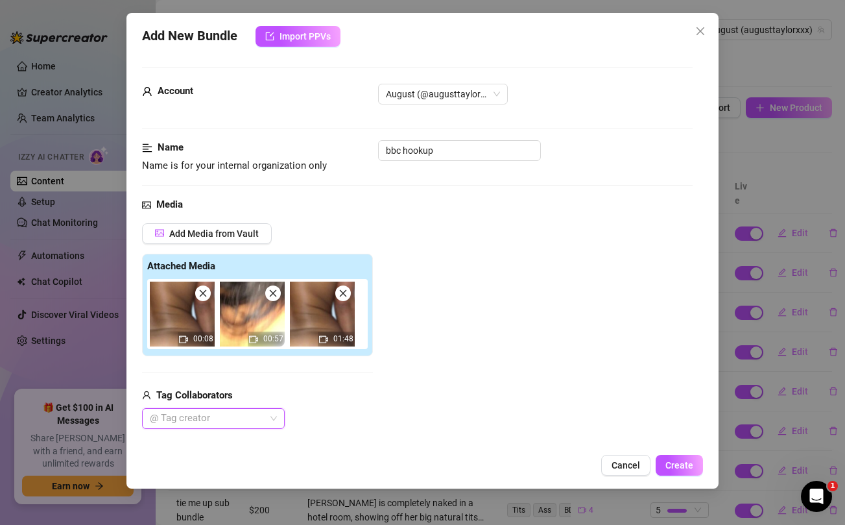
scroll to position [150, 0]
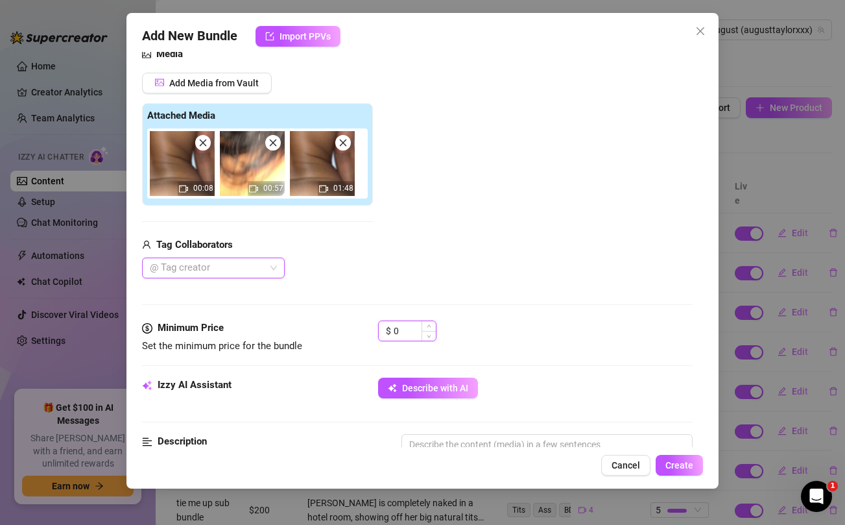
click at [402, 334] on input "0" at bounding box center [415, 330] width 42 height 19
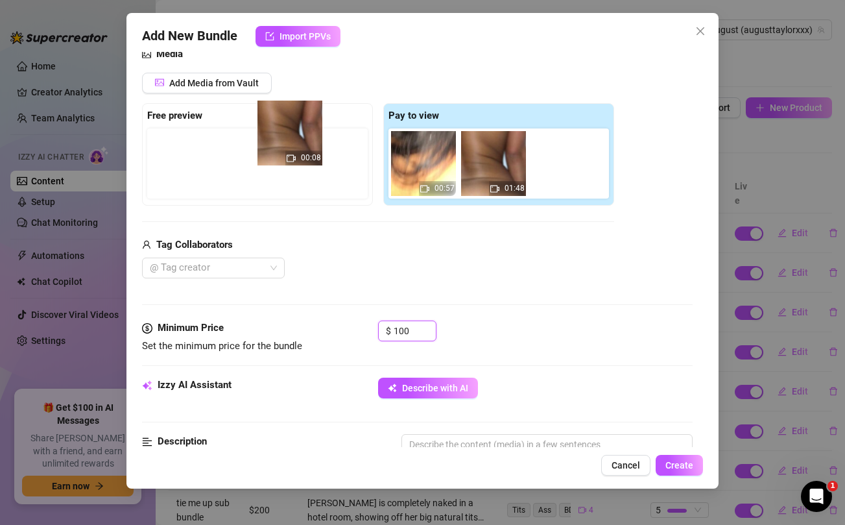
drag, startPoint x: 416, startPoint y: 185, endPoint x: 277, endPoint y: 154, distance: 142.1
click at [277, 154] on div "Free preview Pay to view 00:08 00:57 01:48" at bounding box center [378, 154] width 472 height 102
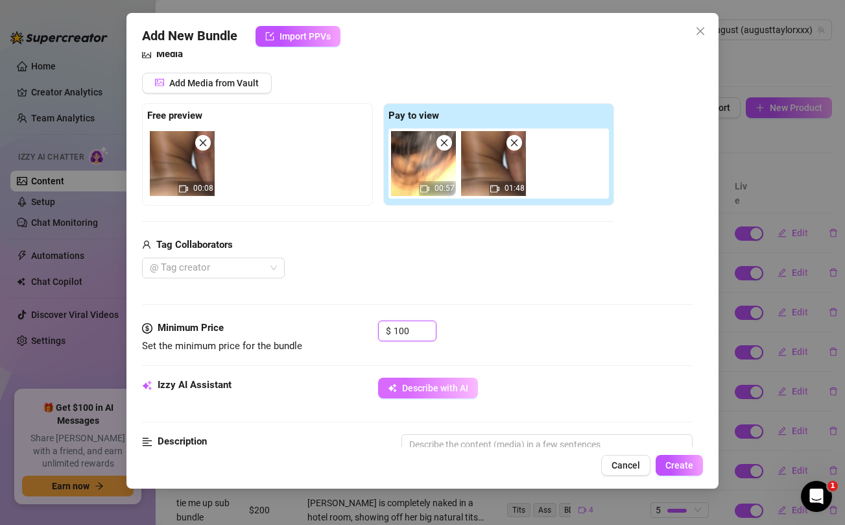
type input "100"
click at [413, 384] on span "Describe with AI" at bounding box center [435, 388] width 66 height 10
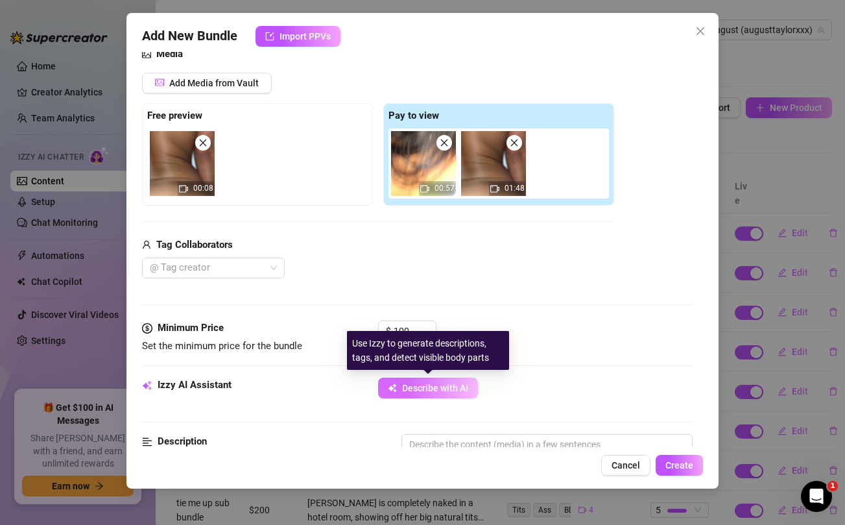
click at [431, 385] on span "Describe with AI" at bounding box center [435, 388] width 66 height 10
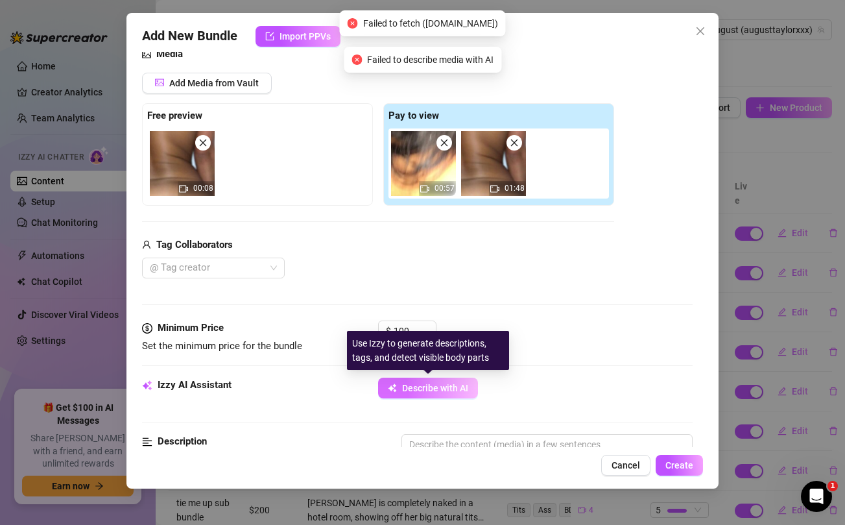
click at [431, 385] on span "Describe with AI" at bounding box center [435, 388] width 66 height 10
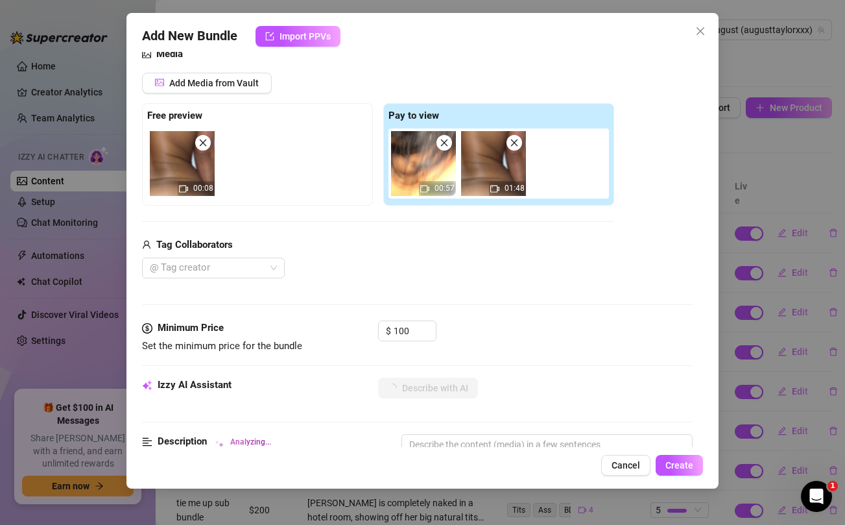
type textarea "August"
type textarea "[PERSON_NAME]"
type textarea "[PERSON_NAME] is"
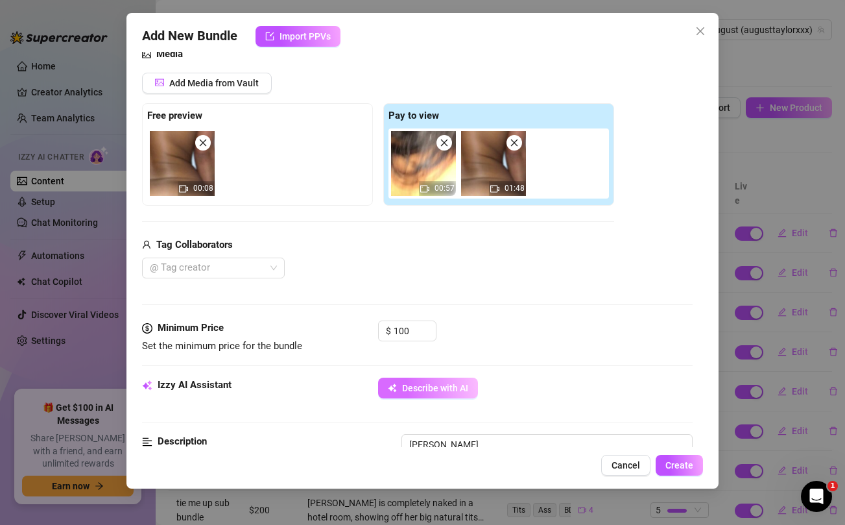
type textarea "[PERSON_NAME] is"
type textarea "[PERSON_NAME] is fully"
type textarea "August Taylor is fully naked"
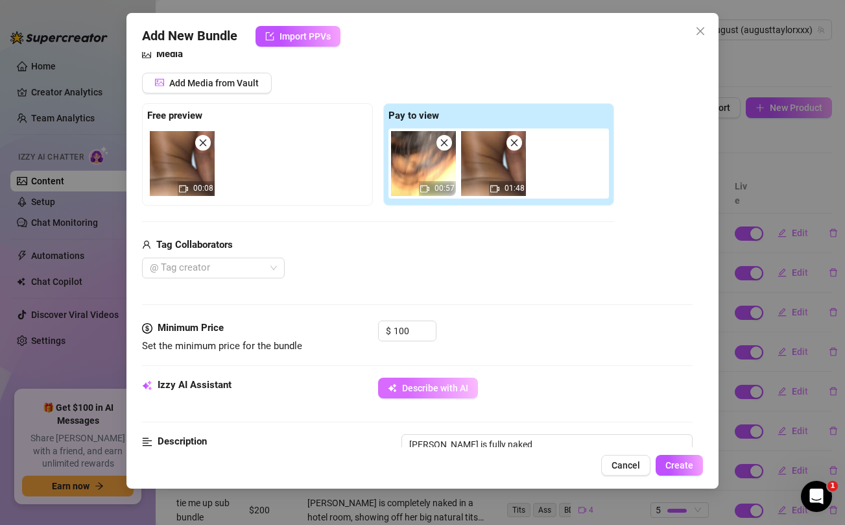
type textarea "August Taylor is fully naked in"
type textarea "August Taylor is fully naked in bed,"
type textarea "August Taylor is fully naked in bed, getting"
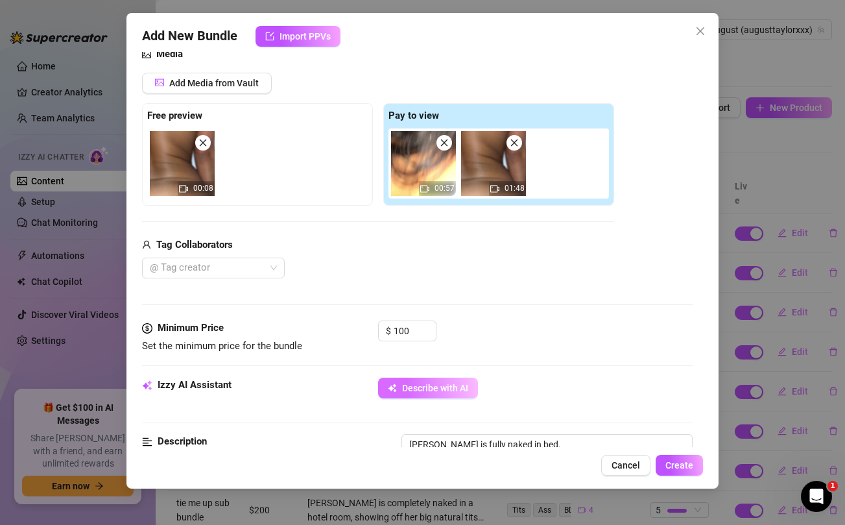
type textarea "August Taylor is fully naked in bed, getting"
type textarea "August Taylor is fully naked in bed, getting fucked"
type textarea "August Taylor is fully naked in bed, getting fucked hard"
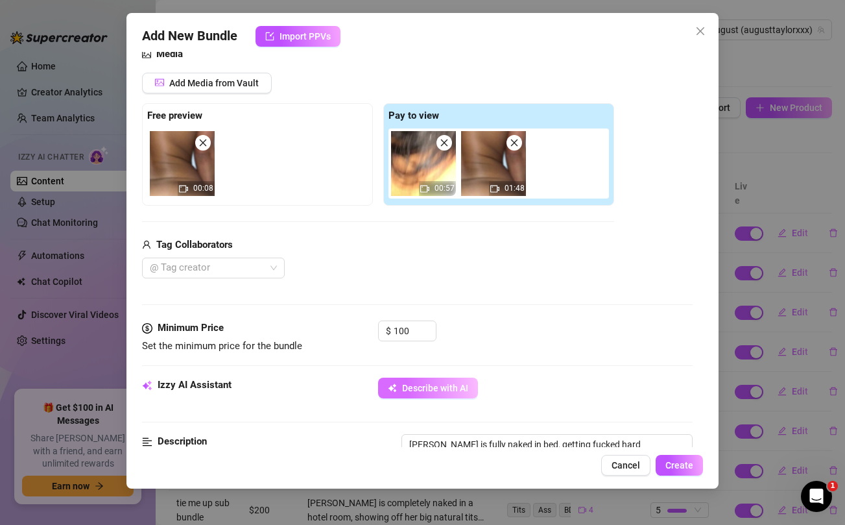
type textarea "August Taylor is fully naked in bed, getting fucked hard by"
type textarea "August Taylor is fully naked in bed, getting fucked hard by a"
type textarea "August Taylor is fully naked in bed, getting fucked hard by a male"
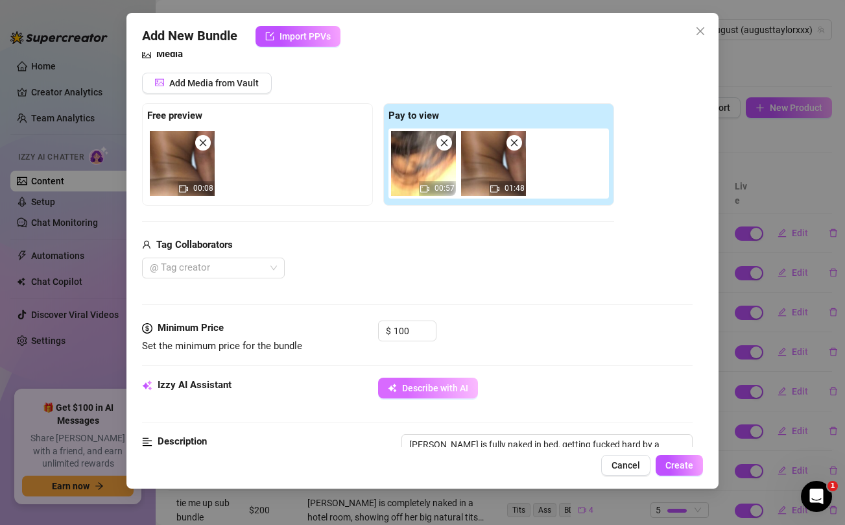
type textarea "August Taylor is fully naked in bed, getting fucked hard by a male"
type textarea "August Taylor is fully naked in bed, getting fucked hard by a male partner."
type textarea "August Taylor is fully naked in bed, getting fucked hard by a male partner. Clo…"
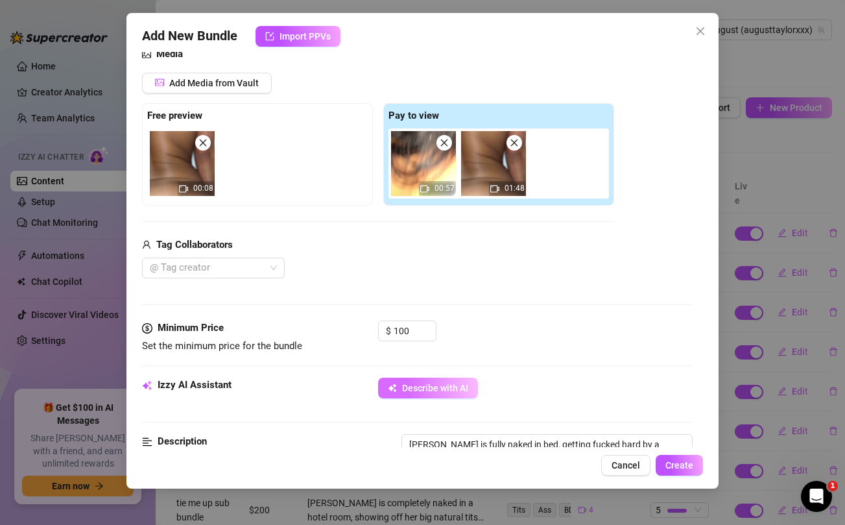
type textarea "August Taylor is fully naked in bed, getting fucked hard by a male partner. Clo…"
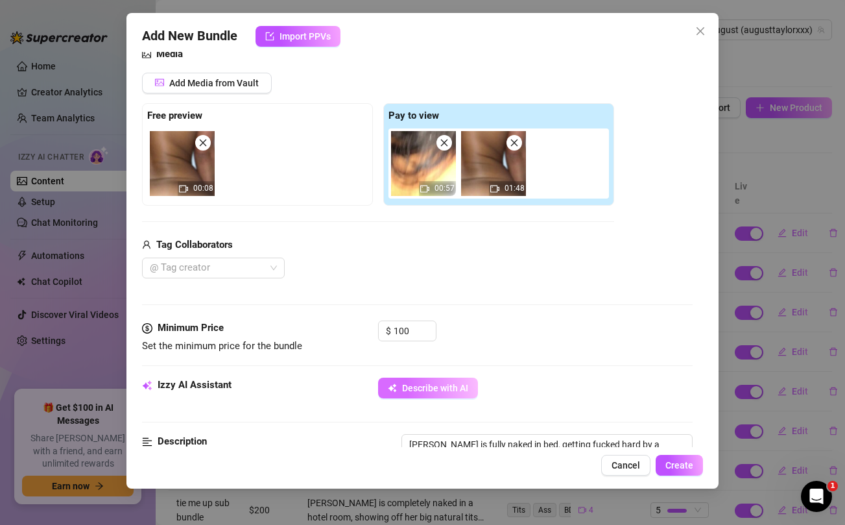
type textarea "August Taylor is fully naked in bed, getting fucked hard by a male partner. Clo…"
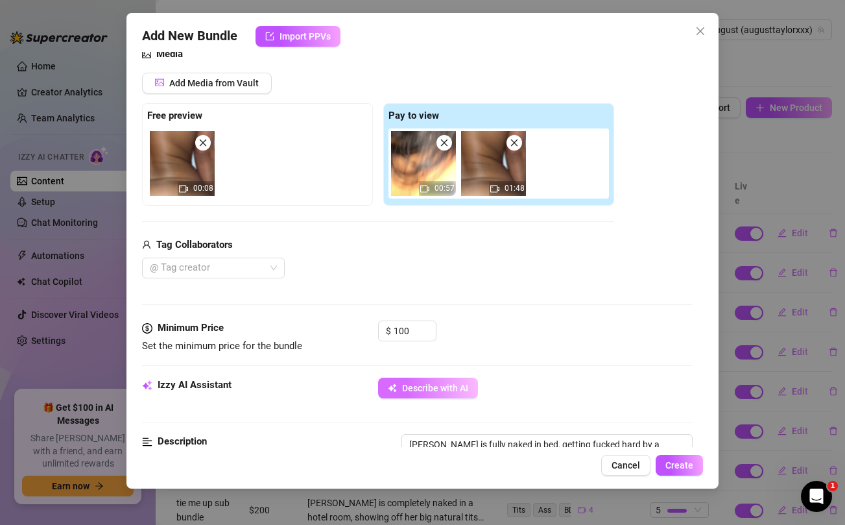
type textarea "August Taylor is fully naked in bed, getting fucked hard by a male partner. Clo…"
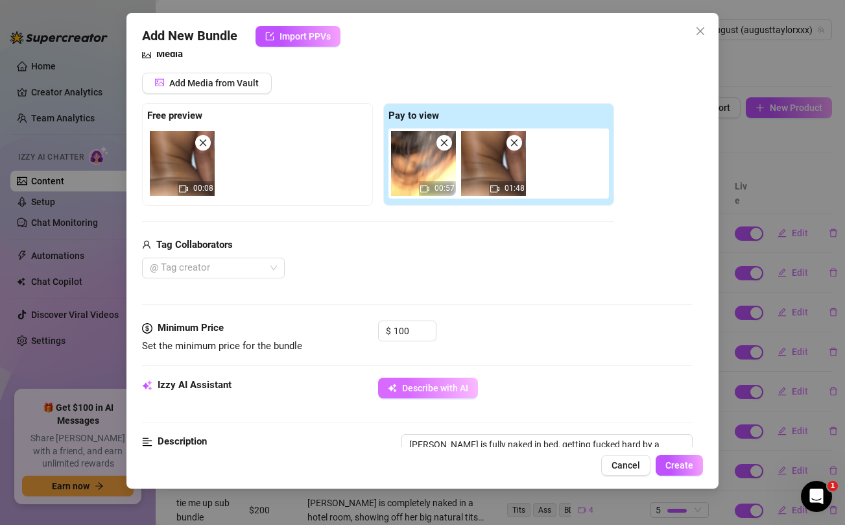
type textarea "August Taylor is fully naked in bed, getting fucked hard by a male partner. Clo…"
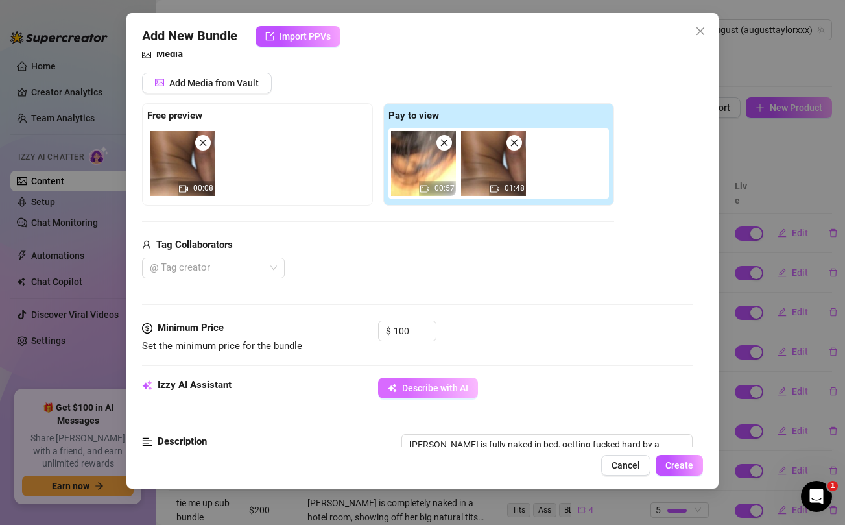
type textarea "August Taylor is fully naked in bed, getting fucked hard by a male partner. Clo…"
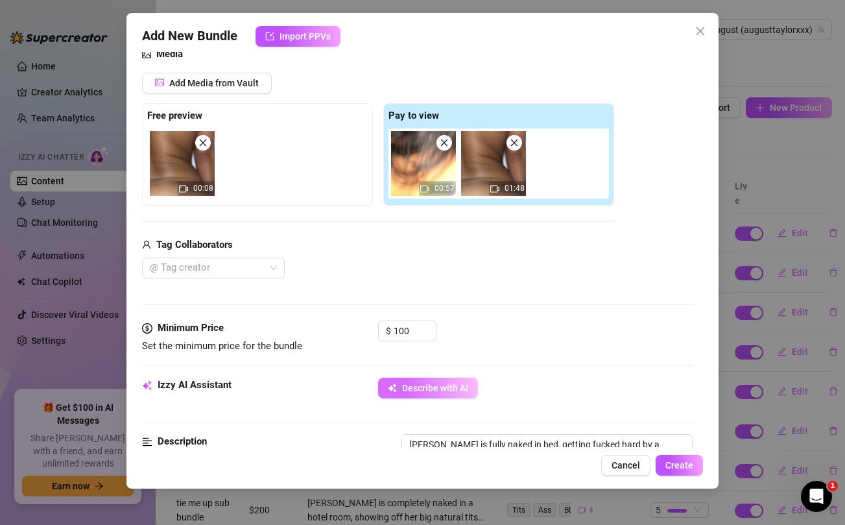
type textarea "August Taylor is fully naked in bed, getting fucked hard by a male partner. Clo…"
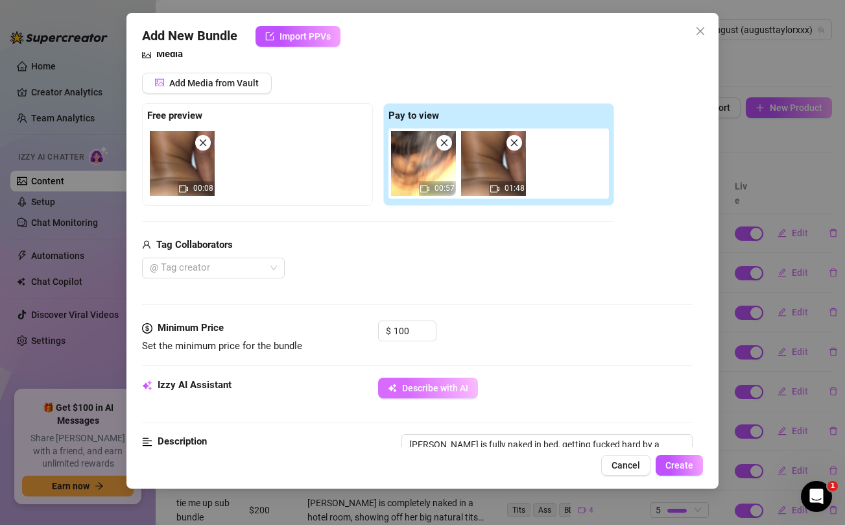
type textarea "August Taylor is fully naked in bed, getting fucked hard by a male partner. Clo…"
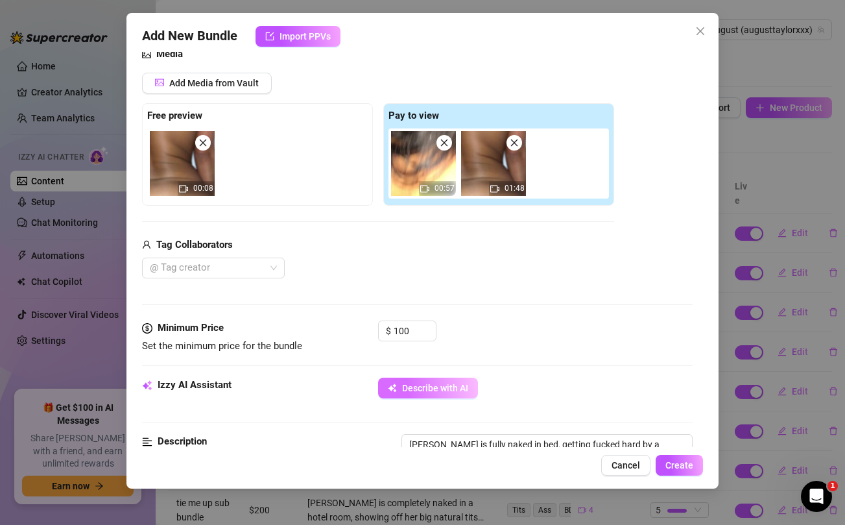
type textarea "August Taylor is fully naked in bed, getting fucked hard by a male partner. Clo…"
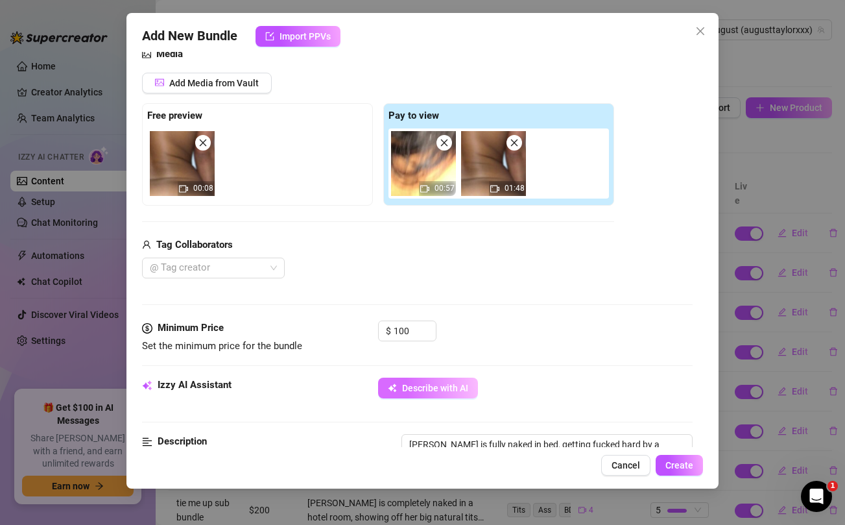
type textarea "August Taylor is fully naked in bed, getting fucked hard by a male partner. Clo…"
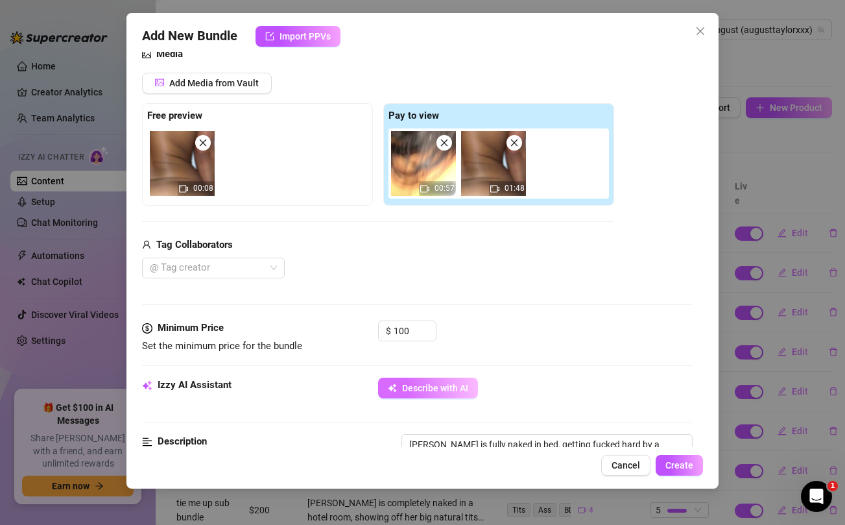
type textarea "August Taylor is fully naked in bed, getting fucked hard by a male partner. Clo…"
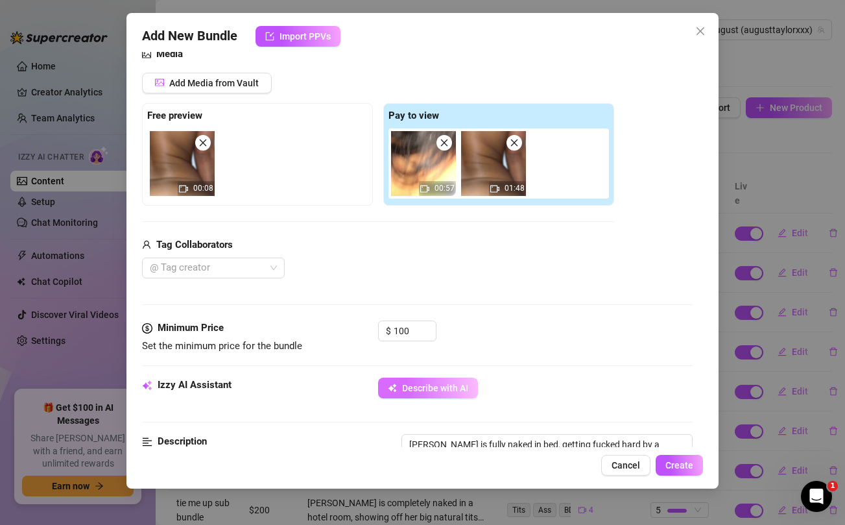
type textarea "August Taylor is fully naked in bed, getting fucked hard by a male partner. Clo…"
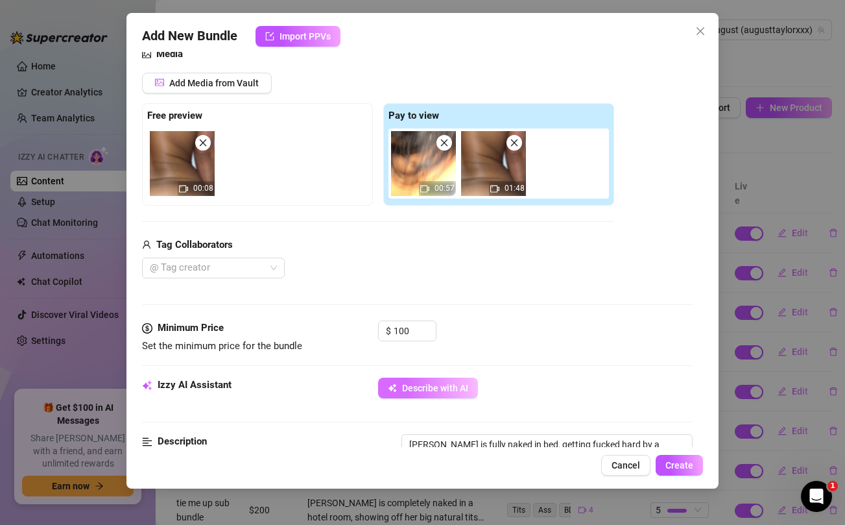
type textarea "August Taylor is fully naked in bed, getting fucked hard by a male partner. Clo…"
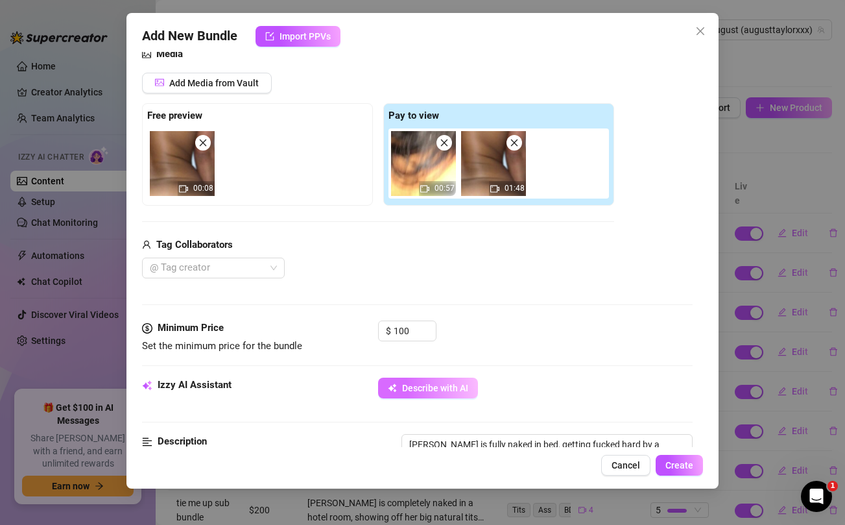
type textarea "August Taylor is fully naked in bed, getting fucked hard by a male partner. Clo…"
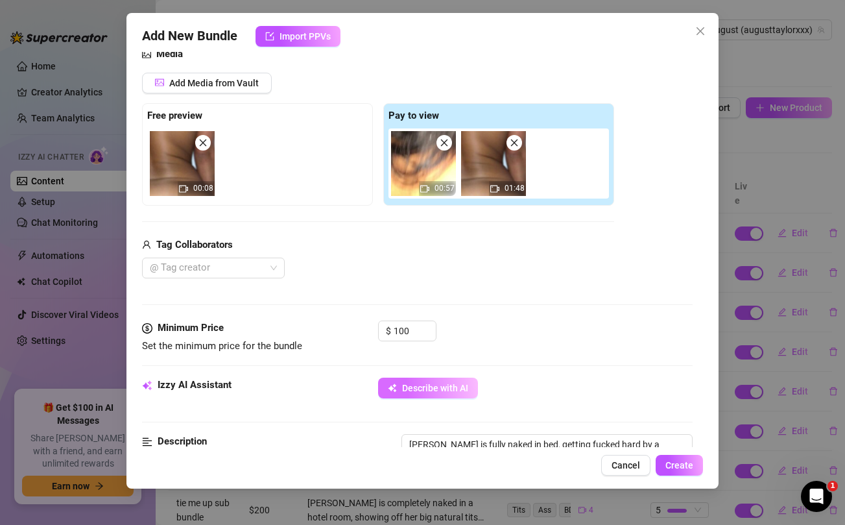
type textarea "August Taylor is fully naked in bed, getting fucked hard by a male partner. Clo…"
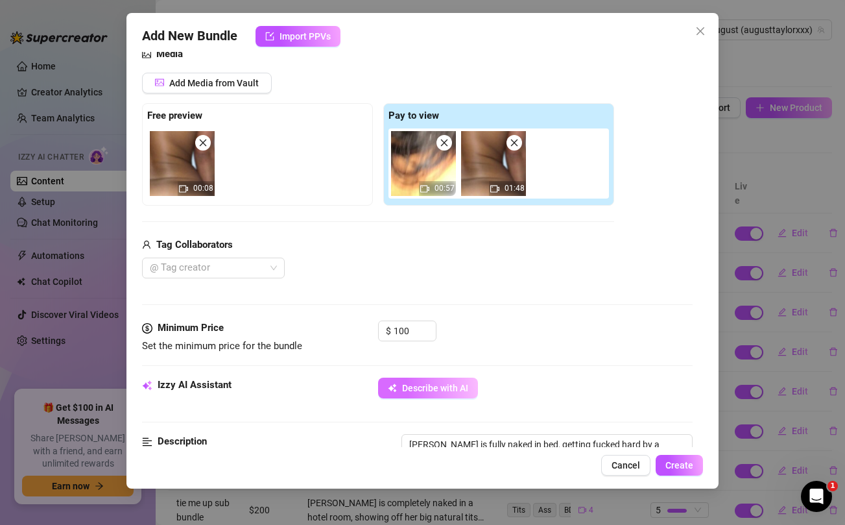
type textarea "August Taylor is fully naked in bed, getting fucked hard by a male partner. Clo…"
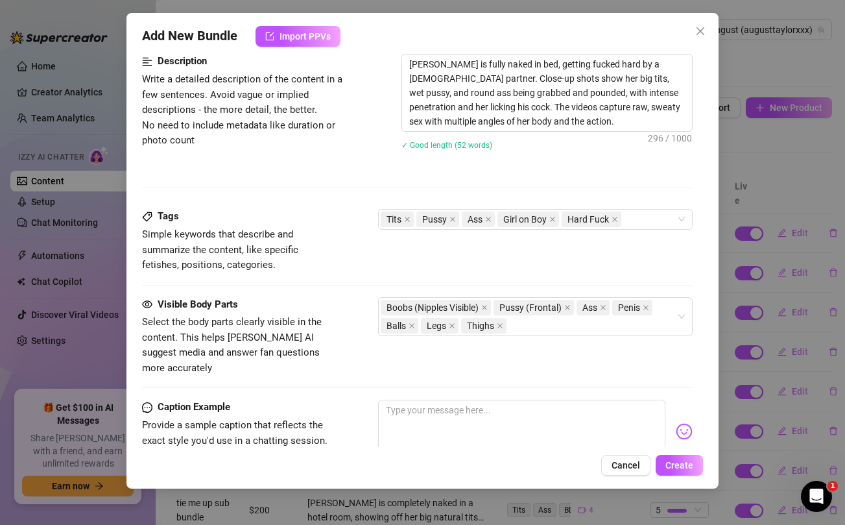
scroll to position [607, 0]
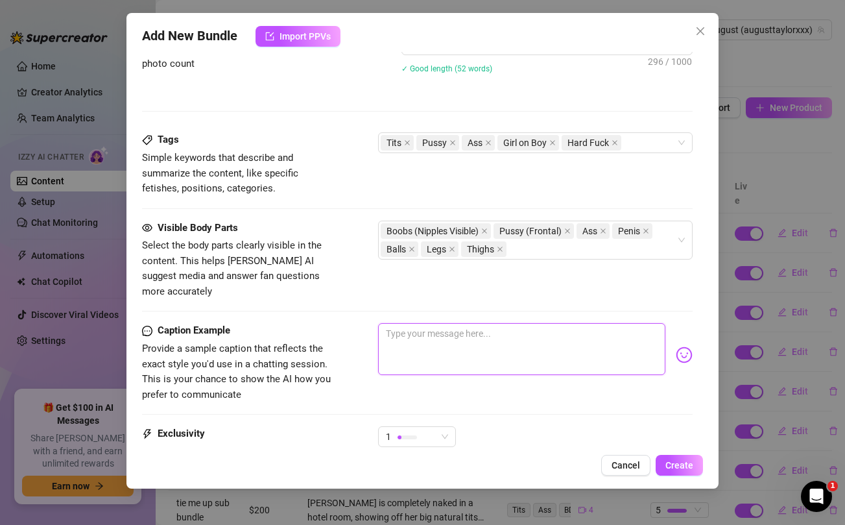
click at [462, 331] on textarea at bounding box center [521, 349] width 287 height 52
paste textarea "HOT DOGGY FUCK SALE 🐶 Sooo here's a hot bundle where I hooked up with a fann..h…"
type textarea "HOT DOGGY FUCK SALE 🐶 Sooo here's a hot bundle where I hooked up with a fann..h…"
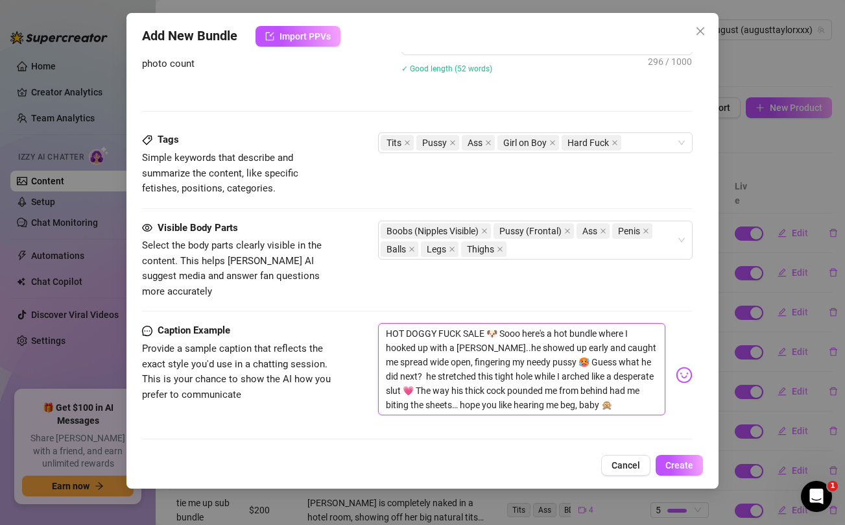
scroll to position [0, 0]
click at [427, 451] on div "1" at bounding box center [411, 460] width 51 height 19
type textarea "HOT DOGGY FUCK SALE 🐶 Sooo here's a hot bundle where I hooked up with a fann..h…"
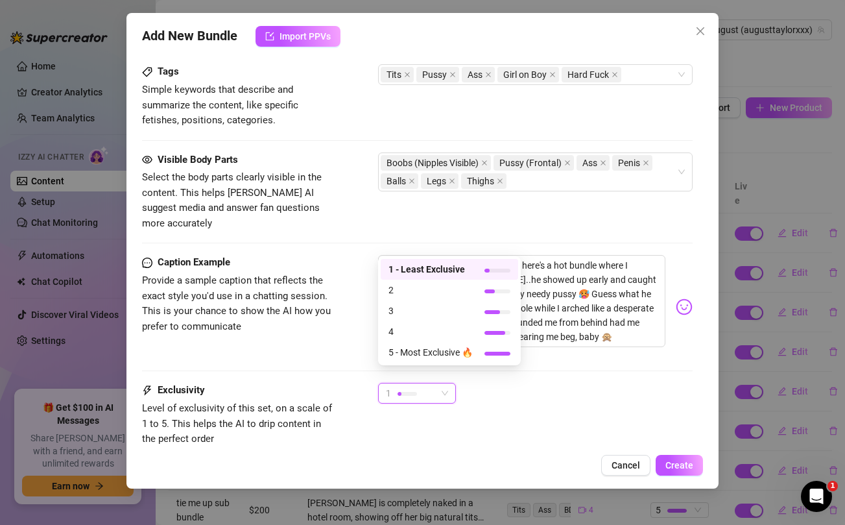
scroll to position [676, 0]
click at [426, 353] on span "5 - Most Exclusive 🔥" at bounding box center [431, 351] width 84 height 14
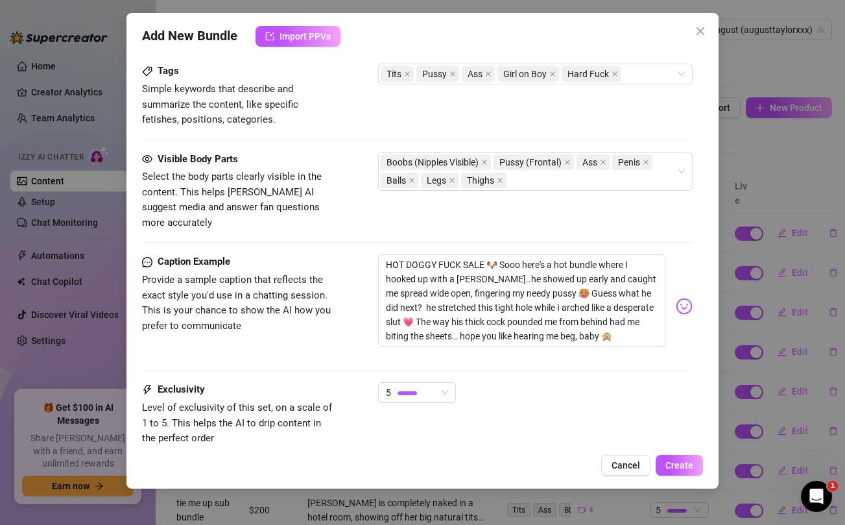
click at [622, 224] on div "Visible Body Parts Select the body parts clearly visible in the content. This h…" at bounding box center [417, 203] width 550 height 103
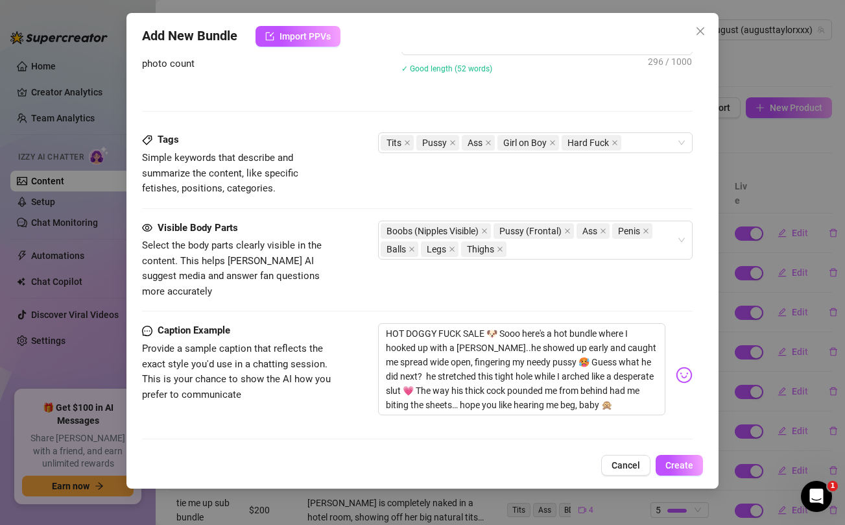
scroll to position [599, 0]
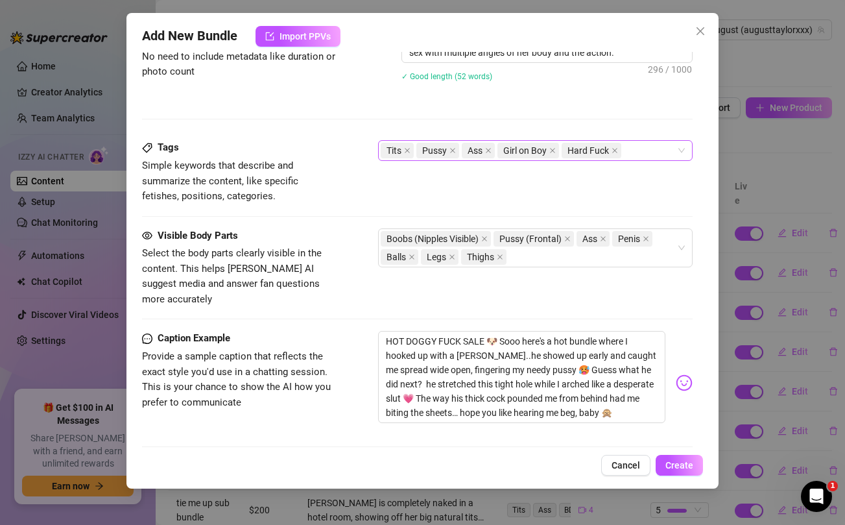
click at [639, 152] on div "Tits Pussy Ass Girl on Boy Hard Fuck" at bounding box center [528, 150] width 295 height 18
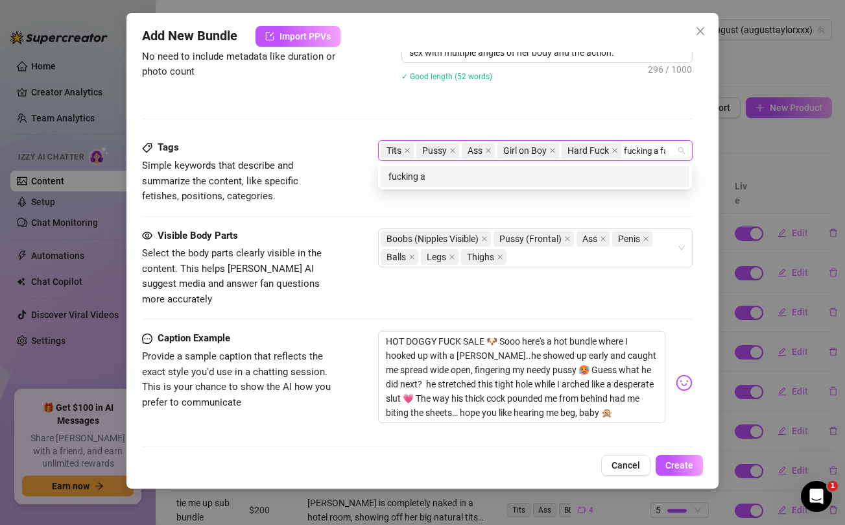
type input "fucking a fan"
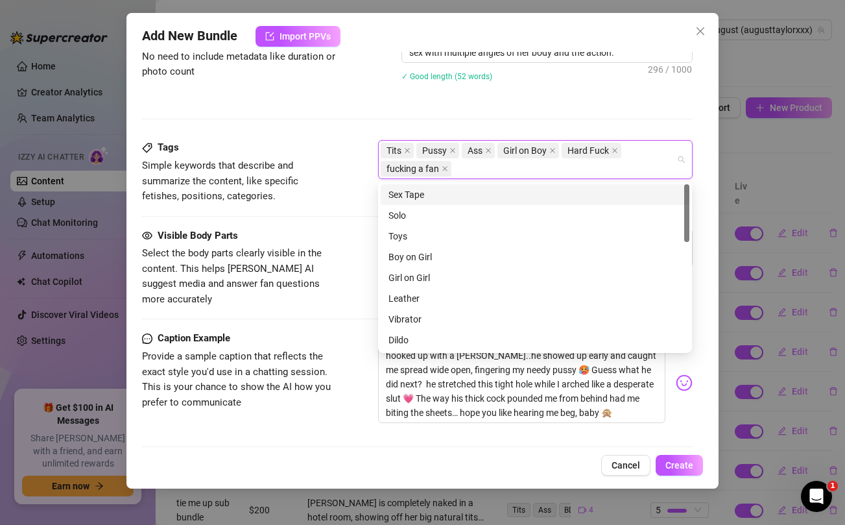
click at [587, 110] on div "Description Write a detailed description of the content in a few sentences. Avo…" at bounding box center [417, 62] width 550 height 155
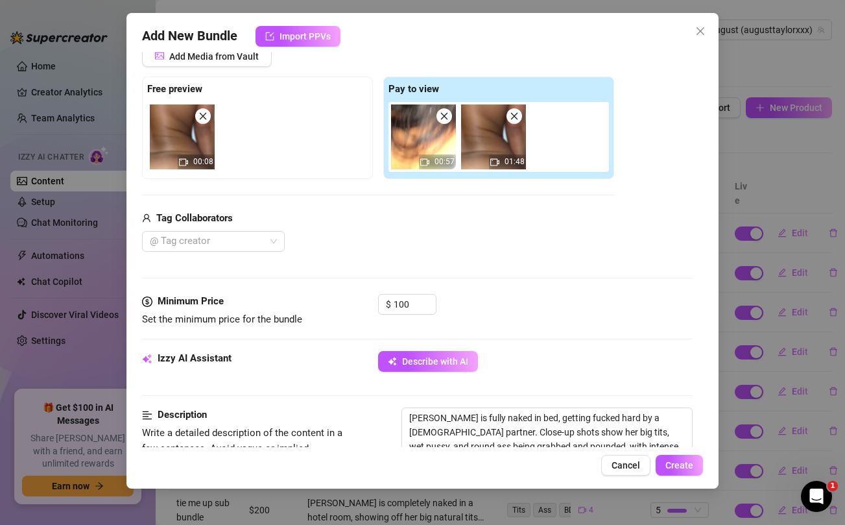
scroll to position [176, 0]
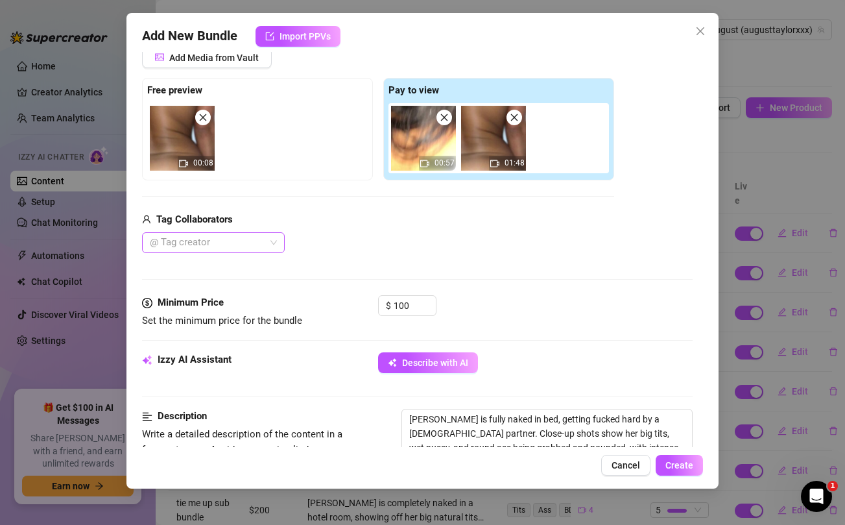
click at [265, 252] on div at bounding box center [207, 243] width 124 height 18
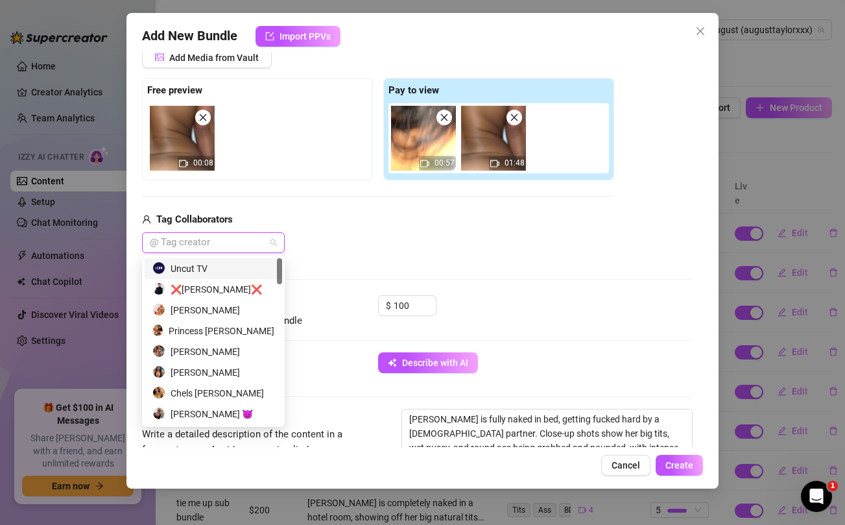
click at [240, 263] on div "Uncut TV" at bounding box center [213, 268] width 122 height 14
click at [407, 226] on div "Tag Collaborators" at bounding box center [378, 220] width 472 height 16
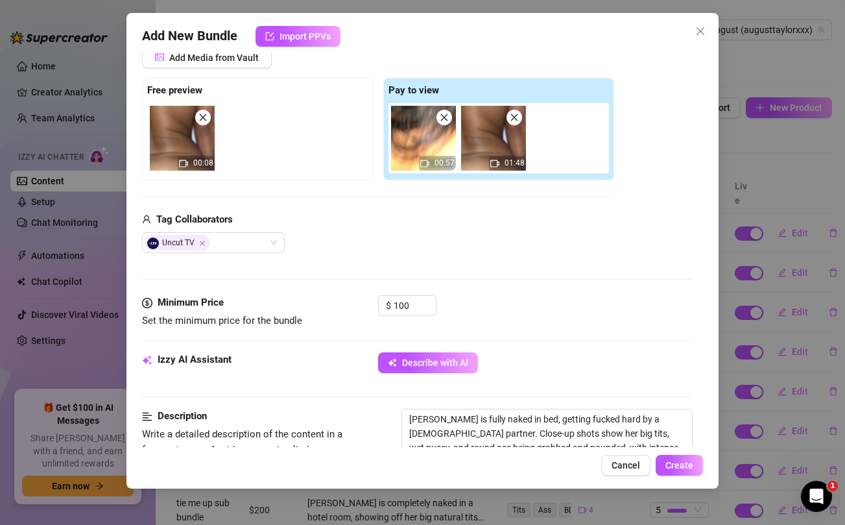
scroll to position [756, 0]
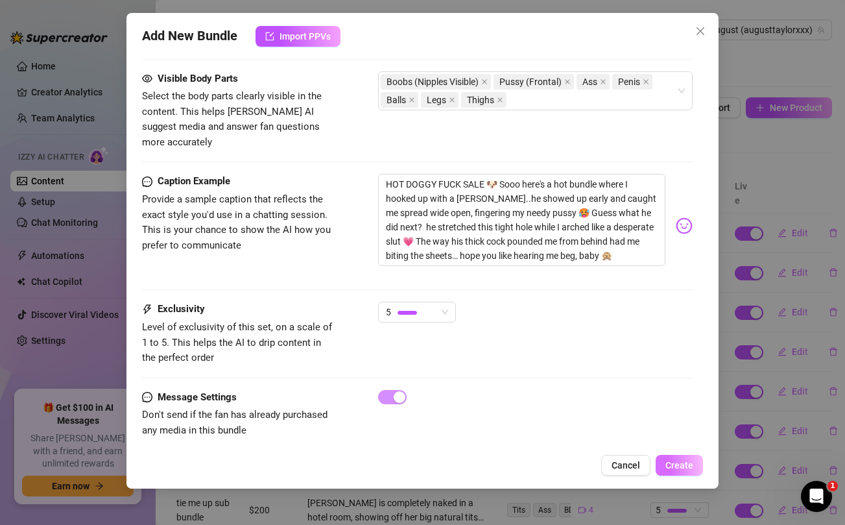
click at [675, 468] on span "Create" at bounding box center [680, 465] width 28 height 10
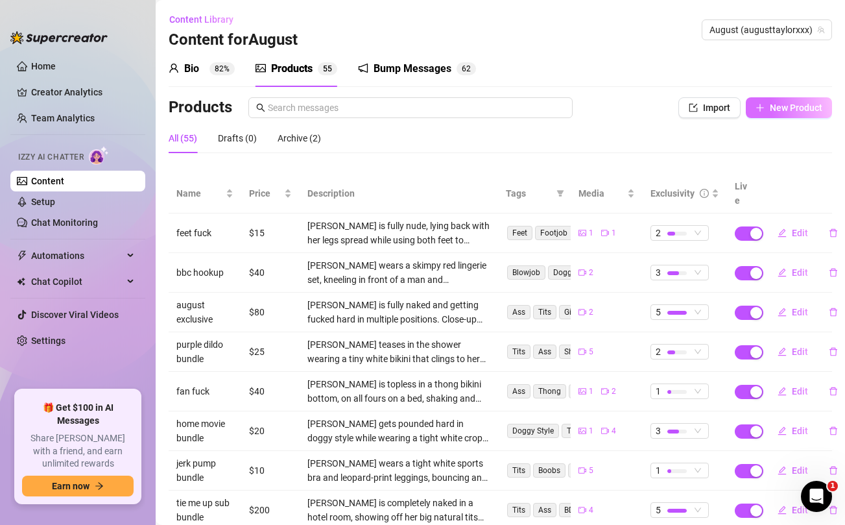
click at [792, 112] on span "New Product" at bounding box center [796, 107] width 53 height 10
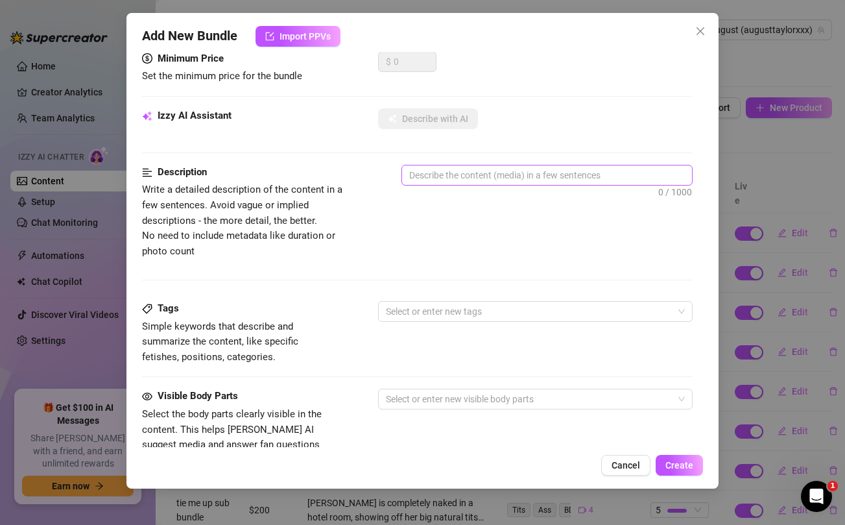
scroll to position [527, 0]
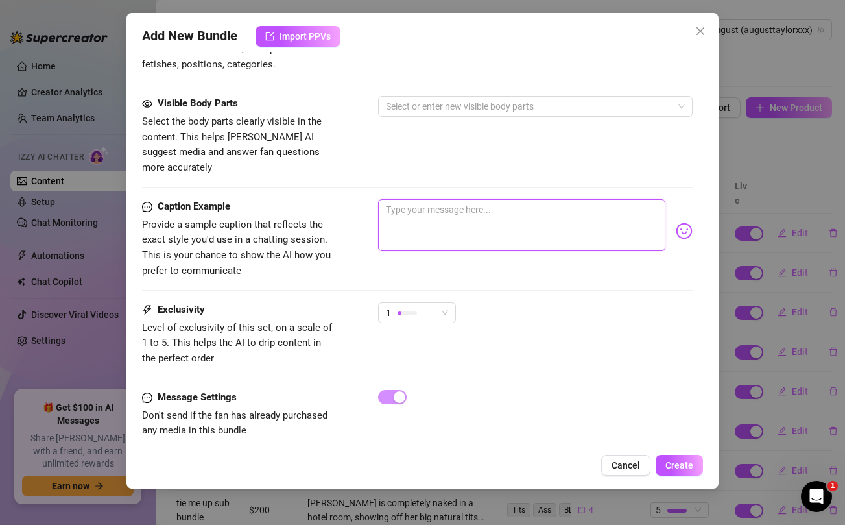
click at [511, 210] on textarea at bounding box center [521, 225] width 287 height 52
paste textarea "Just had some good fucking sex and recorded it for your enjoyment 🤤🍆💦 Unlock an…"
type textarea "Just had some good fucking sex and recorded it for your enjoyment 🤤🍆💦 Unlock an…"
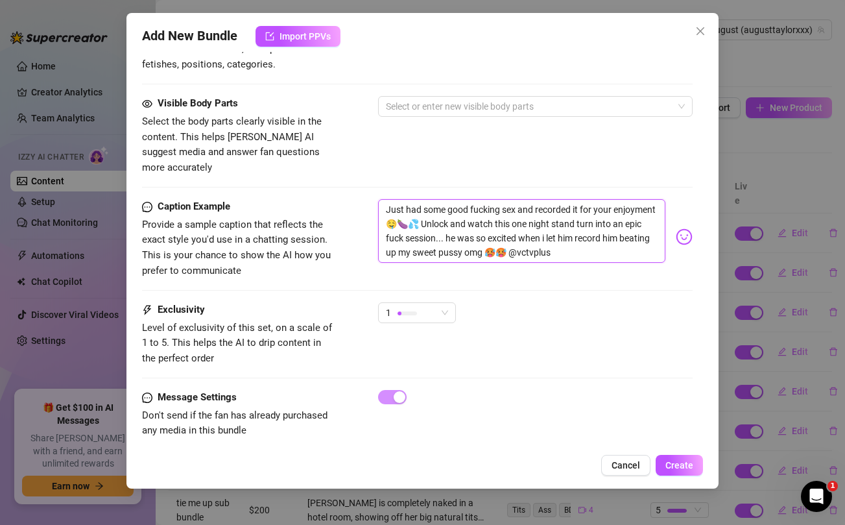
scroll to position [0, 0]
type textarea "Just had some good fucking sex and recorded it for your enjoyment 🤤🍆💦 Unlock an…"
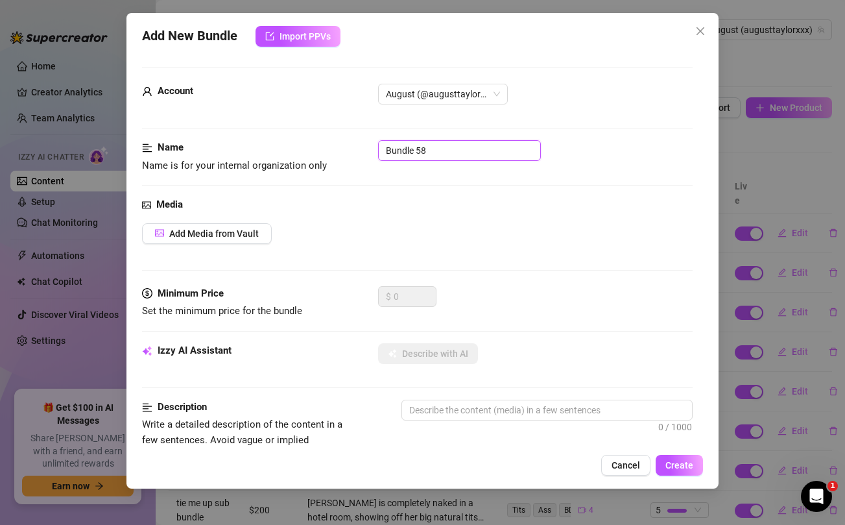
click at [427, 145] on input "Bundle 58" at bounding box center [459, 150] width 163 height 21
type input "good fucking sex"
click at [437, 221] on div "Media Add Media from Vault" at bounding box center [417, 241] width 550 height 89
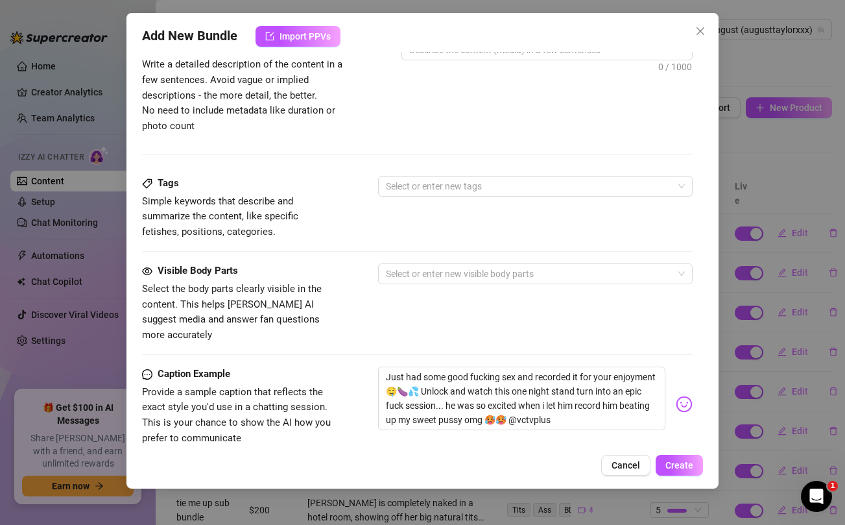
scroll to position [473, 0]
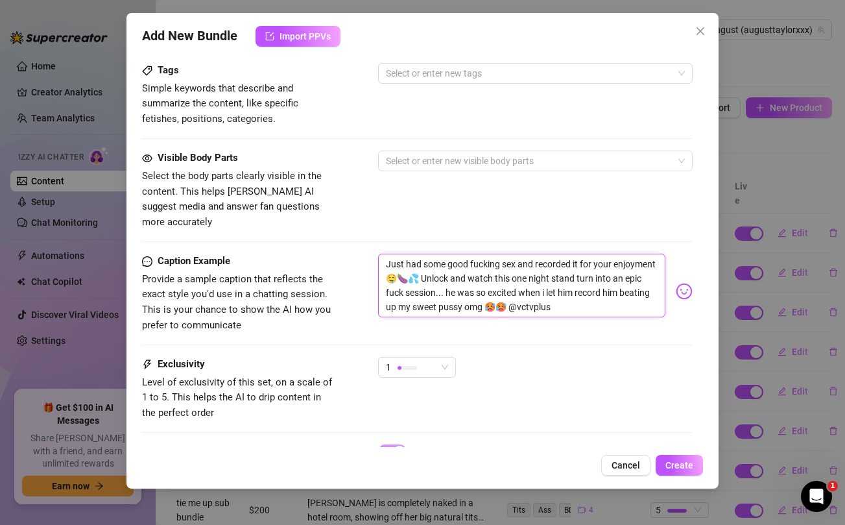
click at [565, 293] on textarea "Just had some good fucking sex and recorded it for your enjoyment 🤤🍆💦 Unlock an…" at bounding box center [521, 286] width 287 height 64
type textarea "Just had some good fucking sex and recorded it for your enjoyment 🤤🍆💦 Unlock an…"
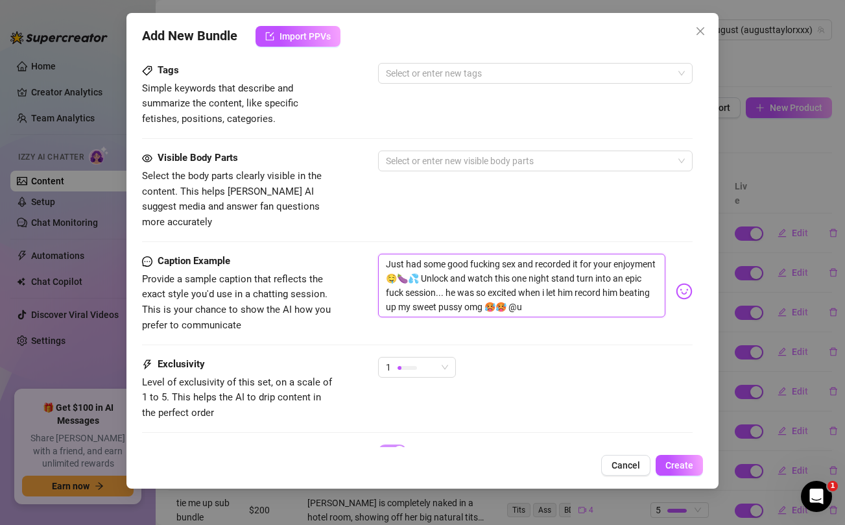
type textarea "Just had some good fucking sex and recorded it for your enjoyment 🤤🍆💦 Unlock an…"
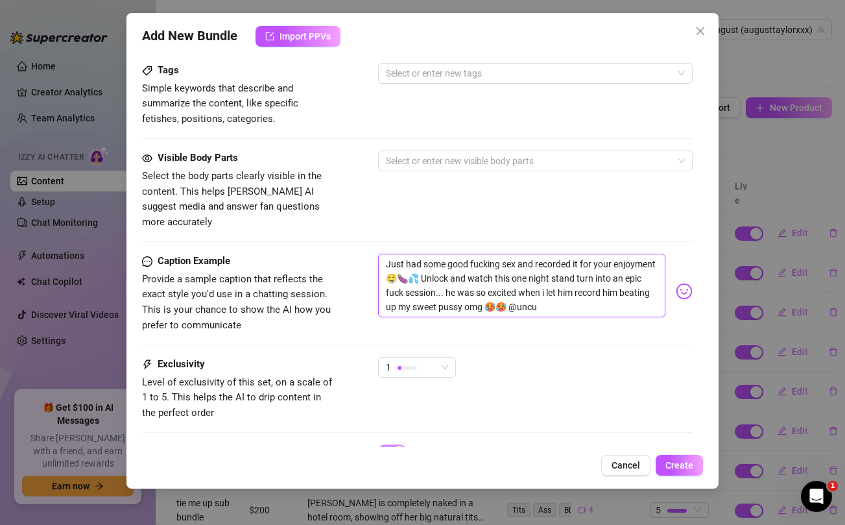
type textarea "Just had some good fucking sex and recorded it for your enjoyment 🤤🍆💦 Unlock an…"
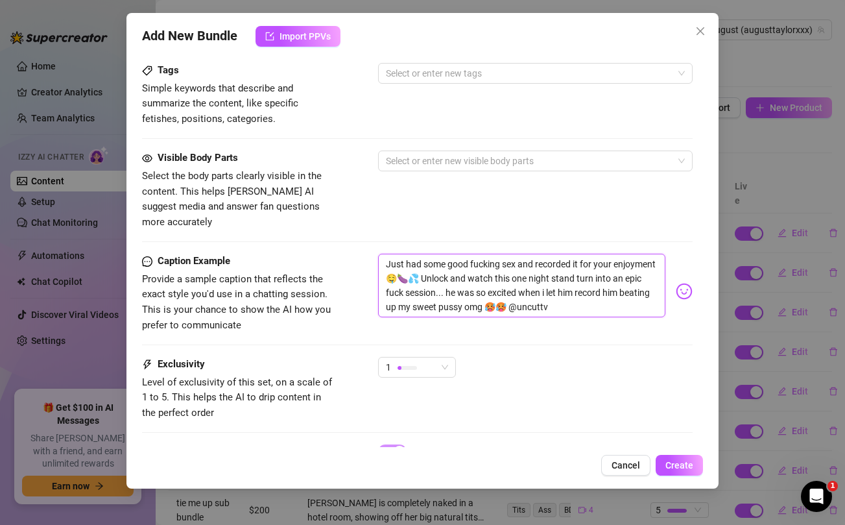
type textarea "Just had some good fucking sex and recorded it for your enjoyment 🤤🍆💦 Unlock an…"
click at [577, 367] on div "1" at bounding box center [535, 373] width 314 height 32
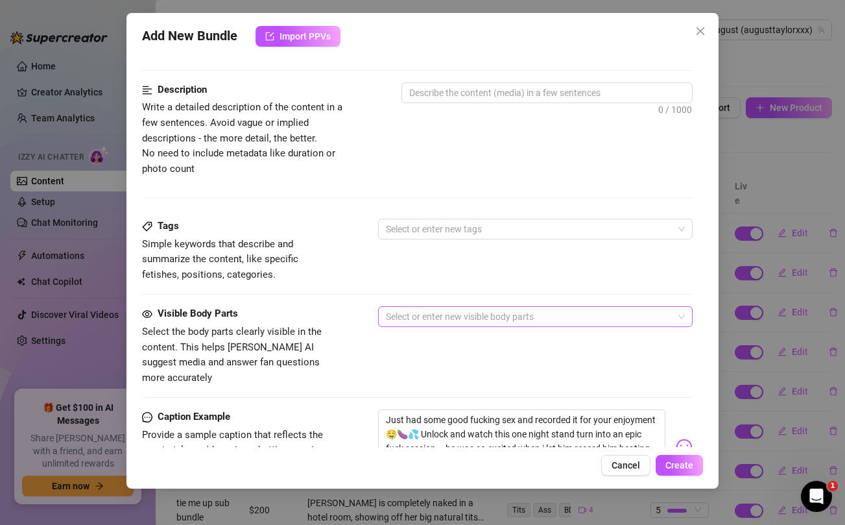
scroll to position [0, 0]
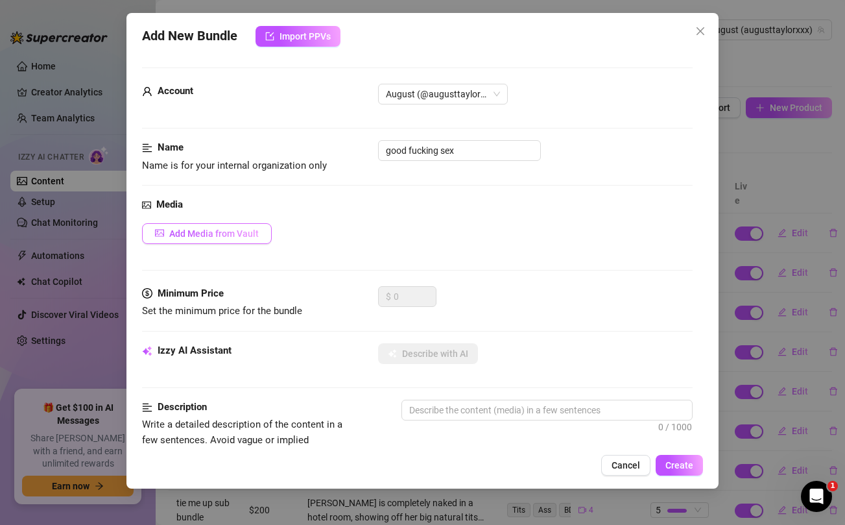
click at [211, 235] on span "Add Media from Vault" at bounding box center [214, 233] width 90 height 10
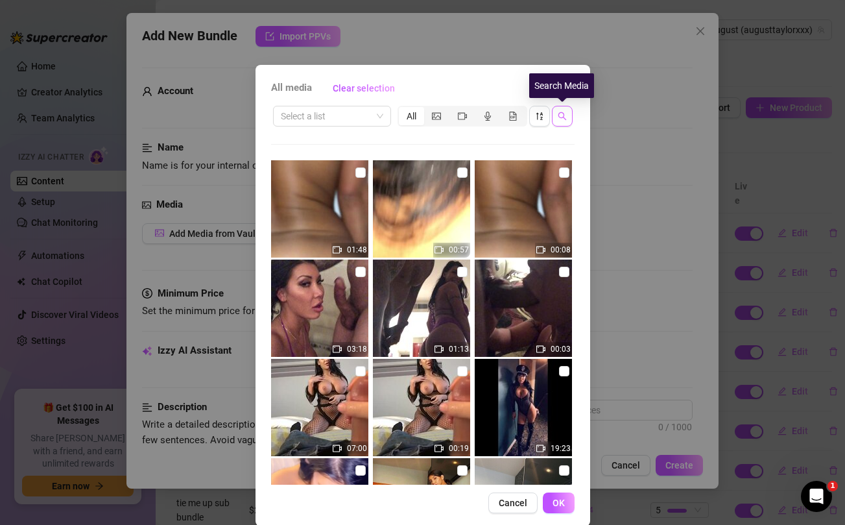
click at [559, 119] on icon "search" at bounding box center [562, 116] width 9 height 9
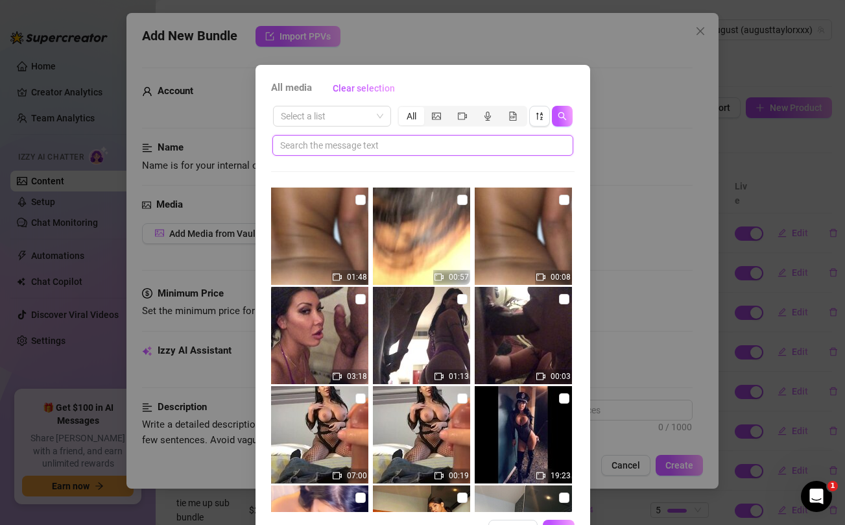
click at [483, 146] on input "text" at bounding box center [417, 145] width 275 height 14
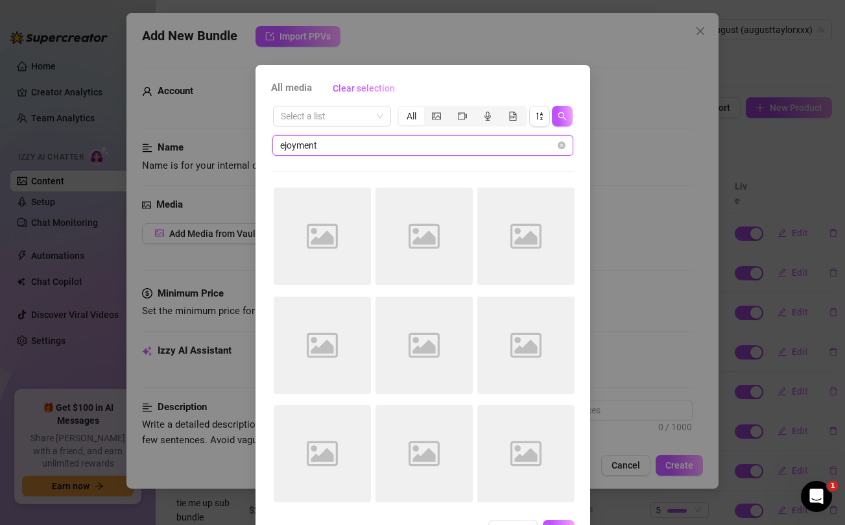
click at [412, 145] on input "ejoyment" at bounding box center [417, 145] width 275 height 14
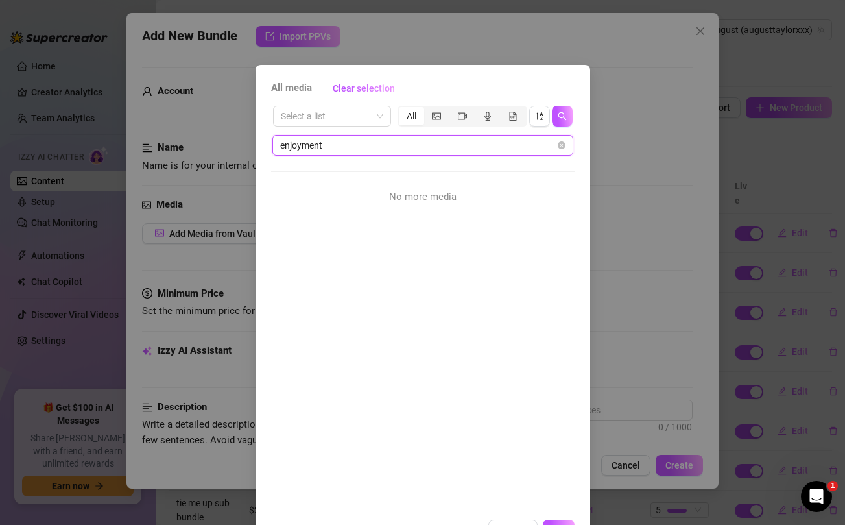
click at [320, 147] on input "enjoyment" at bounding box center [417, 145] width 275 height 14
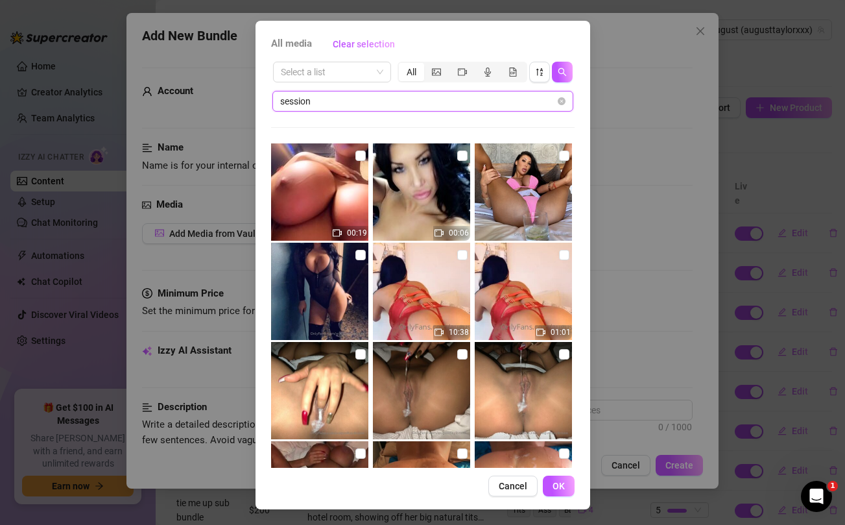
click at [339, 101] on input "session" at bounding box center [417, 101] width 275 height 14
type input "s"
click at [645, 181] on div "All media Clear selection Select a list All 00:19 00:06 10:38 01:01 00:33 00:20…" at bounding box center [422, 262] width 845 height 525
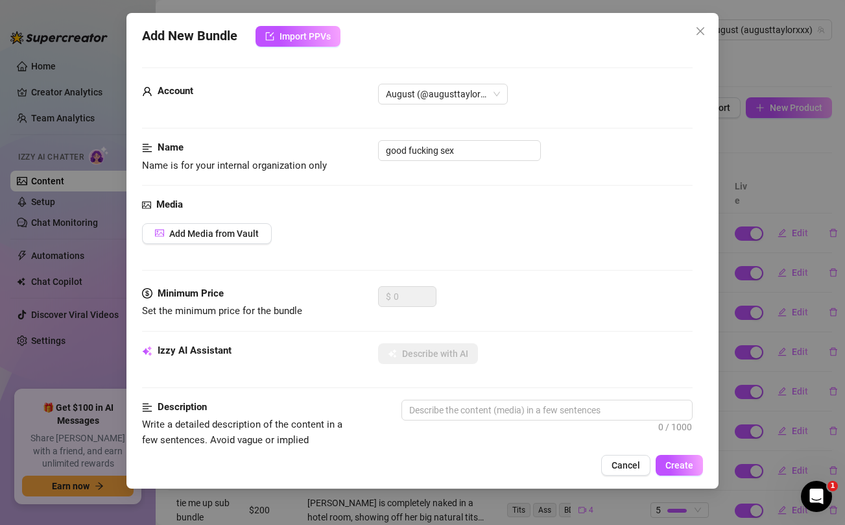
scroll to position [527, 0]
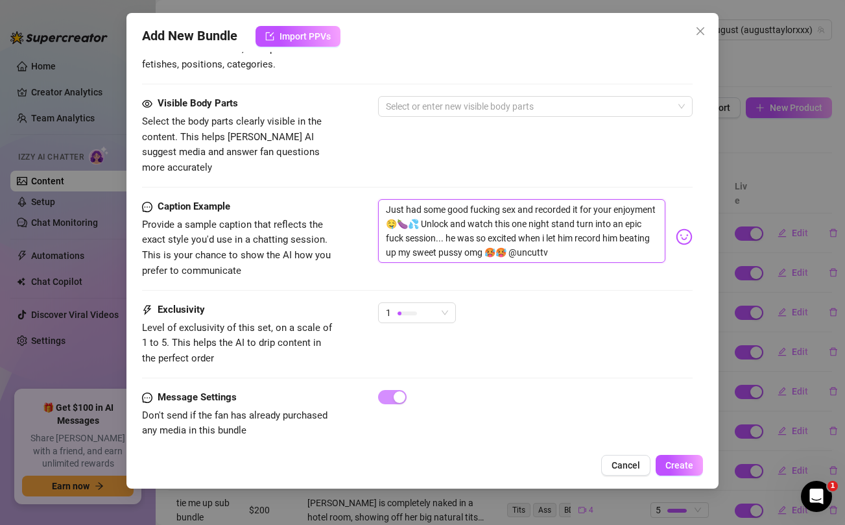
click at [566, 199] on textarea "Just had some good fucking sex and recorded it for your enjoyment 🤤🍆💦 Unlock an…" at bounding box center [521, 231] width 287 height 64
paste textarea "Here is ***something for being sweet*** to me baby 💋 ...Making sure I get naugh…"
type textarea "Here is ***something for being sweet*** to me baby 💋 ...Making sure I get naugh…"
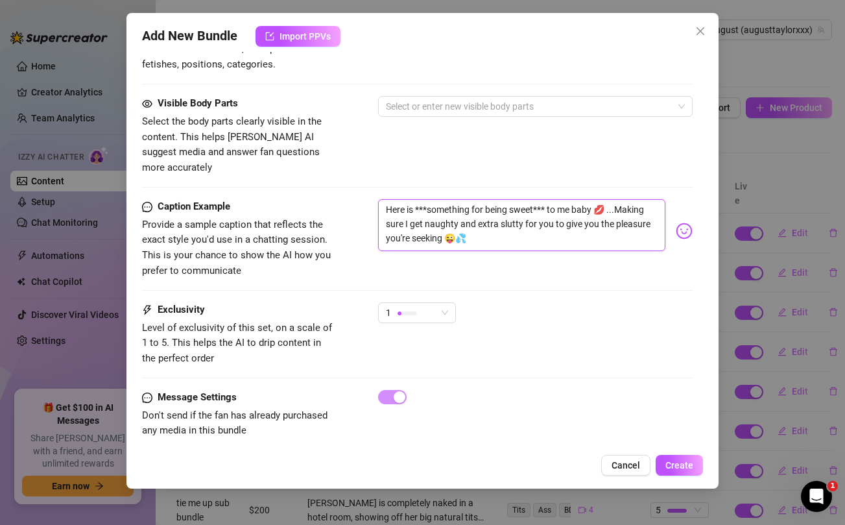
click at [429, 223] on textarea "Here is ***something for being sweet*** to me baby 💋 ...Making sure I get naugh…" at bounding box center [521, 225] width 287 height 52
type textarea "Here is ***something for being sweet*** to me baby 💋 ...Making sure I get naugh…"
click at [444, 152] on div "Visible Body Parts Select the body parts clearly visible in the content. This h…" at bounding box center [417, 135] width 550 height 79
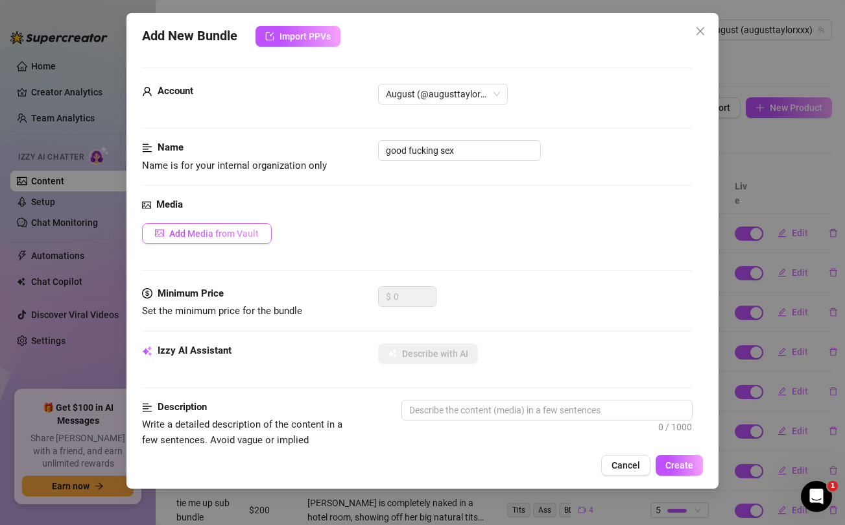
click at [254, 235] on span "Add Media from Vault" at bounding box center [214, 233] width 90 height 10
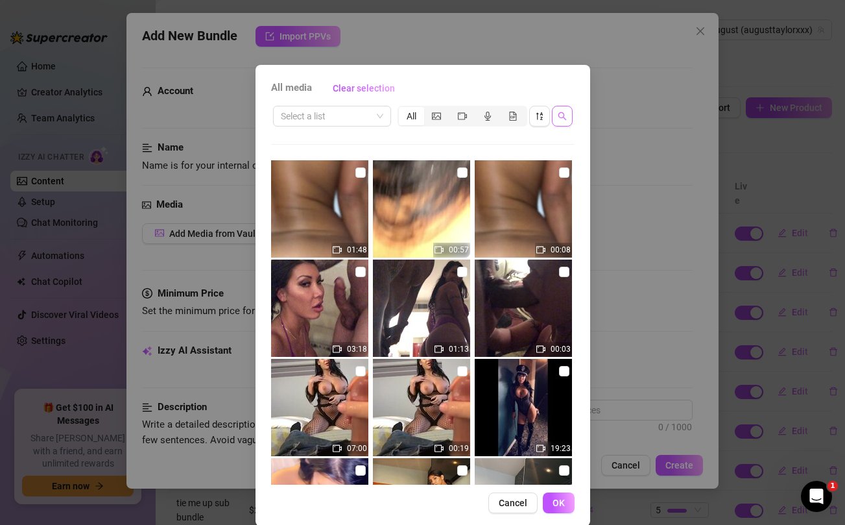
click at [568, 120] on button "button" at bounding box center [562, 116] width 21 height 21
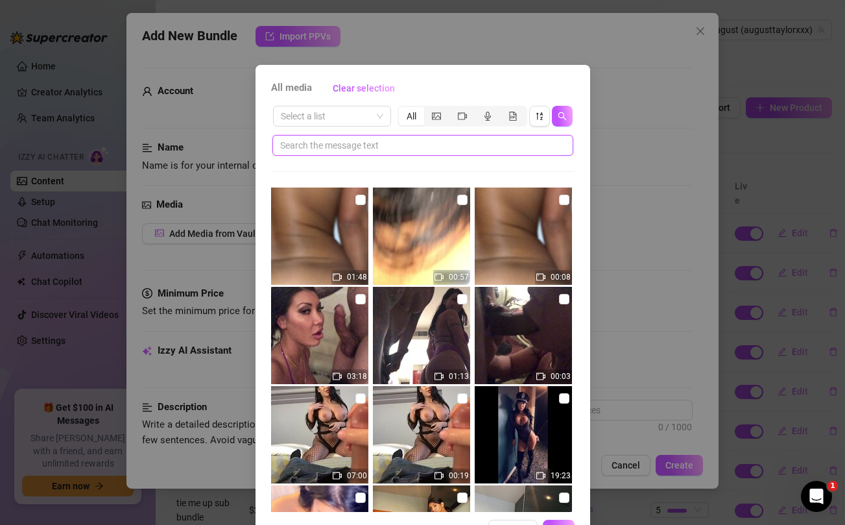
click at [484, 147] on input "text" at bounding box center [417, 145] width 275 height 14
paste input "seeking"
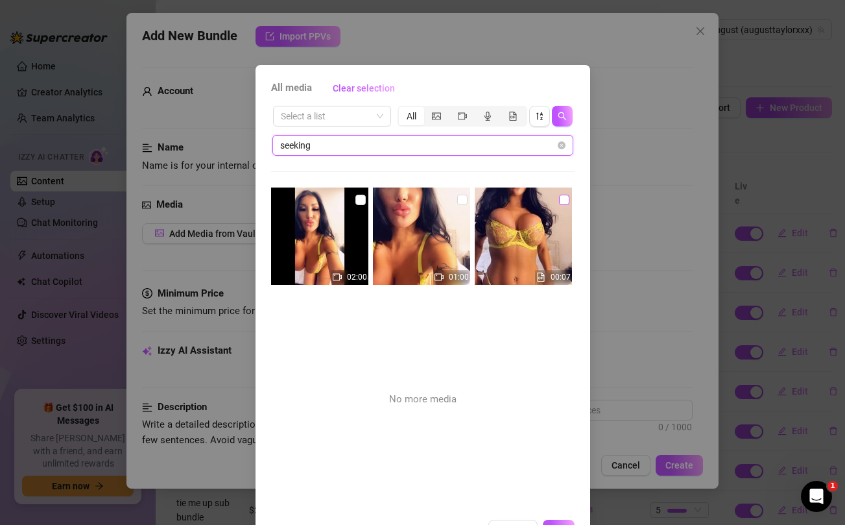
type input "seeking"
click at [566, 200] on input "checkbox" at bounding box center [564, 200] width 10 height 10
checkbox input "true"
click at [462, 202] on input "checkbox" at bounding box center [462, 200] width 10 height 10
checkbox input "true"
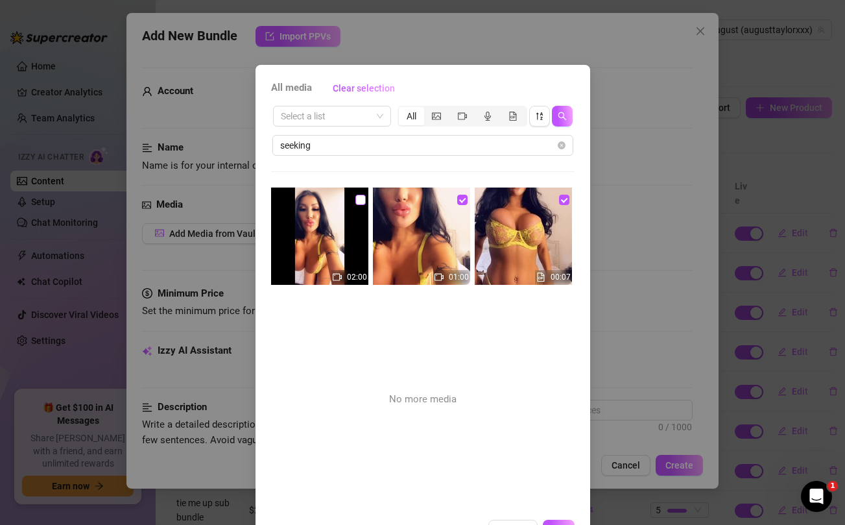
click at [361, 198] on input "checkbox" at bounding box center [360, 200] width 10 height 10
checkbox input "true"
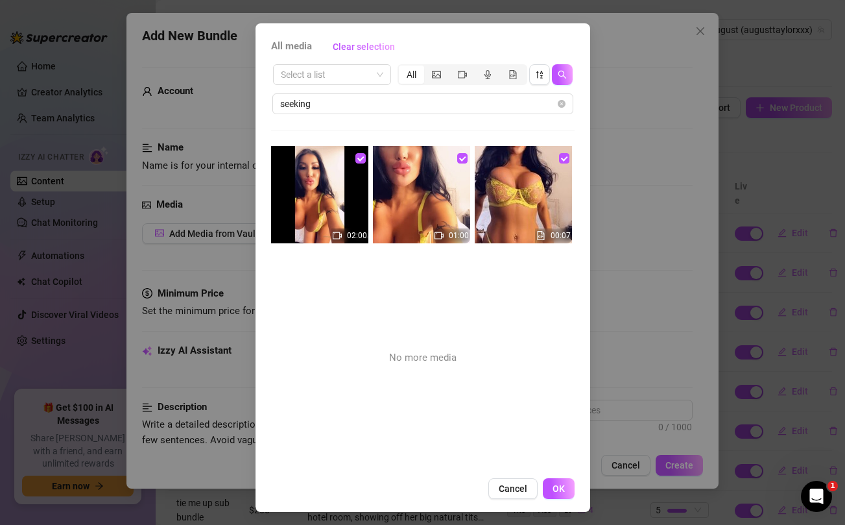
scroll to position [41, 0]
click at [564, 492] on span "OK" at bounding box center [559, 489] width 12 height 10
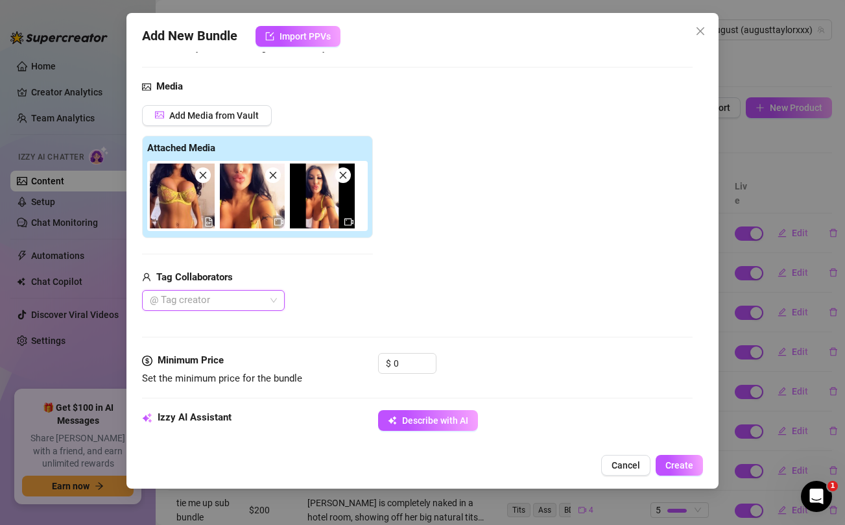
scroll to position [121, 0]
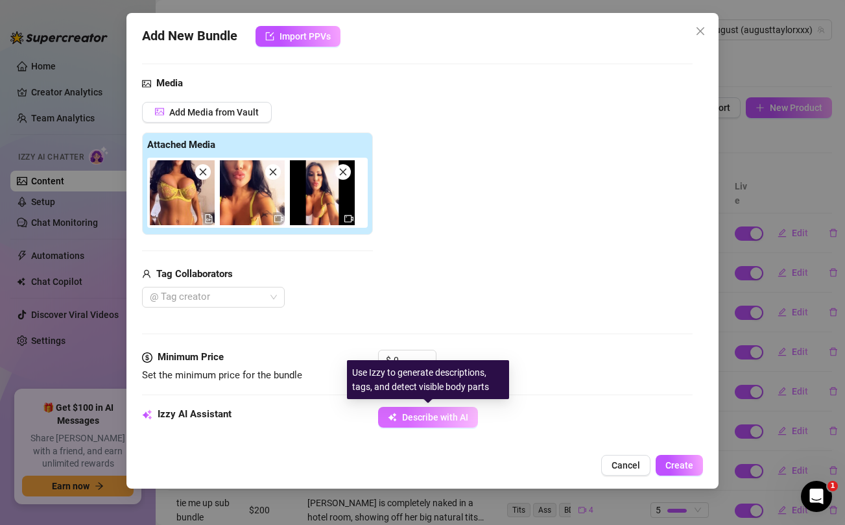
click at [441, 417] on span "Describe with AI" at bounding box center [435, 417] width 66 height 10
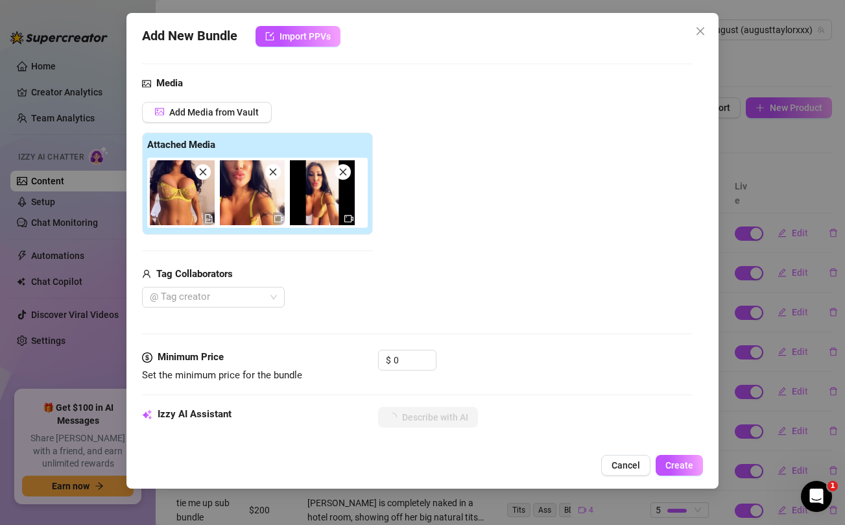
type textarea "August"
type textarea "[PERSON_NAME]"
type textarea "August Taylor teases"
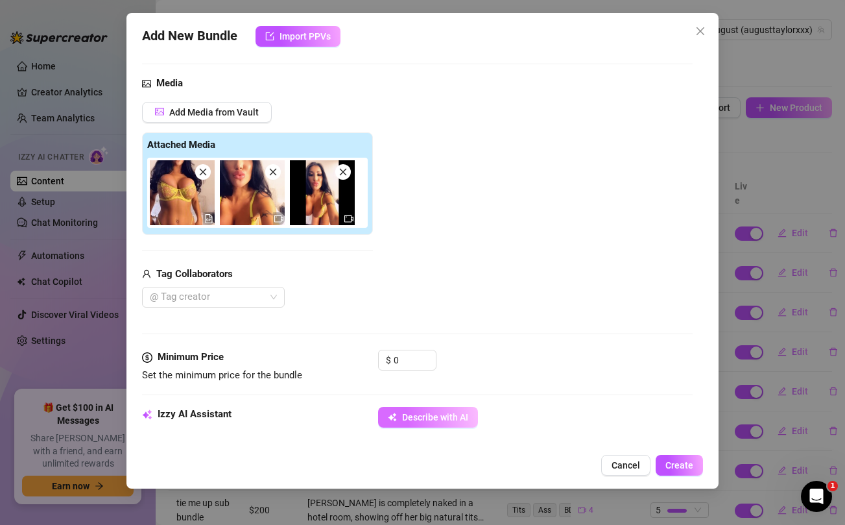
type textarea "August Taylor teases"
type textarea "August Taylor teases in"
type textarea "August Taylor teases in a"
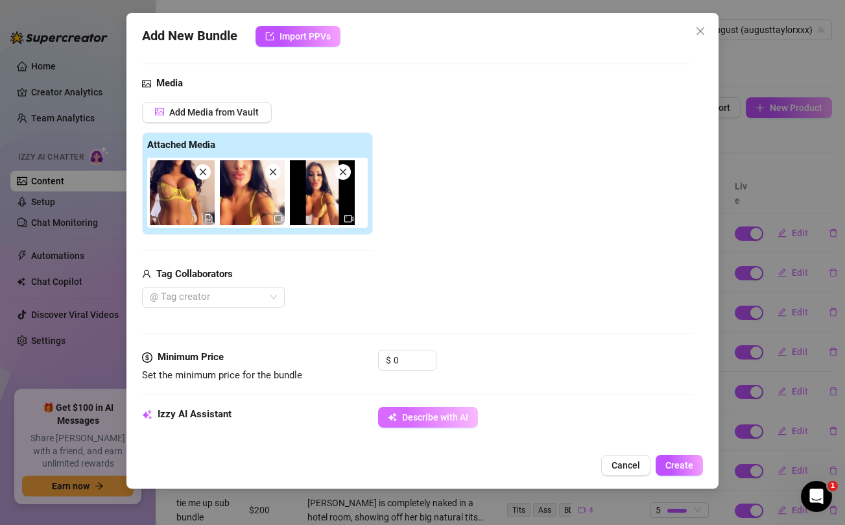
type textarea "August Taylor teases in a sheer"
type textarea "August Taylor teases in a sheer yellow"
type textarea "August Taylor teases in a sheer yellow lace"
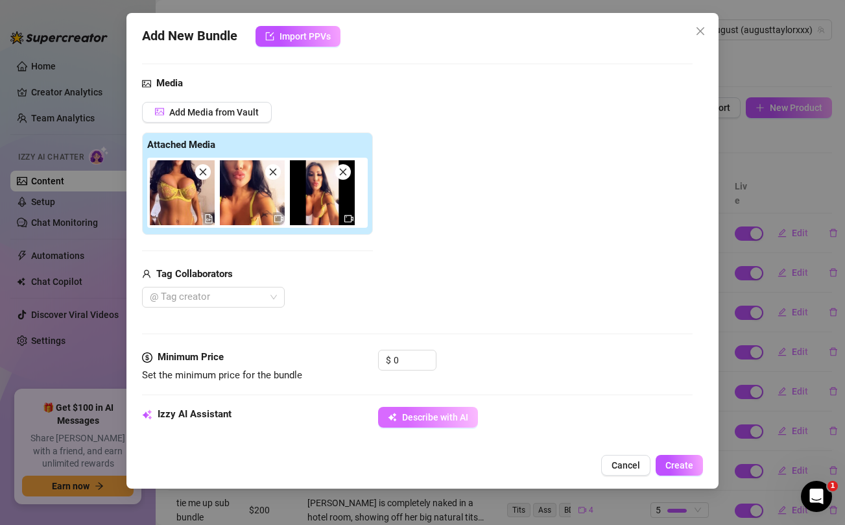
type textarea "August Taylor teases in a sheer yellow lace"
type textarea "August Taylor teases in a sheer yellow lace bra"
type textarea "August Taylor teases in a sheer yellow lace bra and"
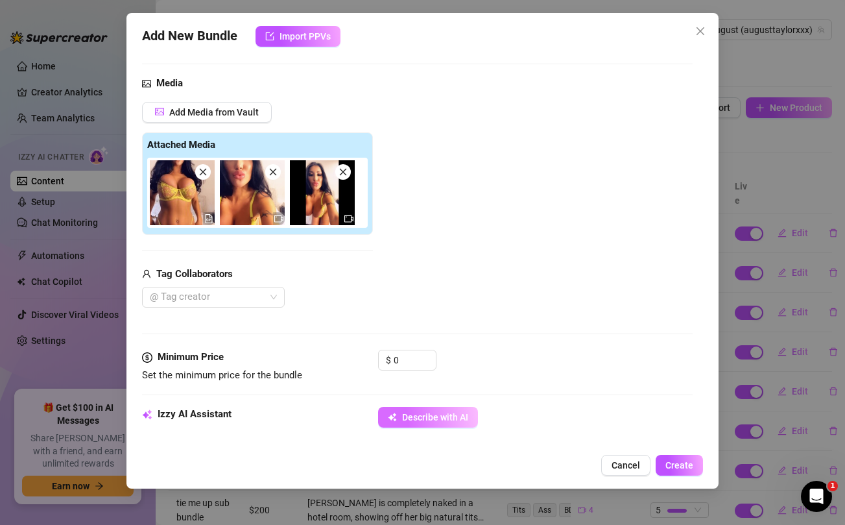
type textarea "August Taylor teases in a sheer yellow lace bra and matching"
type textarea "August Taylor teases in a sheer yellow lace bra and matching thong,"
type textarea "August Taylor teases in a sheer yellow lace bra and matching thong, showing"
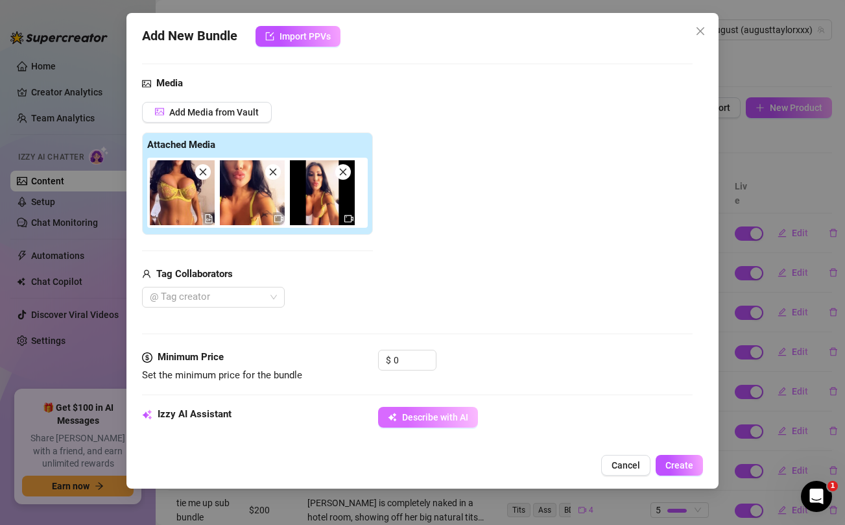
type textarea "August Taylor teases in a sheer yellow lace bra and matching thong, showing"
type textarea "August Taylor teases in a sheer yellow lace bra and matching thong, showing off"
type textarea "August Taylor teases in a sheer yellow lace bra and matching thong, showing off…"
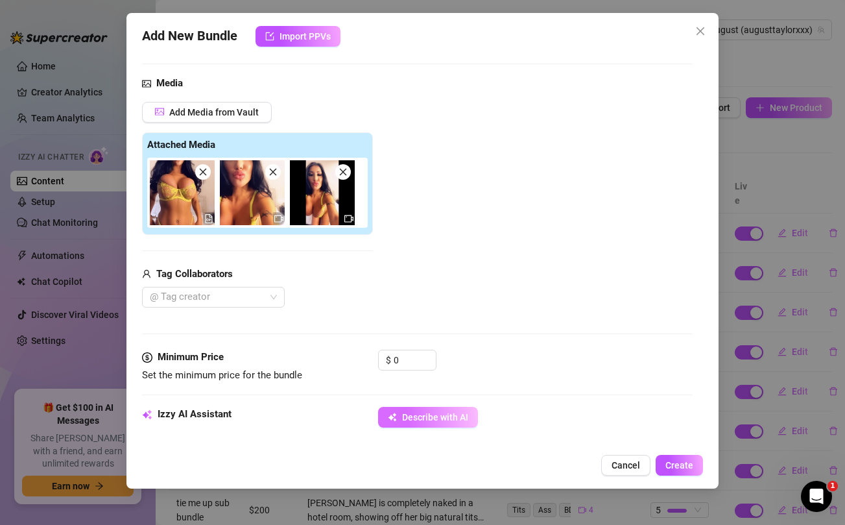
type textarea "August Taylor teases in a sheer yellow lace bra and matching thong, showing off…"
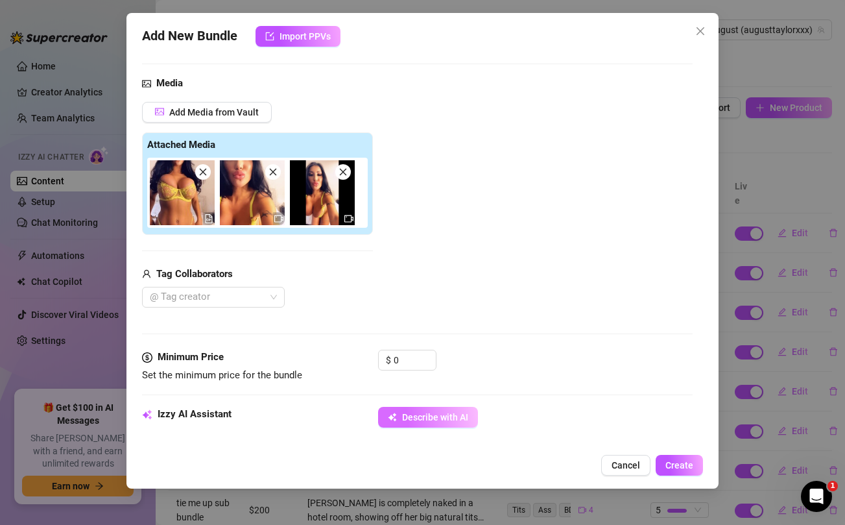
type textarea "August Taylor teases in a sheer yellow lace bra and matching thong, showing off…"
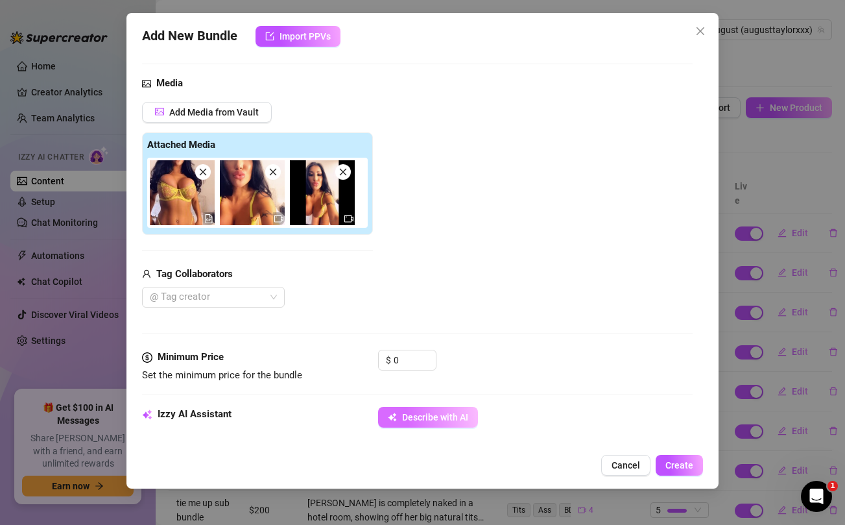
type textarea "August Taylor teases in a sheer yellow lace bra and matching thong, showing off…"
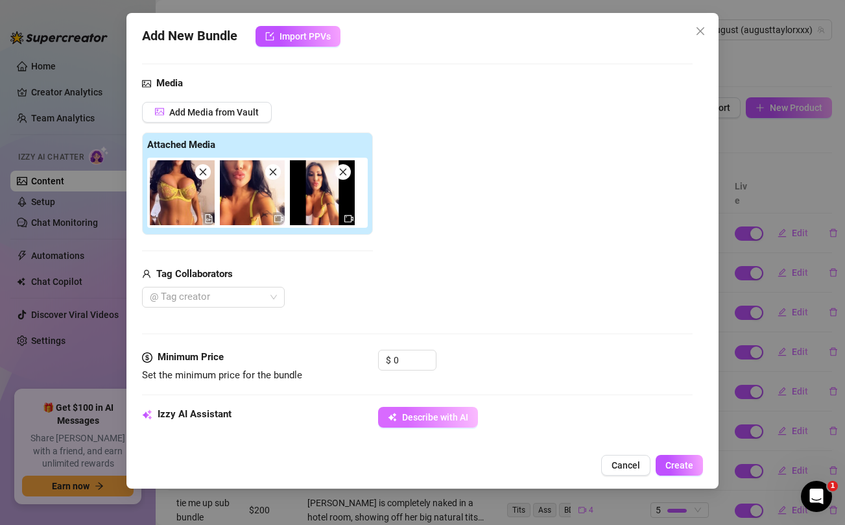
type textarea "August Taylor teases in a sheer yellow lace bra and matching thong, showing off…"
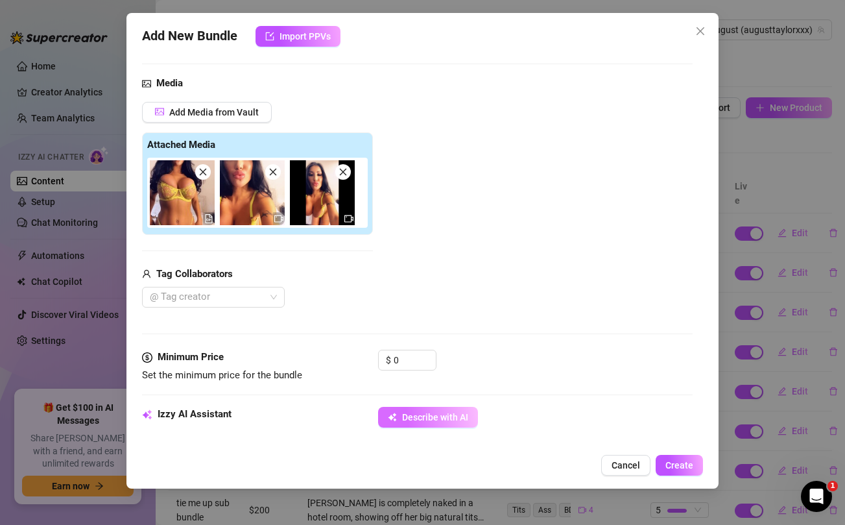
type textarea "August Taylor teases in a sheer yellow lace bra and matching thong, showing off…"
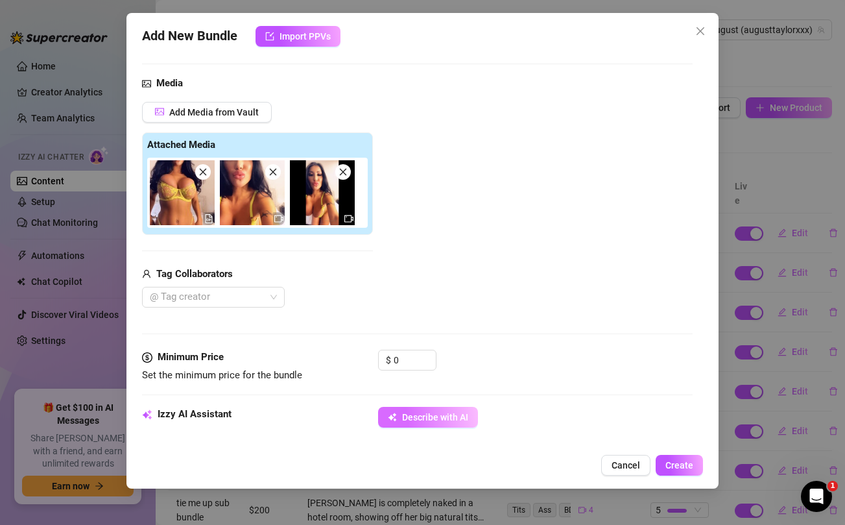
type textarea "August Taylor teases in a sheer yellow lace bra and matching thong, showing off…"
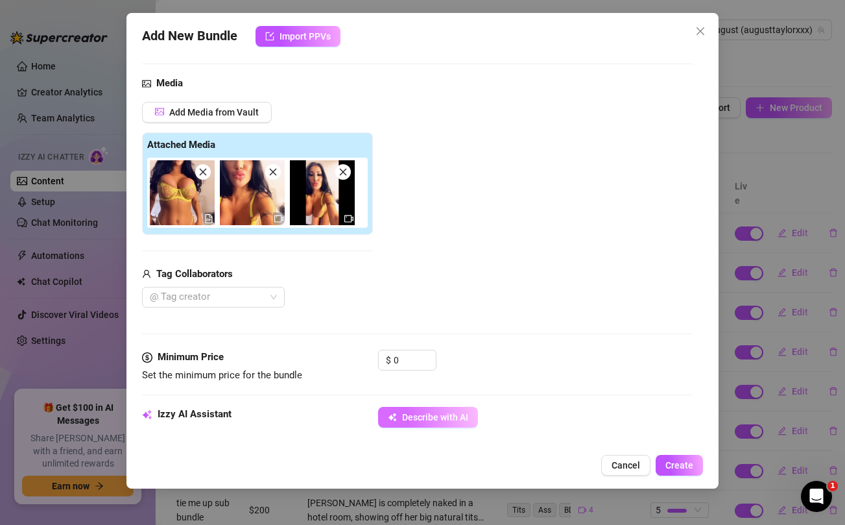
type textarea "August Taylor teases in a sheer yellow lace bra and matching thong, showing off…"
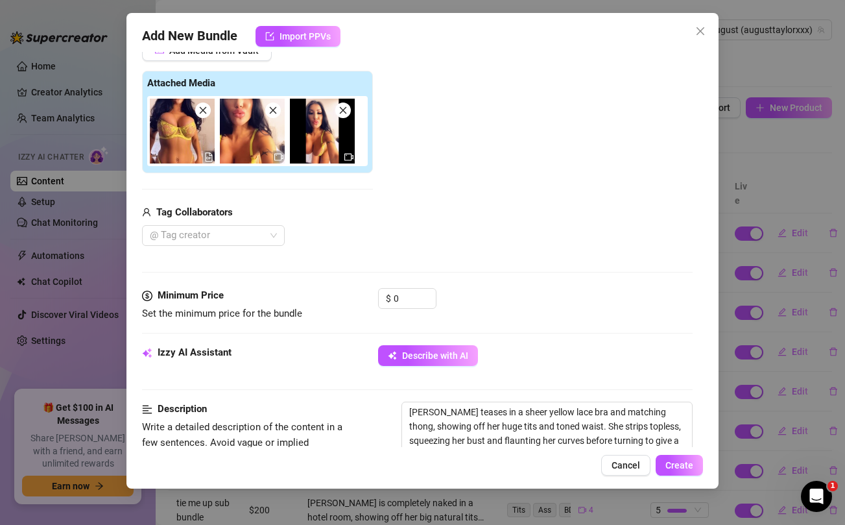
scroll to position [181, 0]
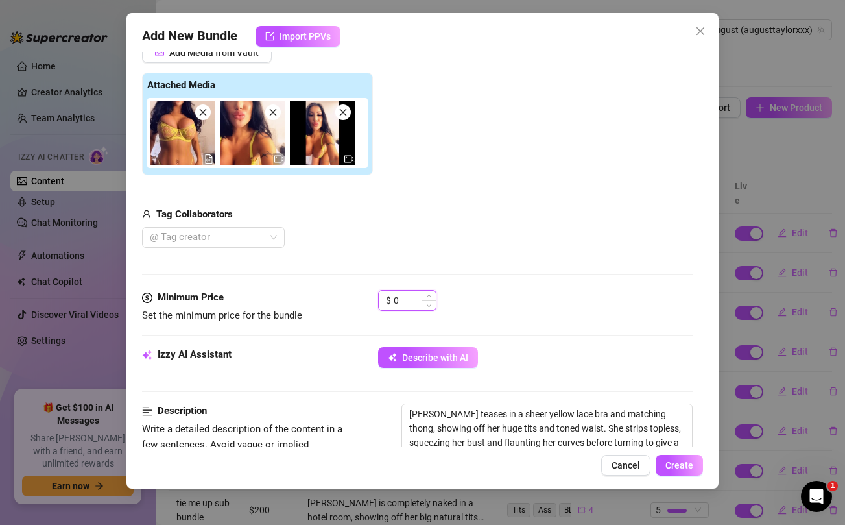
click at [407, 298] on input "0" at bounding box center [415, 300] width 42 height 19
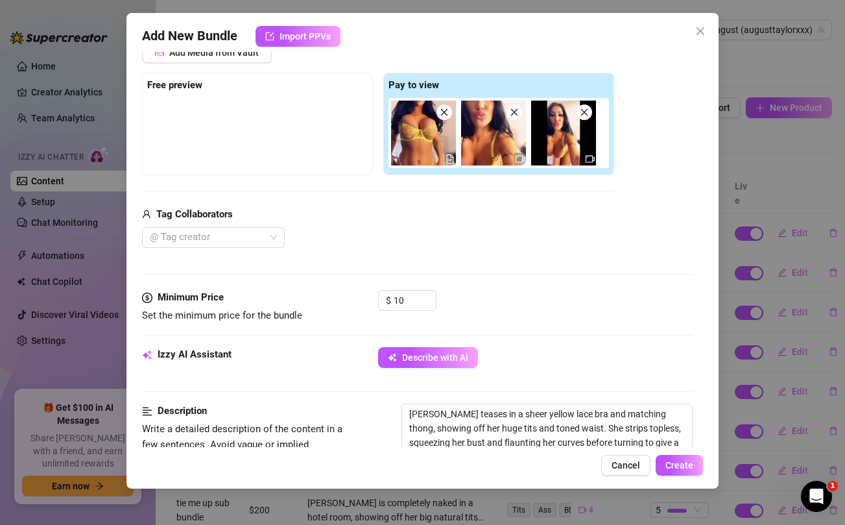
click at [459, 238] on div "@ Tag creator" at bounding box center [378, 237] width 472 height 21
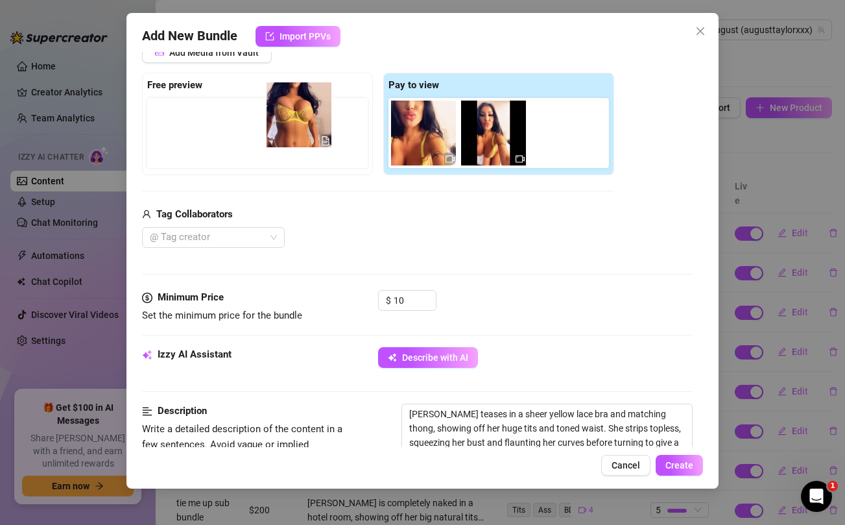
drag, startPoint x: 425, startPoint y: 160, endPoint x: 290, endPoint y: 140, distance: 136.3
click at [290, 140] on div "Free preview Pay to view" at bounding box center [378, 124] width 472 height 102
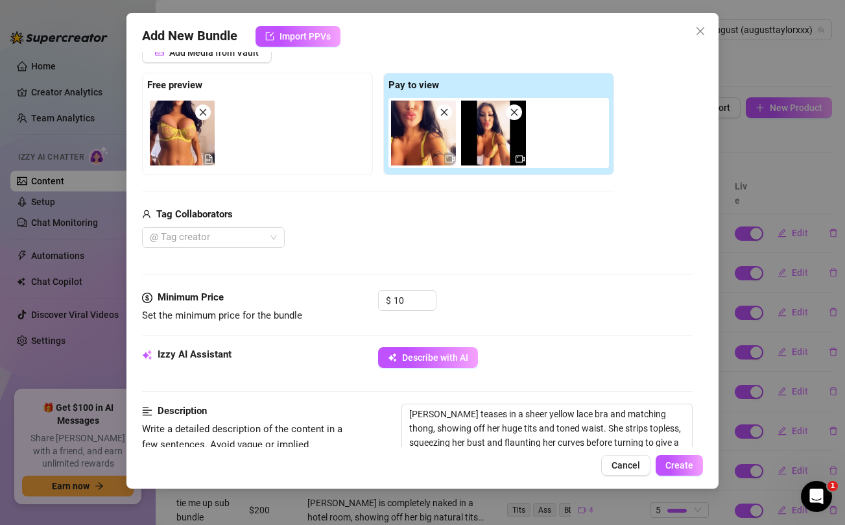
click at [511, 117] on icon "close" at bounding box center [514, 112] width 9 height 9
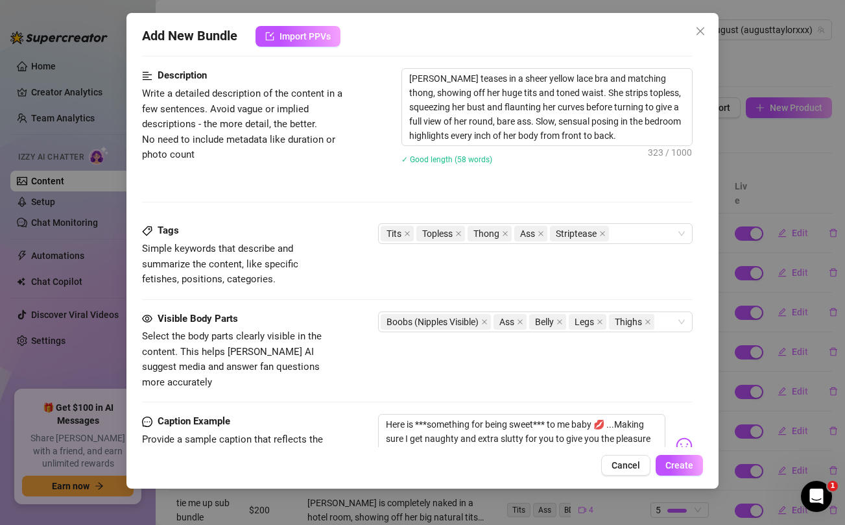
scroll to position [633, 0]
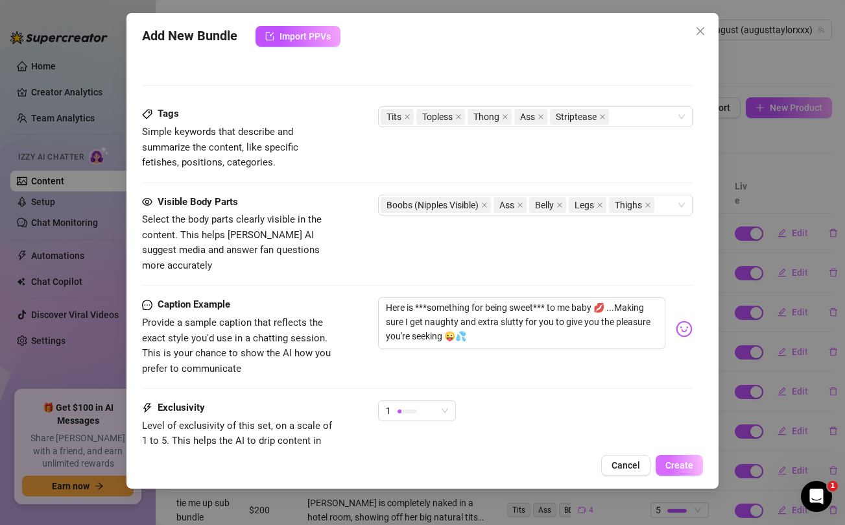
click at [671, 461] on span "Create" at bounding box center [680, 465] width 28 height 10
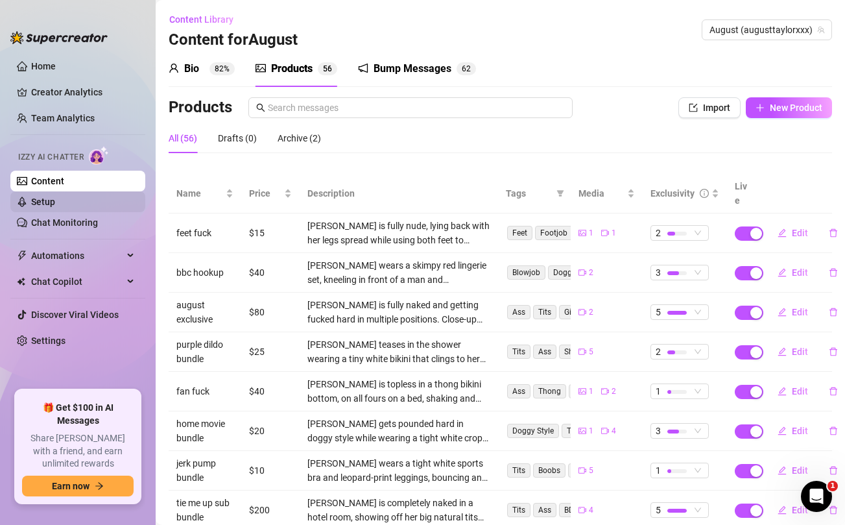
click at [55, 202] on link "Setup" at bounding box center [43, 202] width 24 height 10
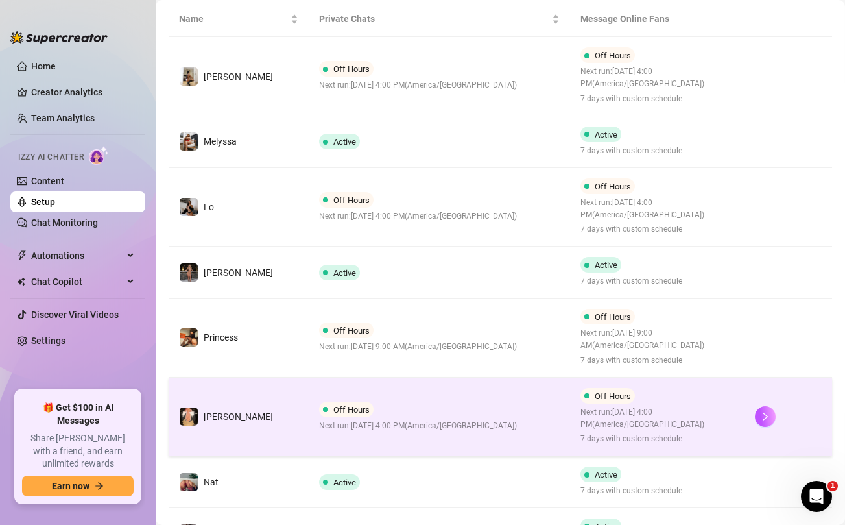
scroll to position [246, 0]
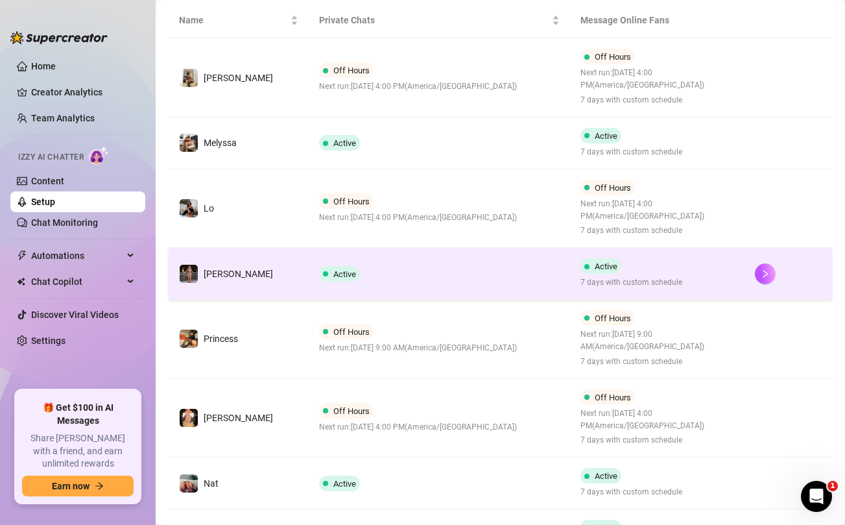
click at [507, 285] on td "Active" at bounding box center [440, 274] width 262 height 52
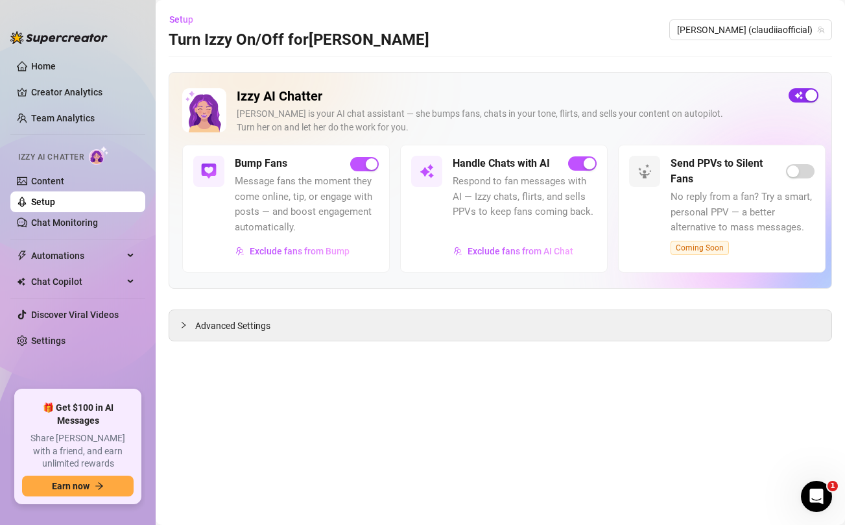
click at [802, 93] on span "button" at bounding box center [804, 95] width 30 height 14
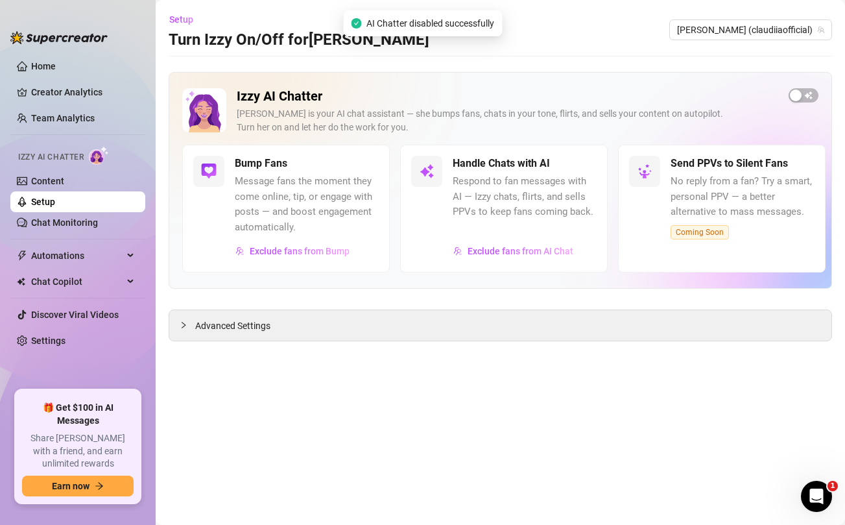
click at [55, 200] on link "Setup" at bounding box center [43, 202] width 24 height 10
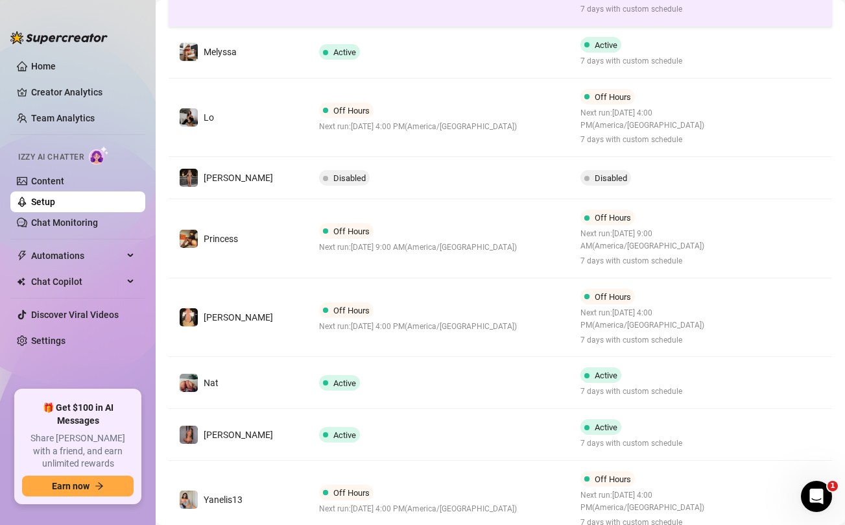
scroll to position [416, 0]
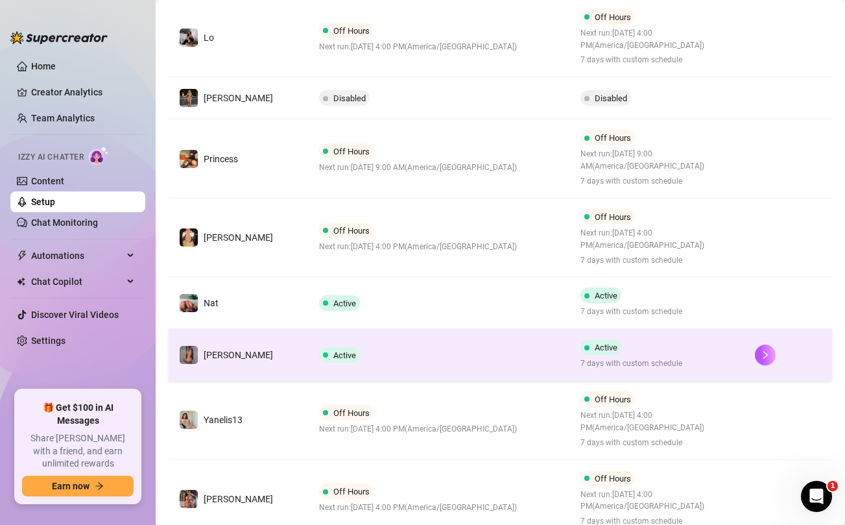
click at [391, 359] on td "Active" at bounding box center [440, 355] width 262 height 52
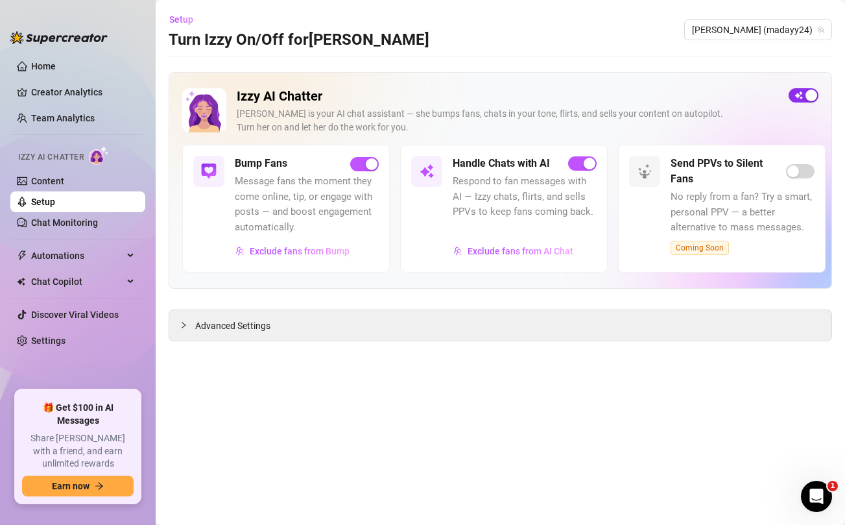
click at [805, 95] on button "button" at bounding box center [804, 95] width 30 height 14
click at [793, 97] on span "button" at bounding box center [804, 95] width 30 height 14
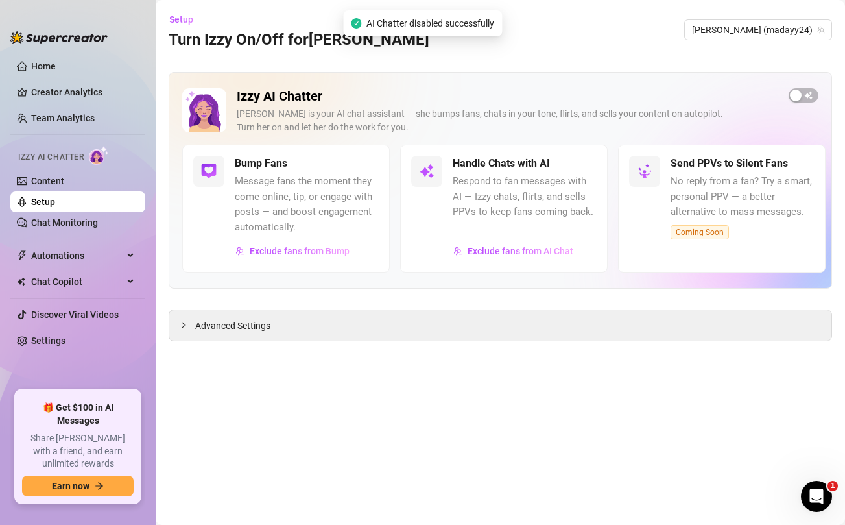
click at [55, 200] on link "Setup" at bounding box center [43, 202] width 24 height 10
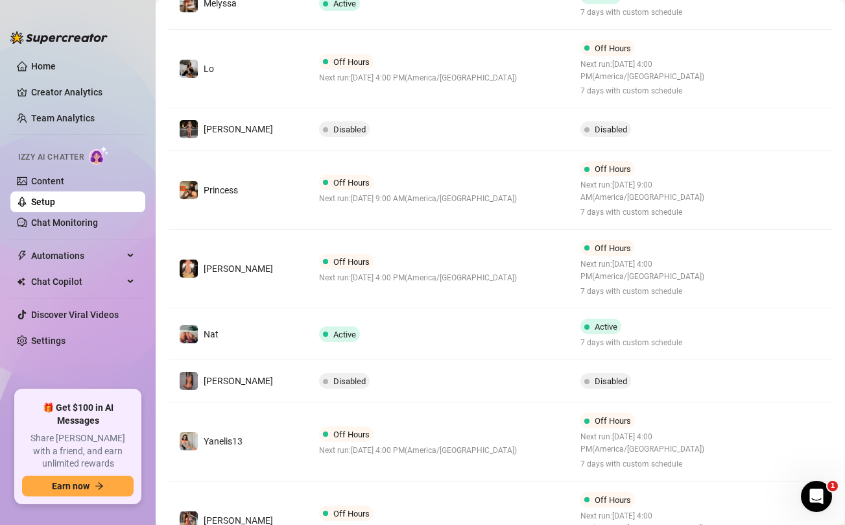
scroll to position [496, 0]
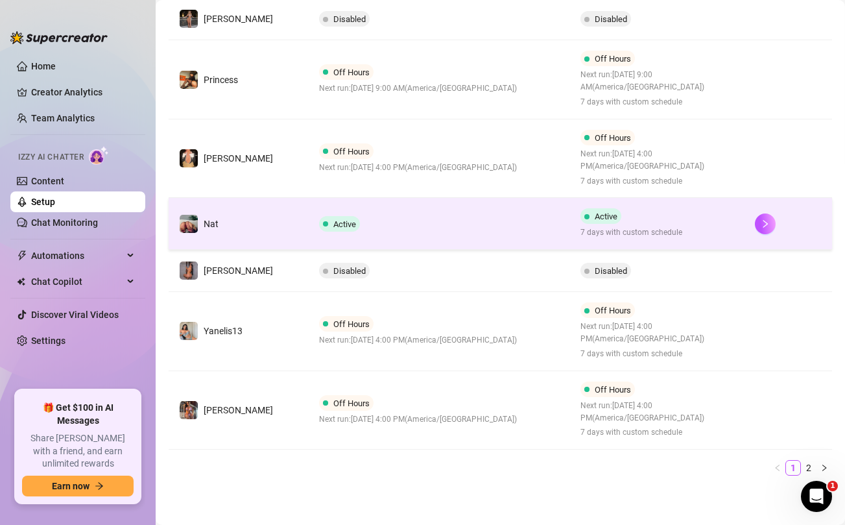
click at [477, 226] on td "Active" at bounding box center [440, 224] width 262 height 52
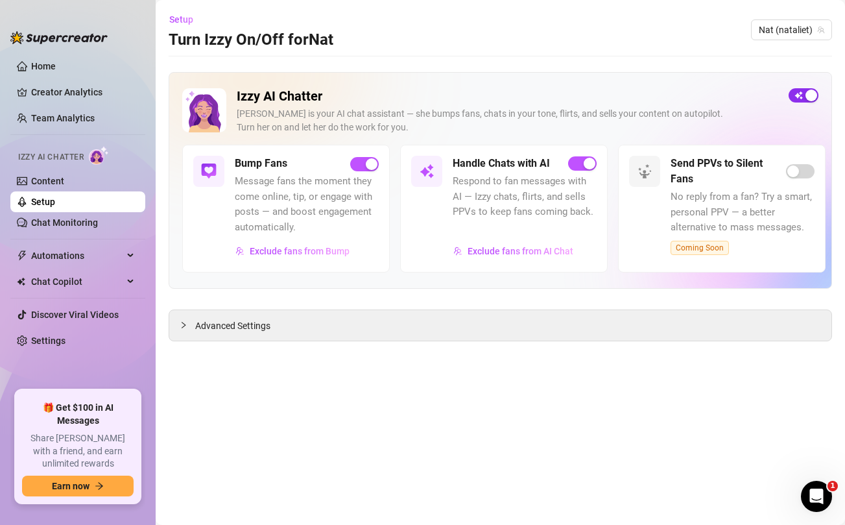
click at [801, 95] on span "button" at bounding box center [804, 95] width 30 height 14
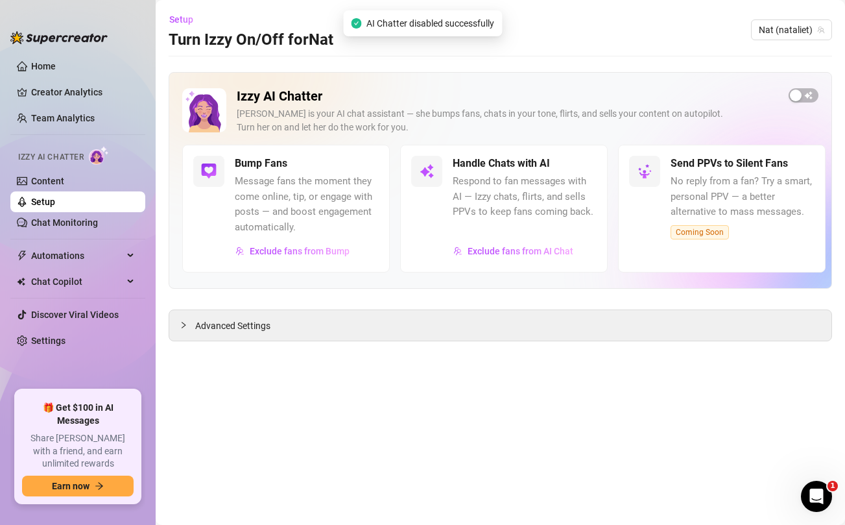
click at [54, 202] on link "Setup" at bounding box center [43, 202] width 24 height 10
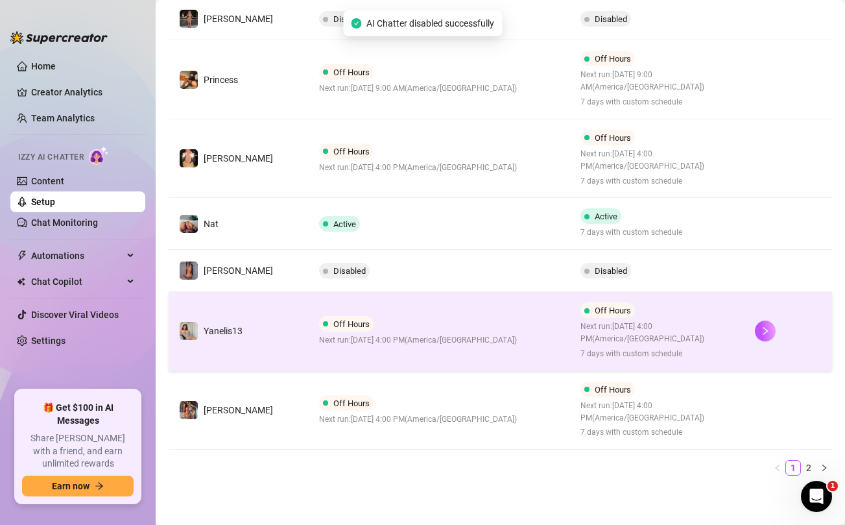
scroll to position [486, 0]
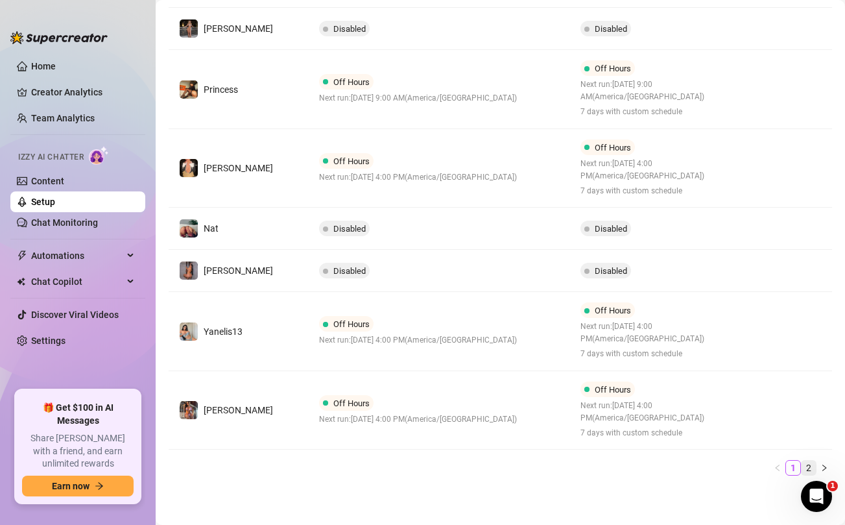
click at [806, 464] on link "2" at bounding box center [809, 468] width 14 height 14
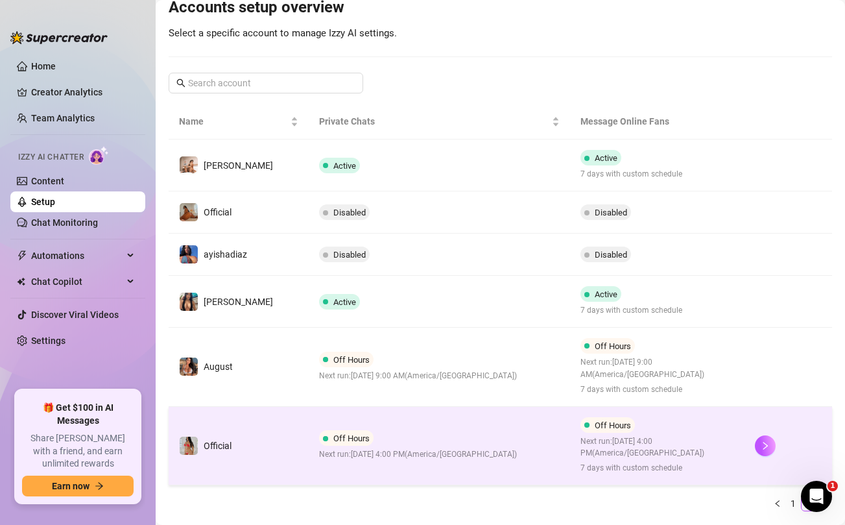
scroll to position [141, 0]
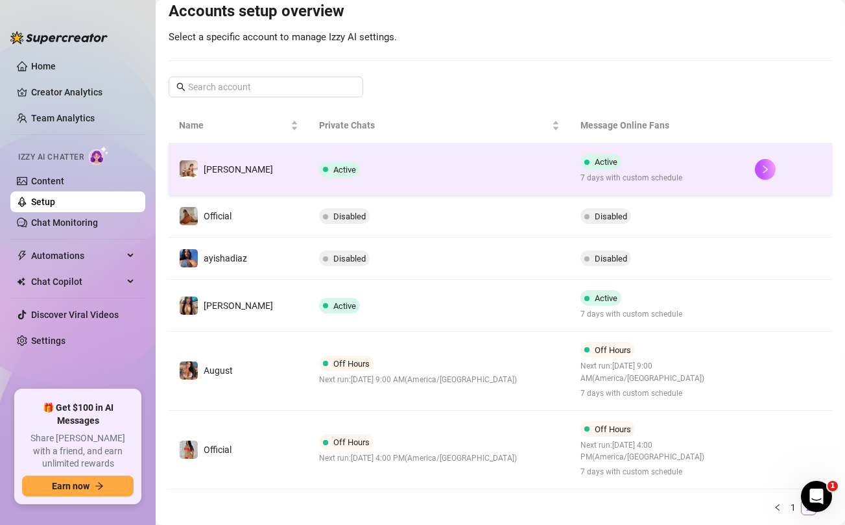
click at [487, 168] on td "Active" at bounding box center [440, 169] width 262 height 52
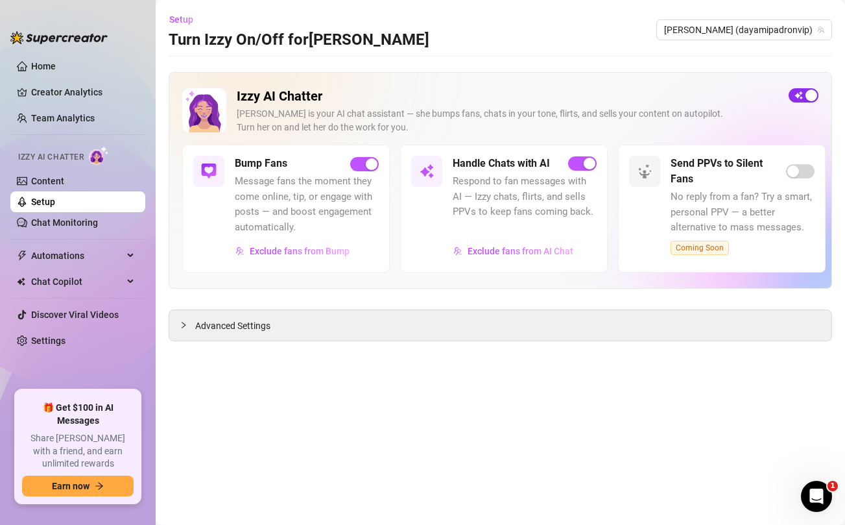
click at [802, 93] on span "button" at bounding box center [804, 95] width 30 height 14
